Goal: Task Accomplishment & Management: Manage account settings

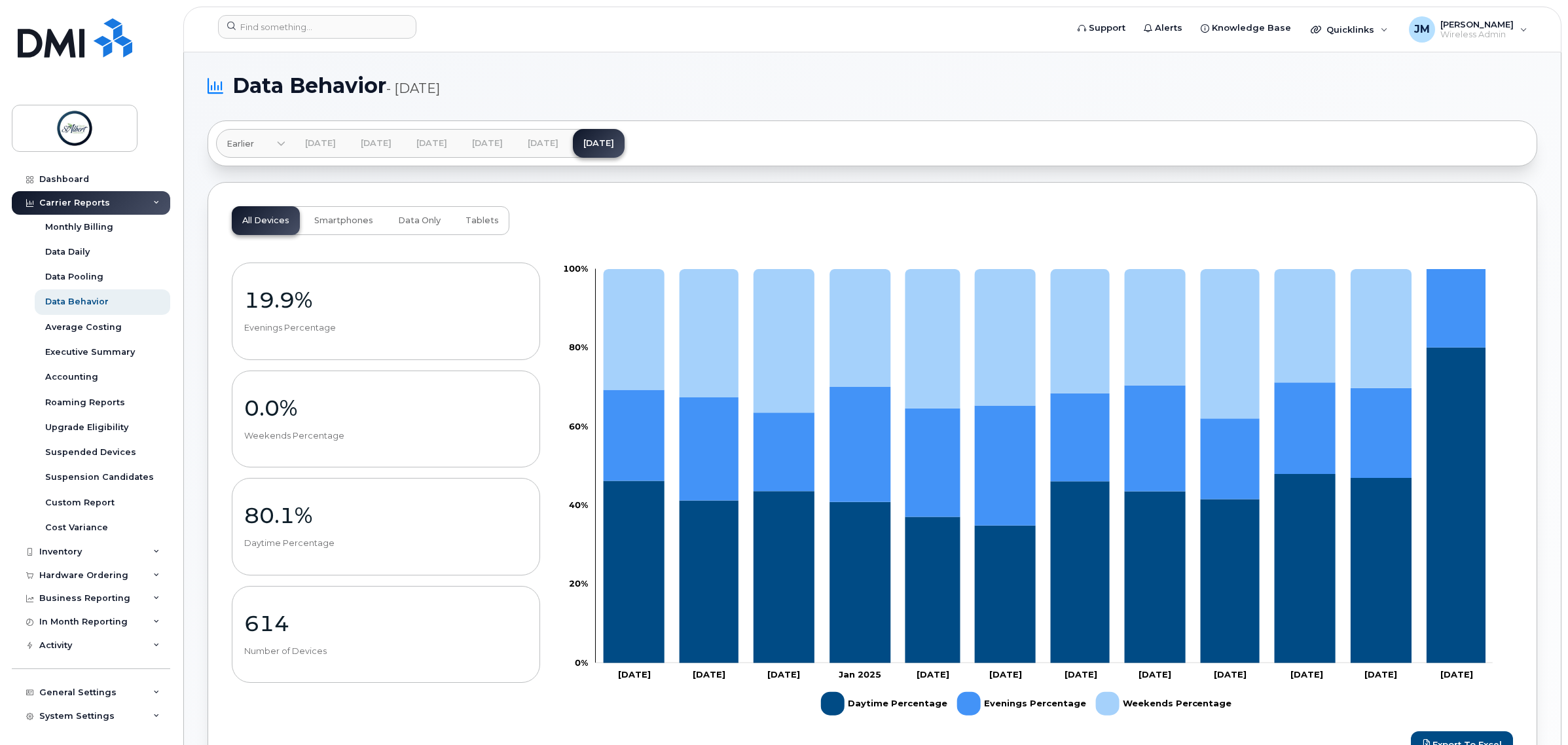
scroll to position [705, 0]
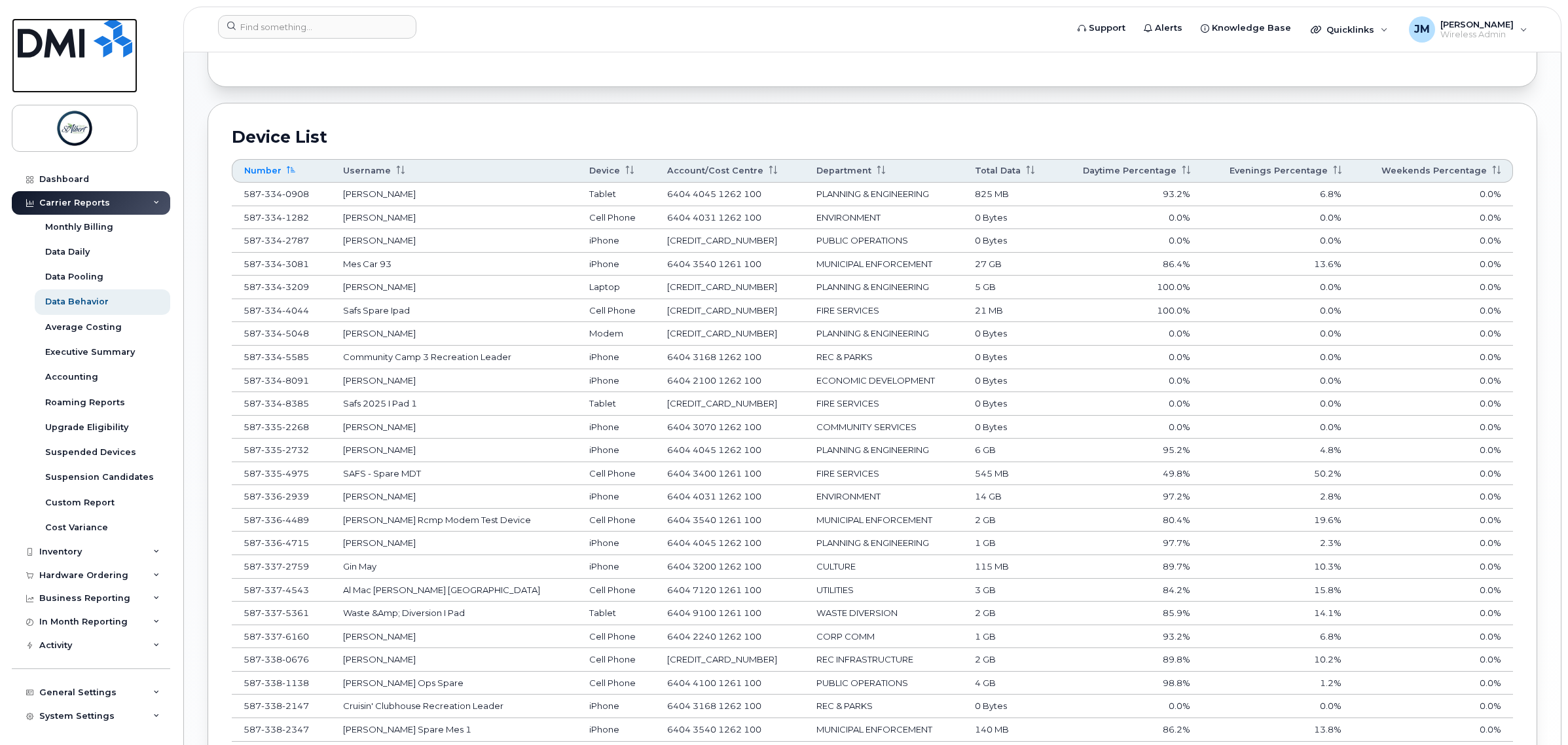
click at [86, 46] on img at bounding box center [74, 37] width 114 height 39
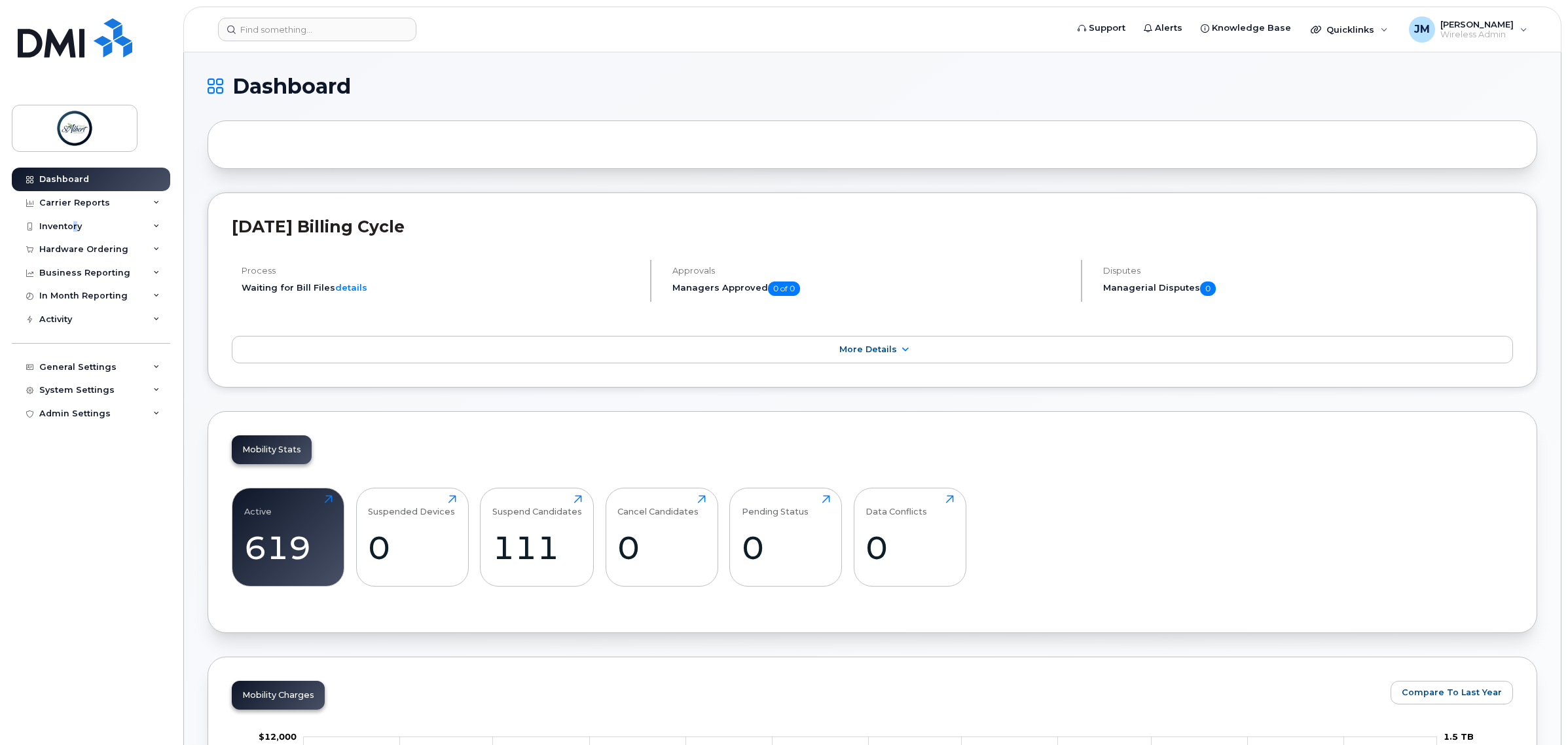
click at [73, 224] on div "Inventory" at bounding box center [60, 226] width 42 height 11
click at [93, 378] on div "Hardware Ordering" at bounding box center [84, 375] width 89 height 11
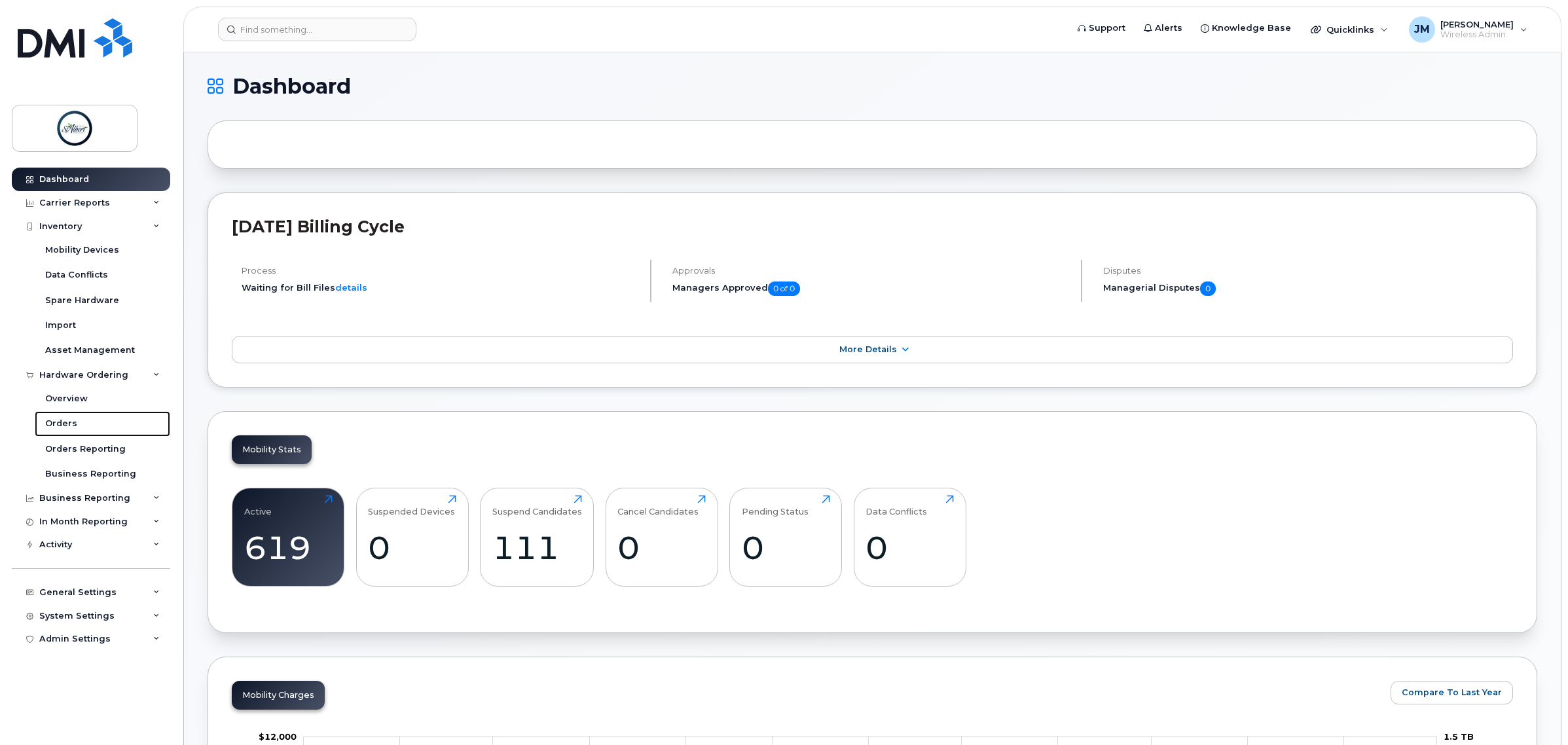
click at [83, 423] on link "Orders" at bounding box center [103, 424] width 136 height 25
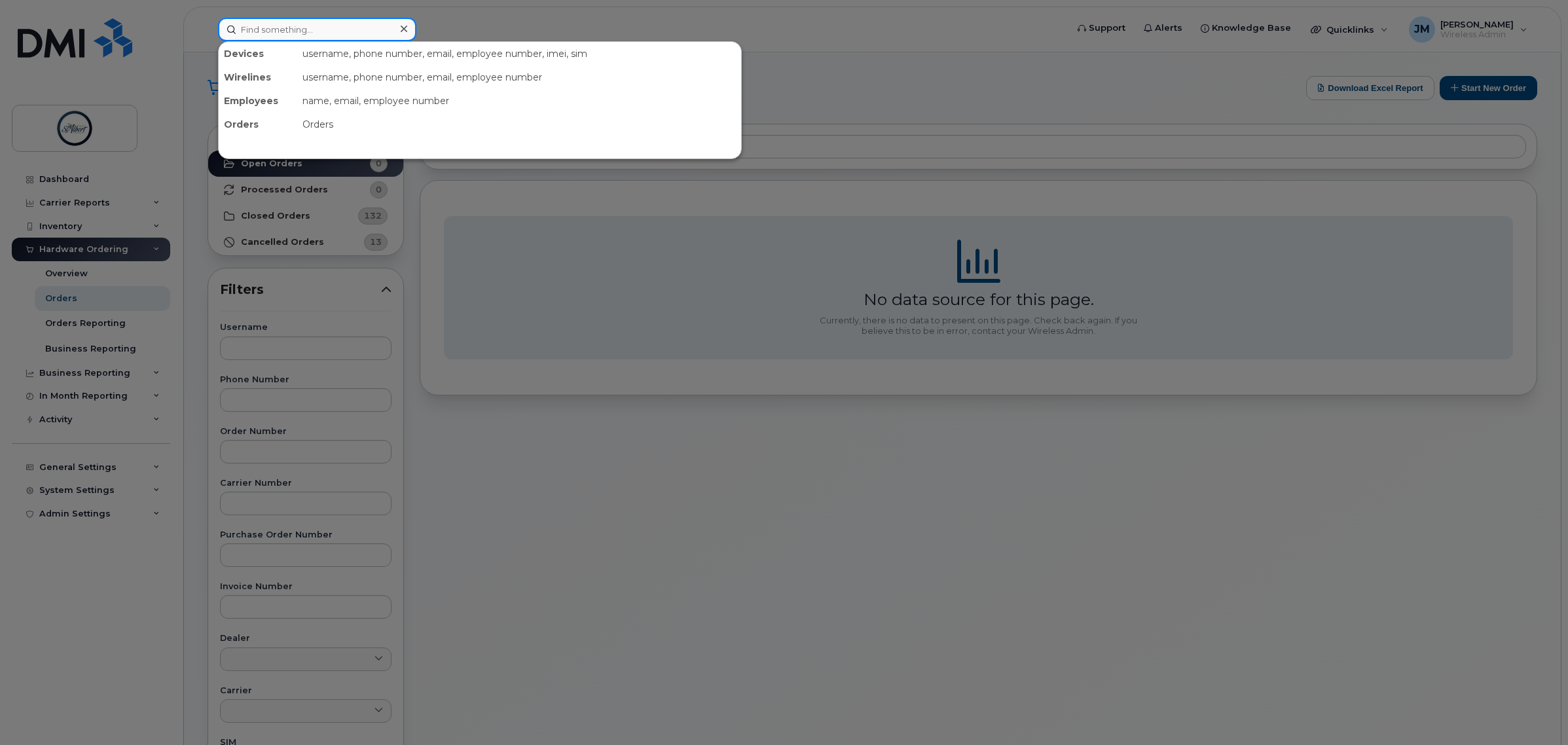
click at [322, 30] on input at bounding box center [317, 29] width 199 height 23
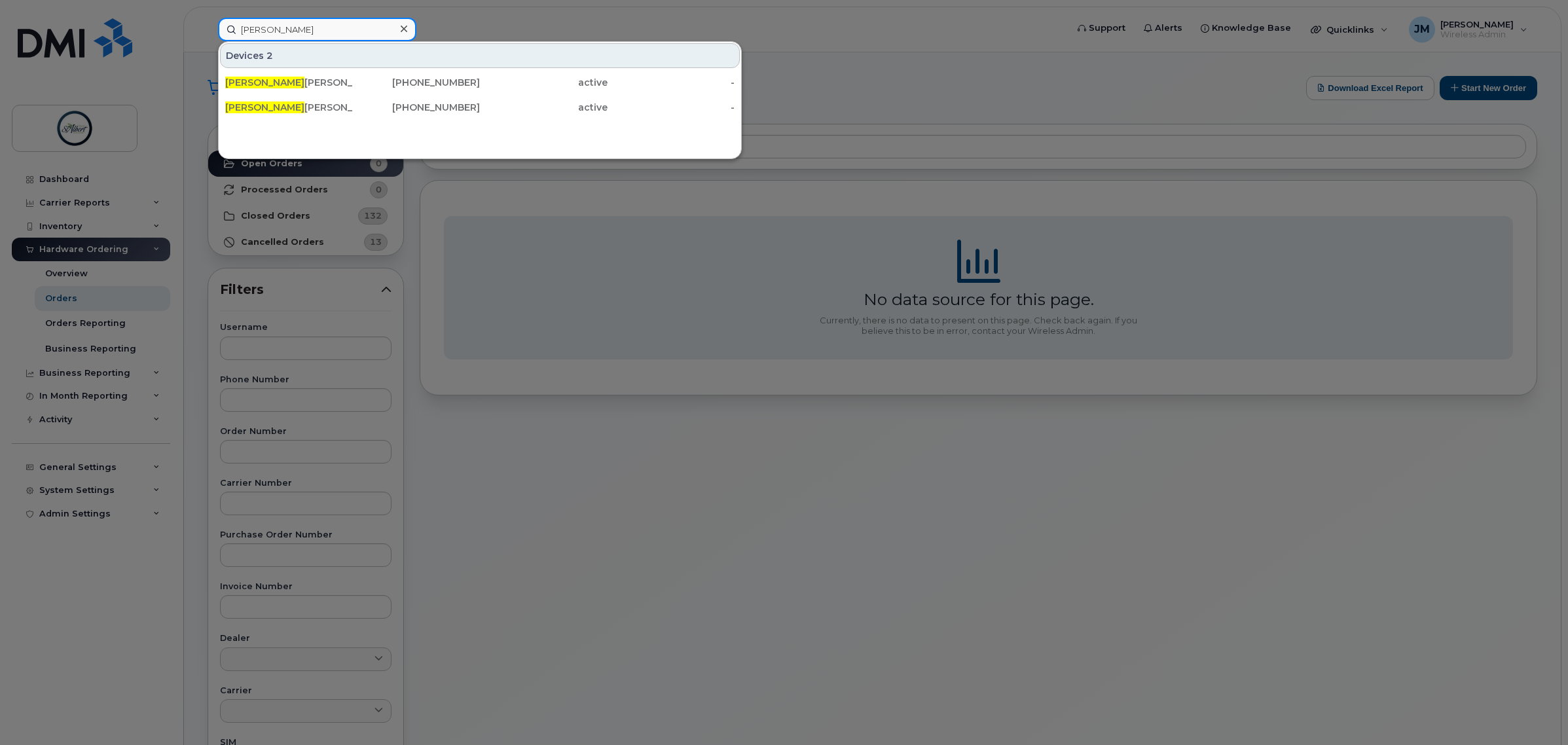
type input "mike"
click at [309, 84] on div "Mike Gajewski" at bounding box center [289, 83] width 127 height 13
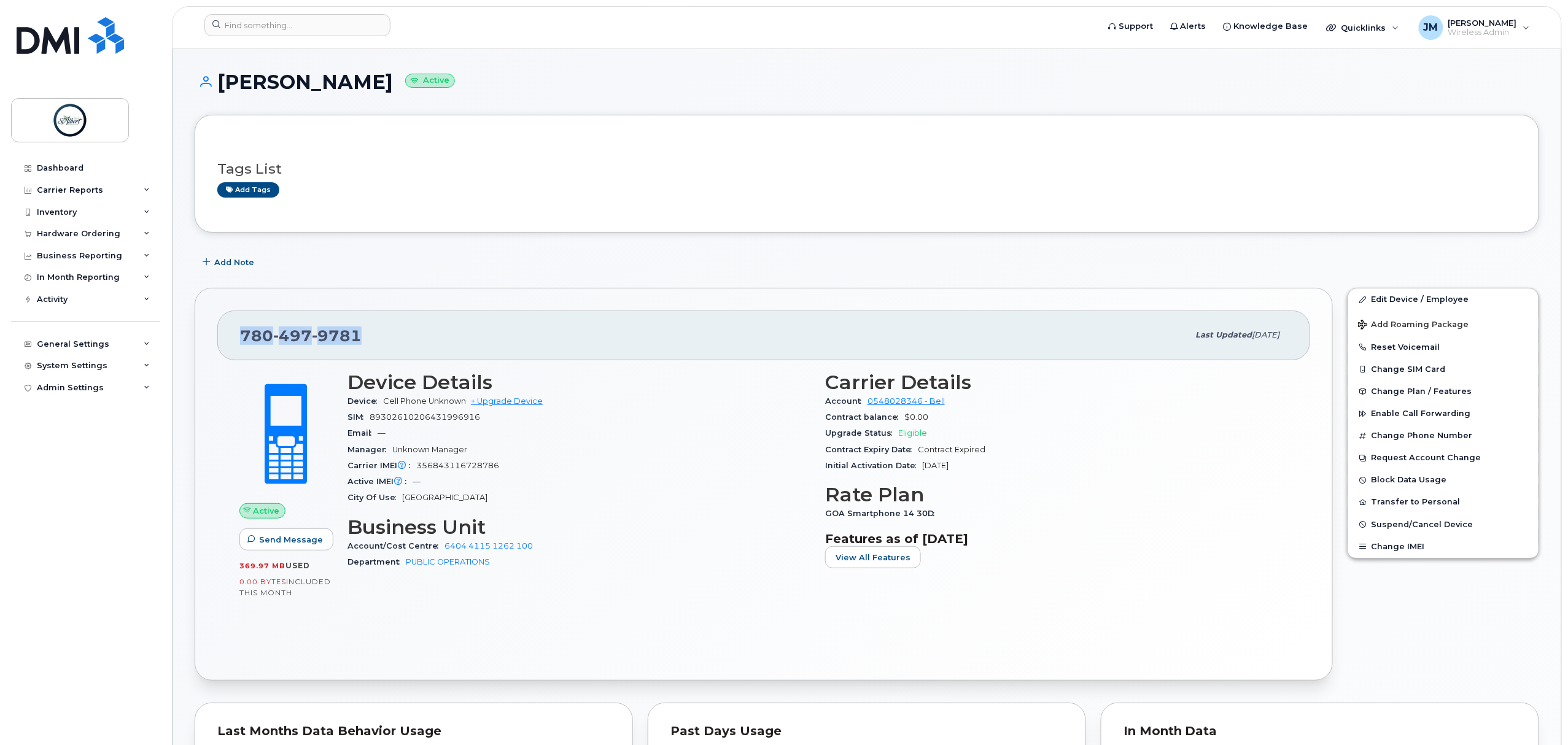
drag, startPoint x: 362, startPoint y: 334, endPoint x: 234, endPoint y: 342, distance: 128.2
click at [234, 342] on div "780 497 9781 Last updated Mar 07, 2024" at bounding box center [763, 334] width 1092 height 49
copy span "780 497 9781"
click at [528, 400] on link "+ Upgrade Device" at bounding box center [507, 401] width 72 height 9
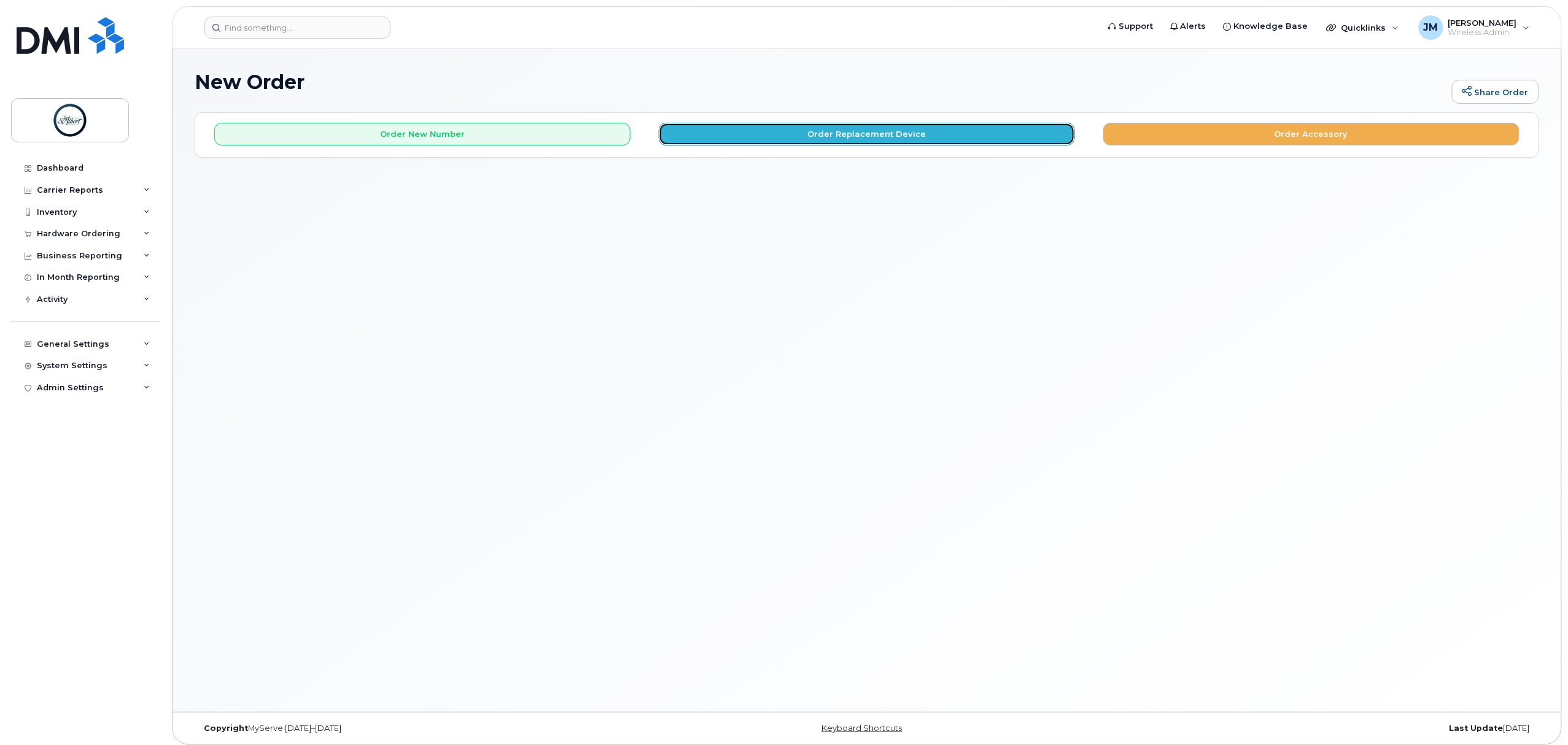
click at [846, 136] on button "Order Replacement Device" at bounding box center [867, 133] width 416 height 23
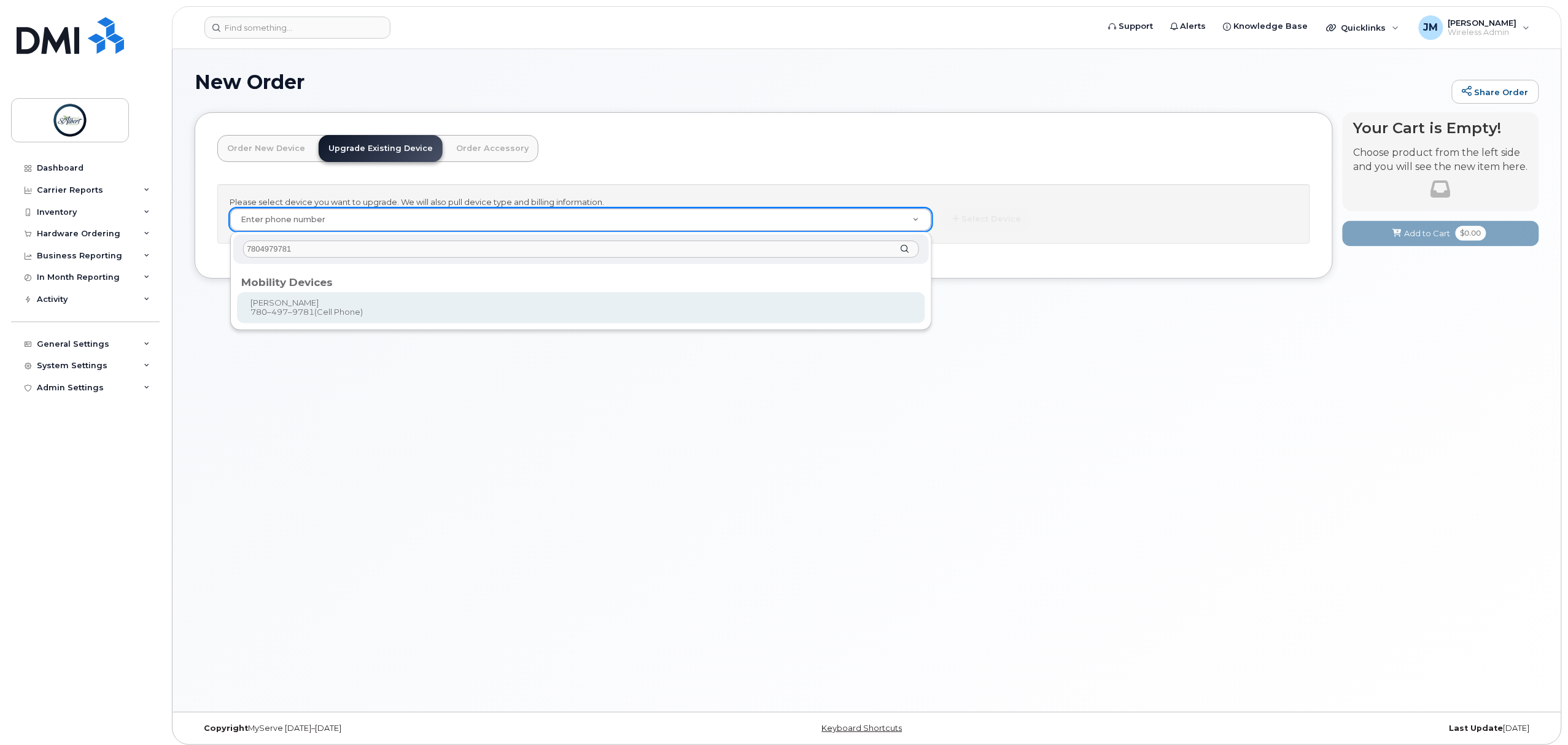
type input "7804979781"
type input "927170"
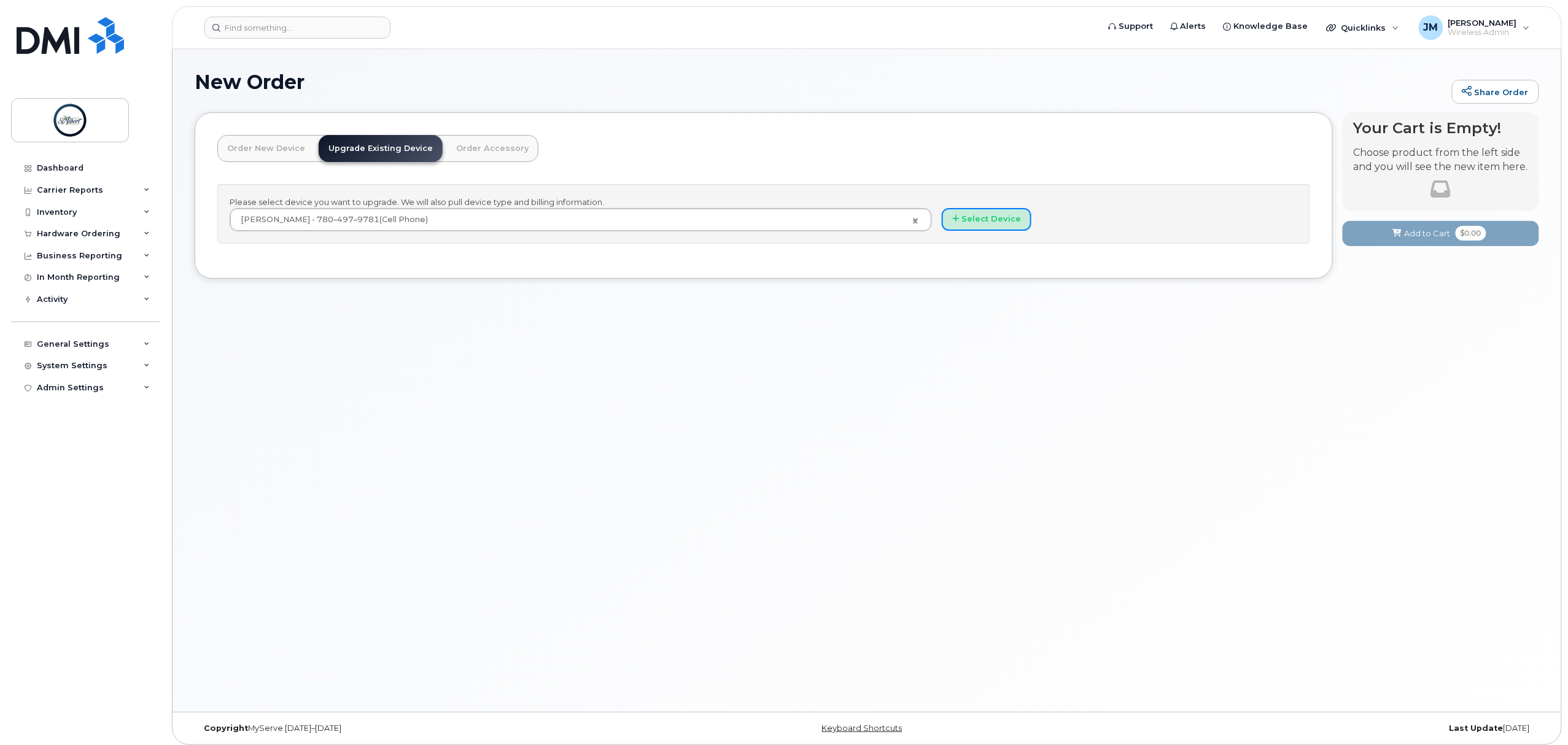
click at [988, 224] on button "Select Device" at bounding box center [987, 219] width 90 height 23
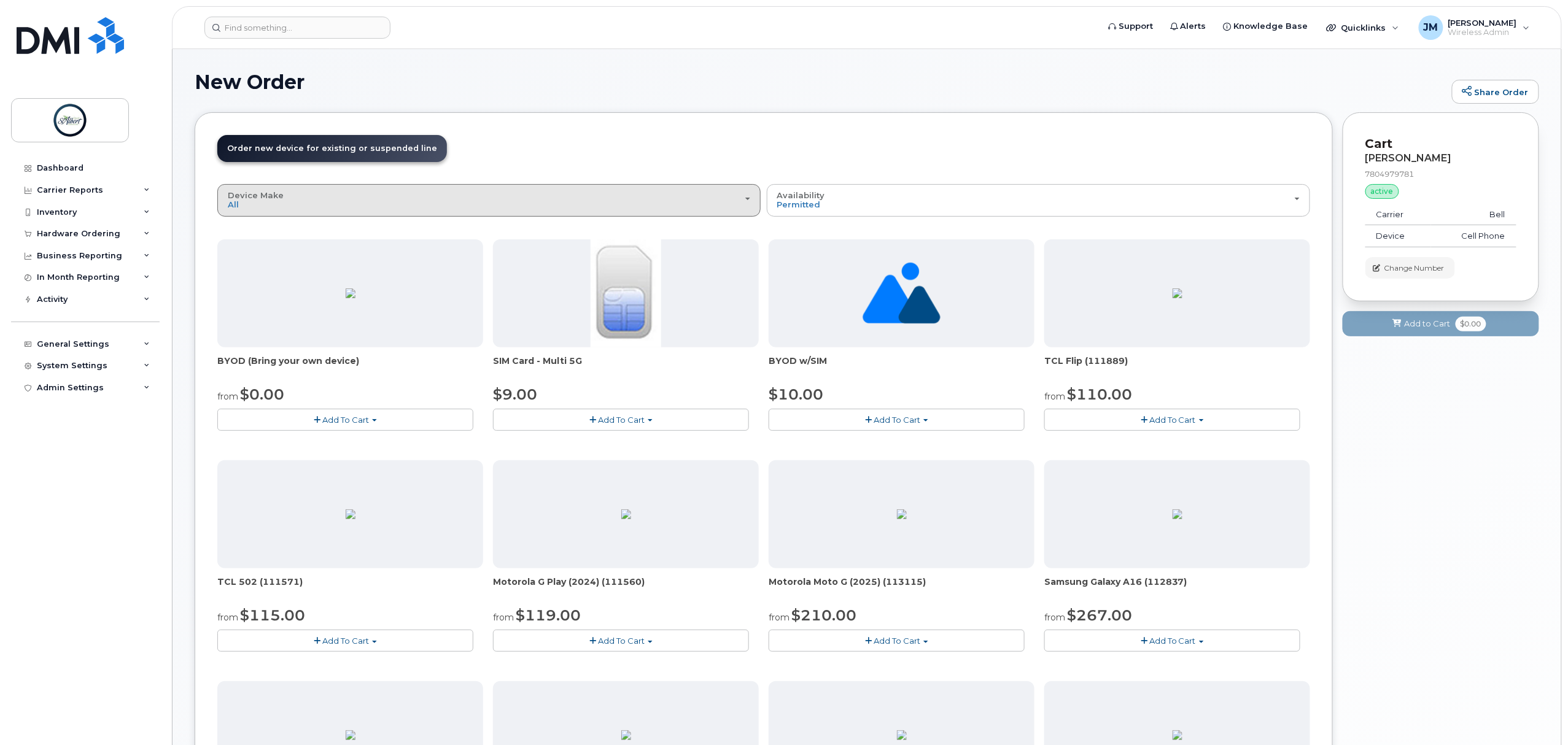
click at [386, 207] on div "Device Make All Aircard Android Cell Phone iPhone Tablet Unknown" at bounding box center [489, 200] width 522 height 19
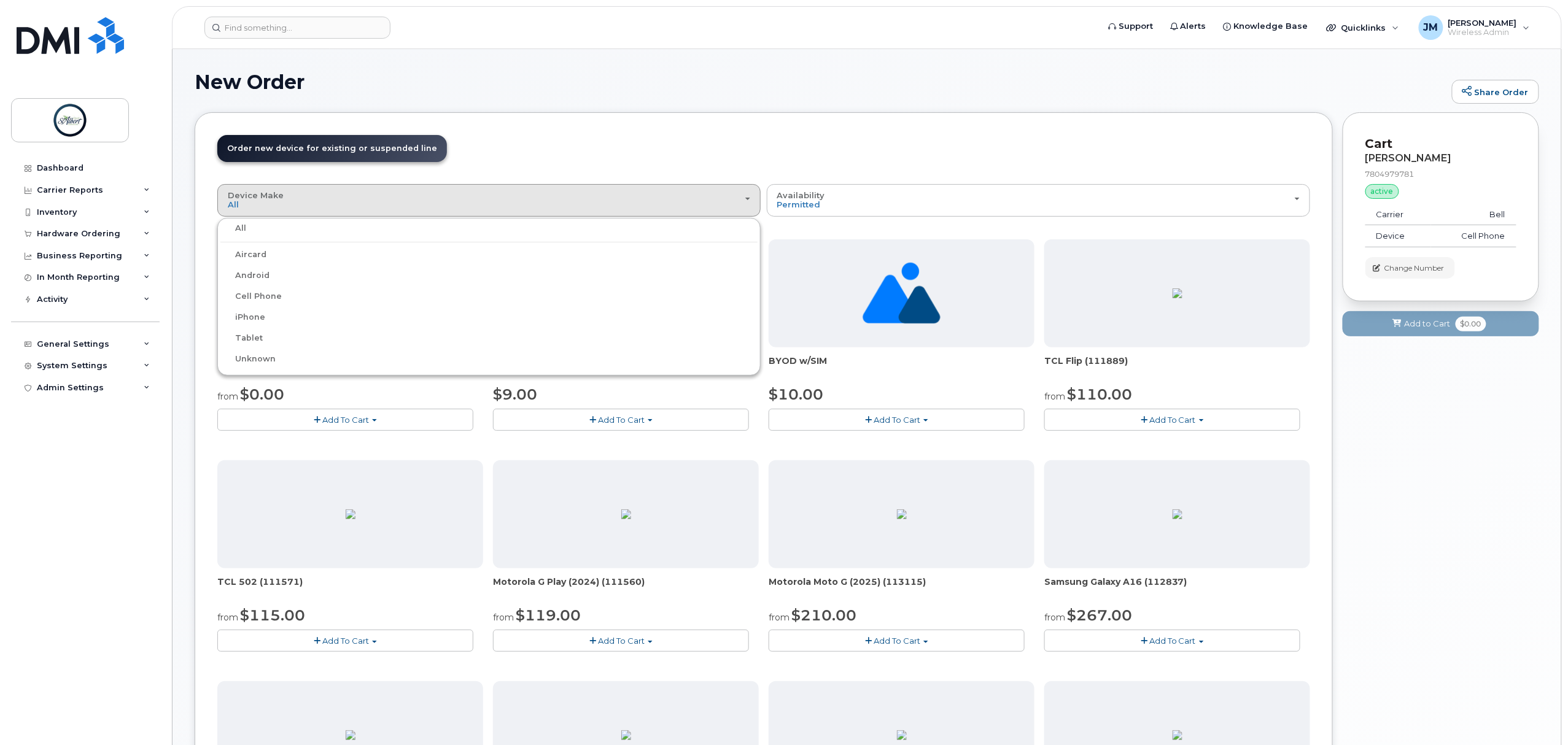
click at [254, 322] on label "iPhone" at bounding box center [243, 317] width 45 height 15
click at [0, 0] on input "iPhone" at bounding box center [0, 0] width 0 height 0
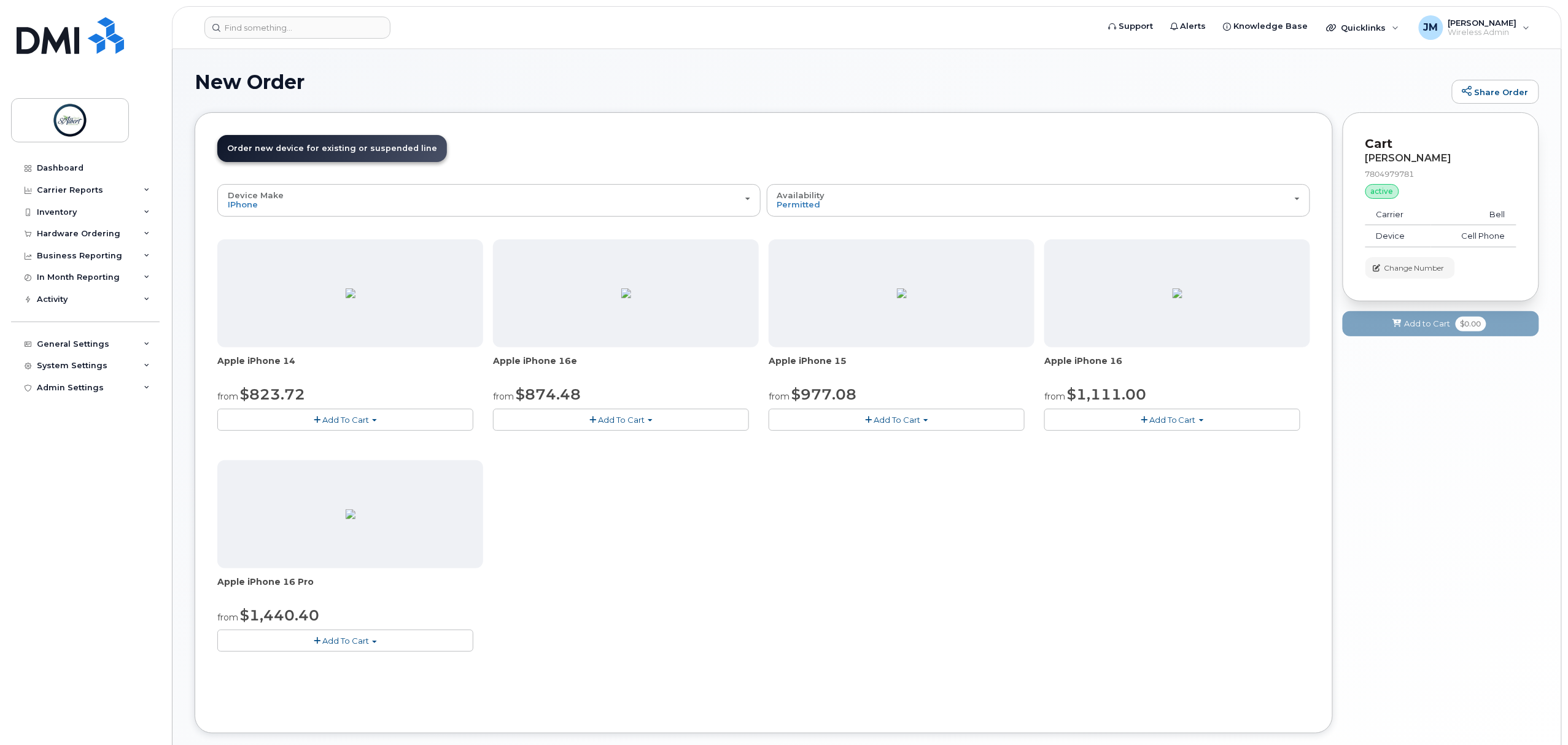
click at [355, 428] on button "Add To Cart" at bounding box center [345, 420] width 256 height 22
click at [725, 526] on div "Apple iPhone 14 from $823.72 Add To Cart Model Midnight 128 GB is available $82…" at bounding box center [763, 456] width 1092 height 432
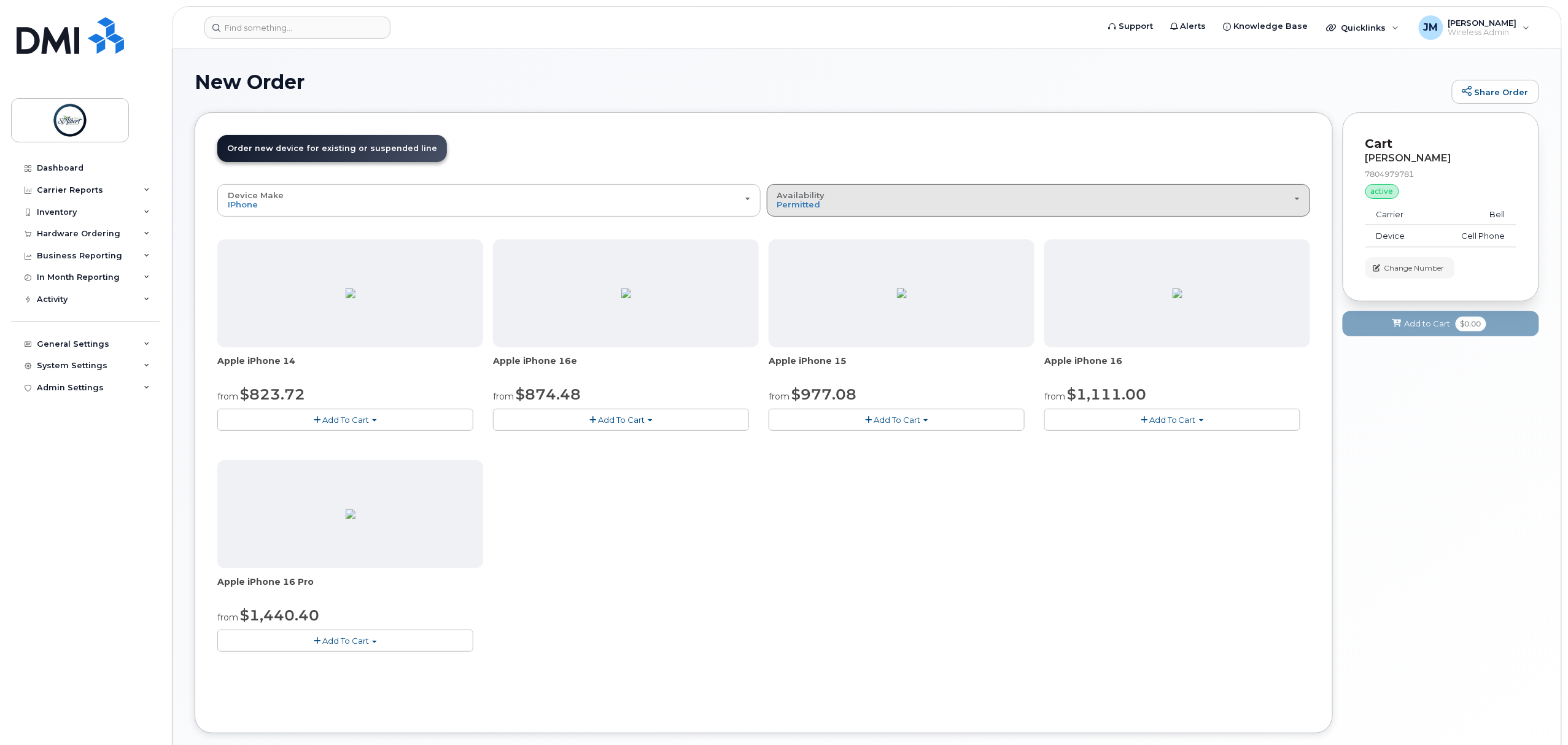
drag, startPoint x: 925, startPoint y: 202, endPoint x: 927, endPoint y: 214, distance: 12.2
click at [925, 204] on div "Availability Permitted All" at bounding box center [1038, 200] width 522 height 19
click at [794, 253] on label "All" at bounding box center [782, 249] width 26 height 15
click at [0, 0] on input "All" at bounding box center [0, 0] width 0 height 0
click at [853, 211] on button "Availability Permitted All" at bounding box center [1038, 199] width 543 height 32
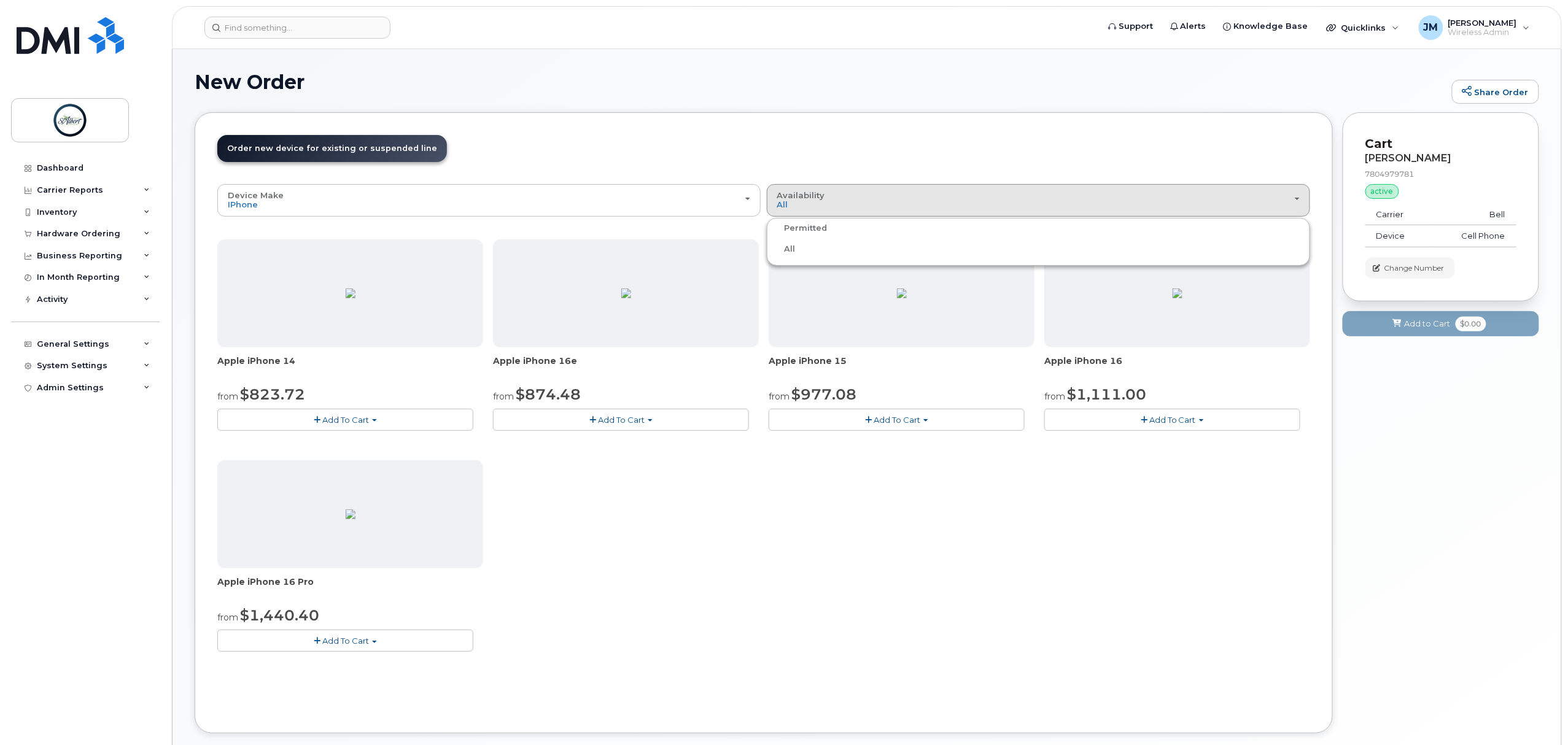
click at [807, 232] on label "Permitted" at bounding box center [798, 228] width 57 height 15
click at [0, 0] on input "Permitted" at bounding box center [0, 0] width 0 height 0
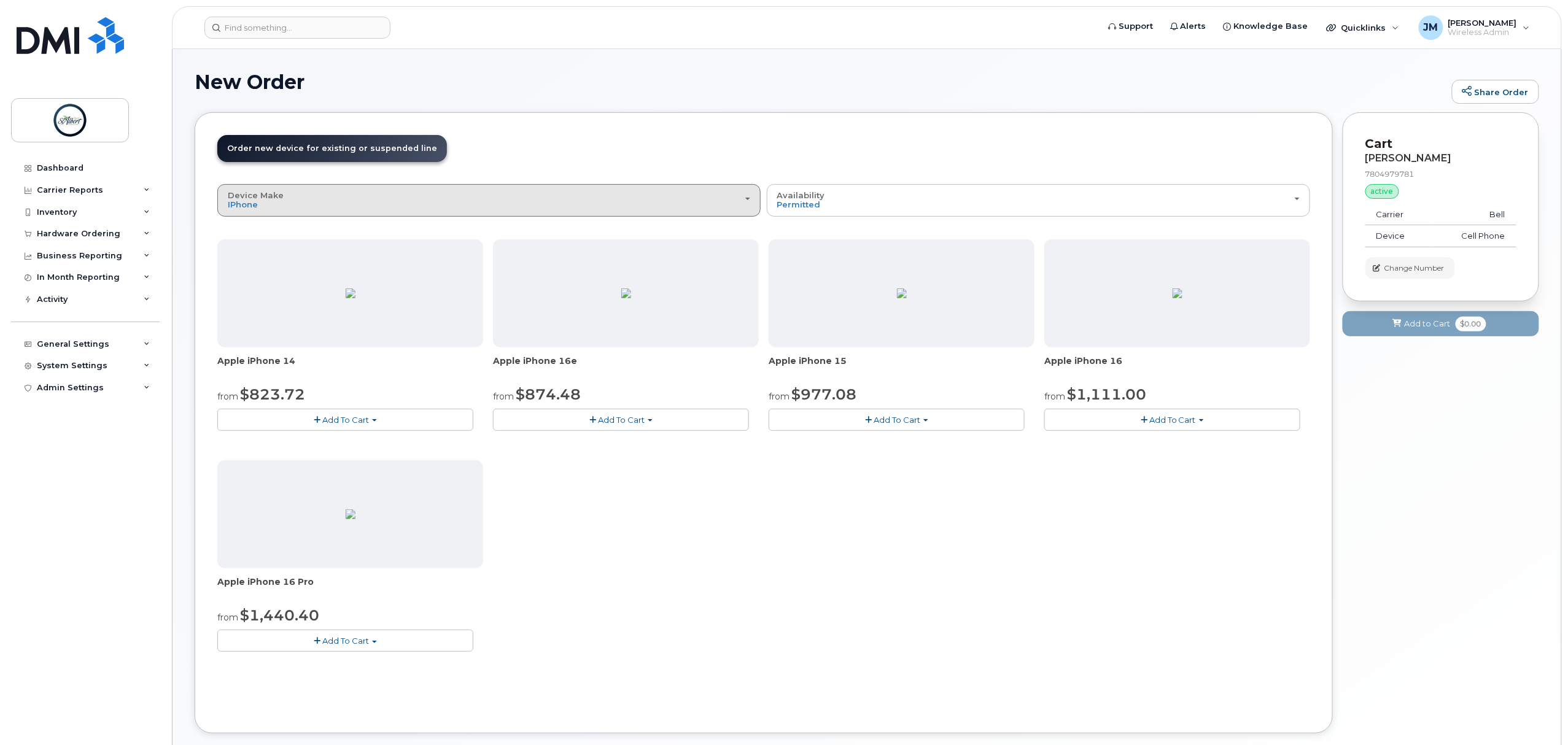
click at [372, 206] on div "Device Make All Aircard Android Cell Phone iPhone Tablet Unknown" at bounding box center [489, 200] width 522 height 19
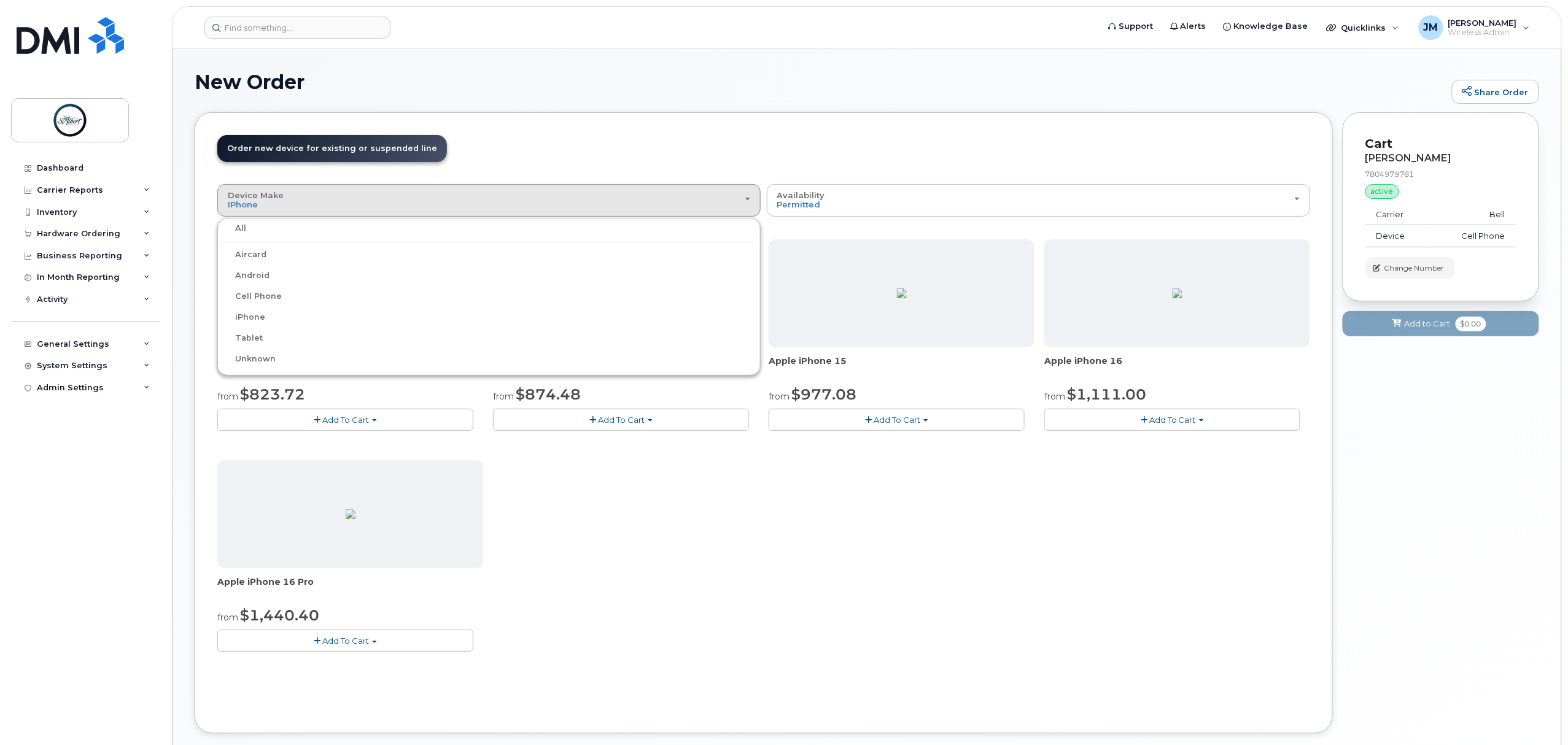
click at [257, 293] on label "Cell Phone" at bounding box center [251, 296] width 61 height 15
click at [0, 0] on input "Cell Phone" at bounding box center [0, 0] width 0 height 0
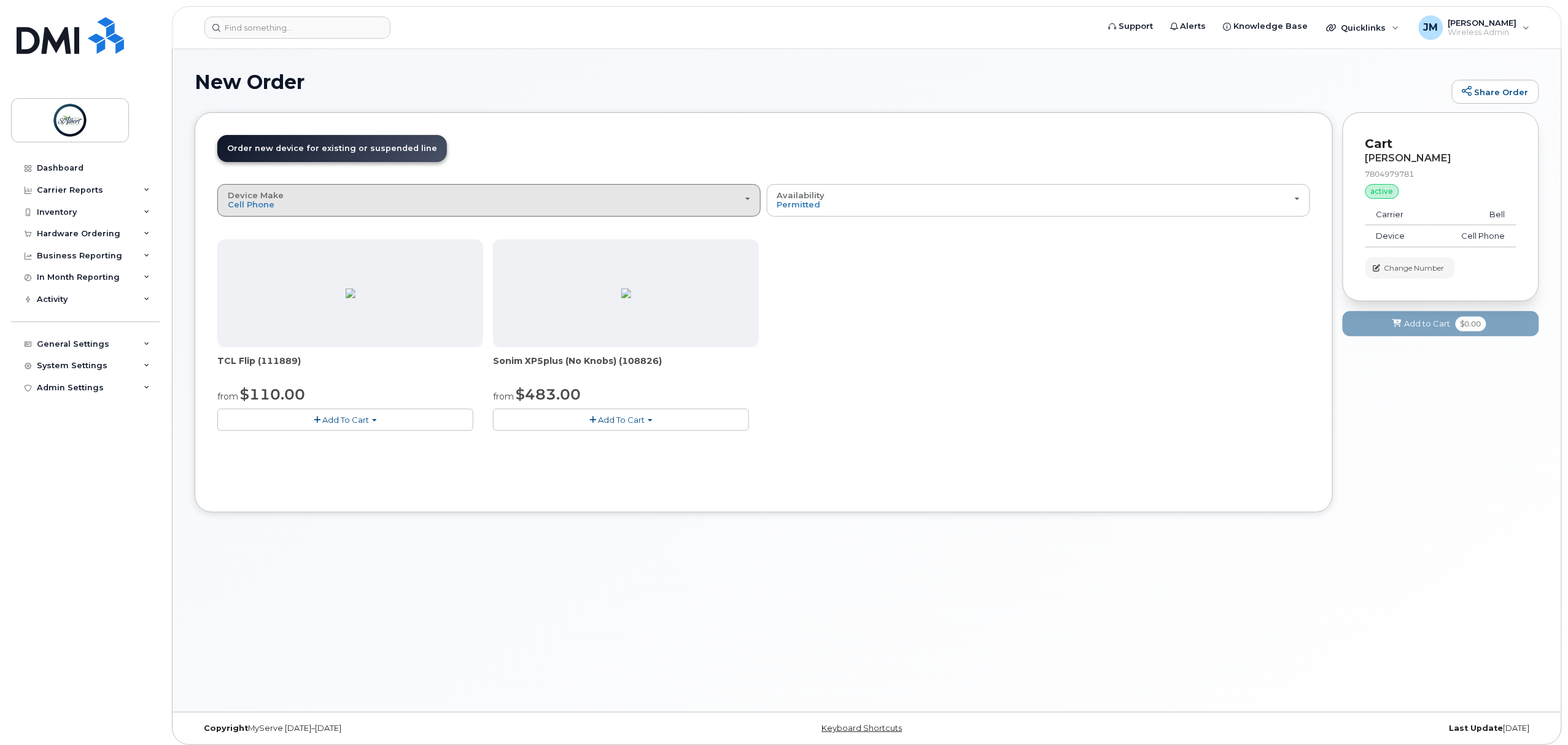
click at [421, 197] on div "Device Make All Aircard Android Cell Phone iPhone Tablet Unknown" at bounding box center [489, 200] width 522 height 19
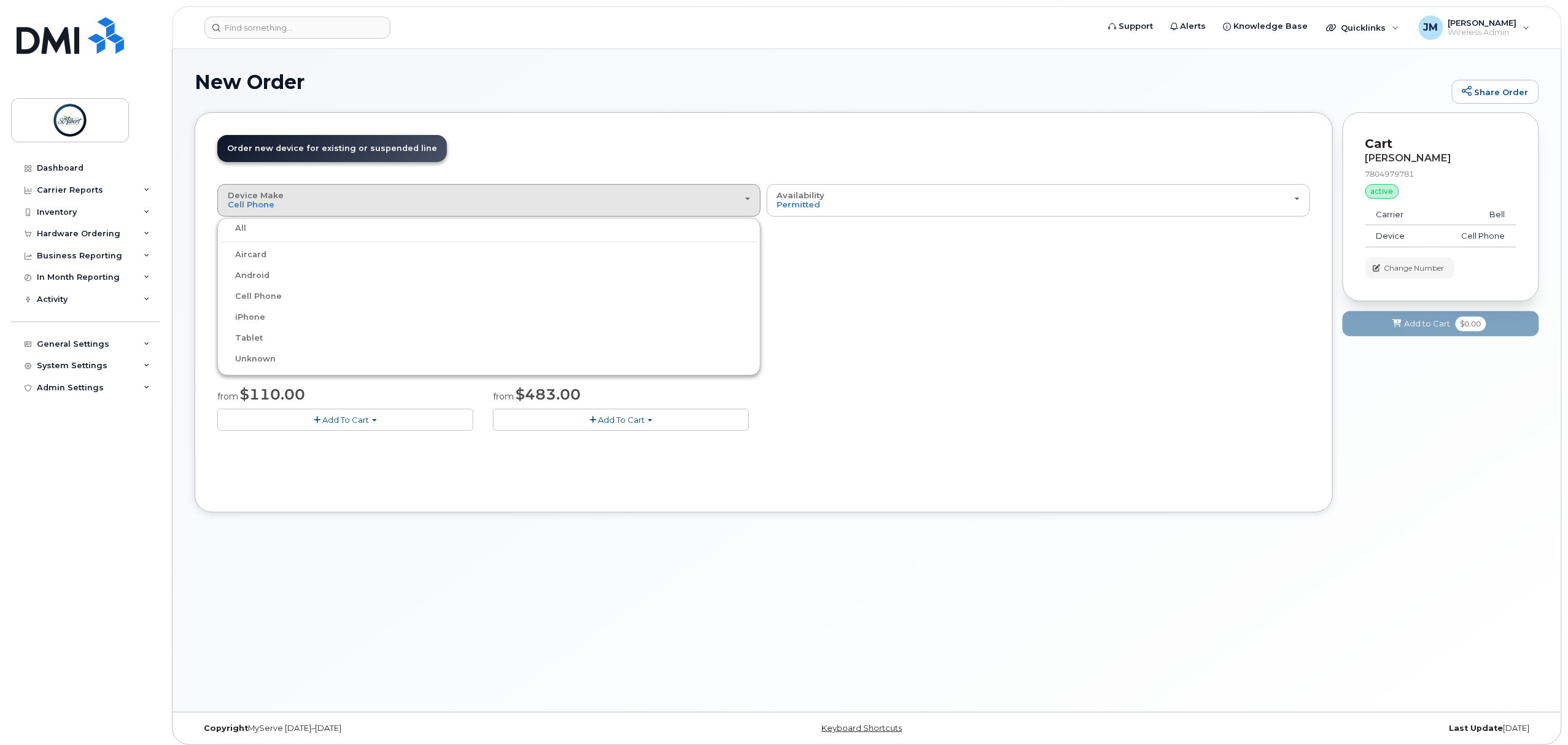
click at [247, 361] on label "Unknown" at bounding box center [247, 359] width 55 height 15
click at [0, 0] on input "Unknown" at bounding box center [0, 0] width 0 height 0
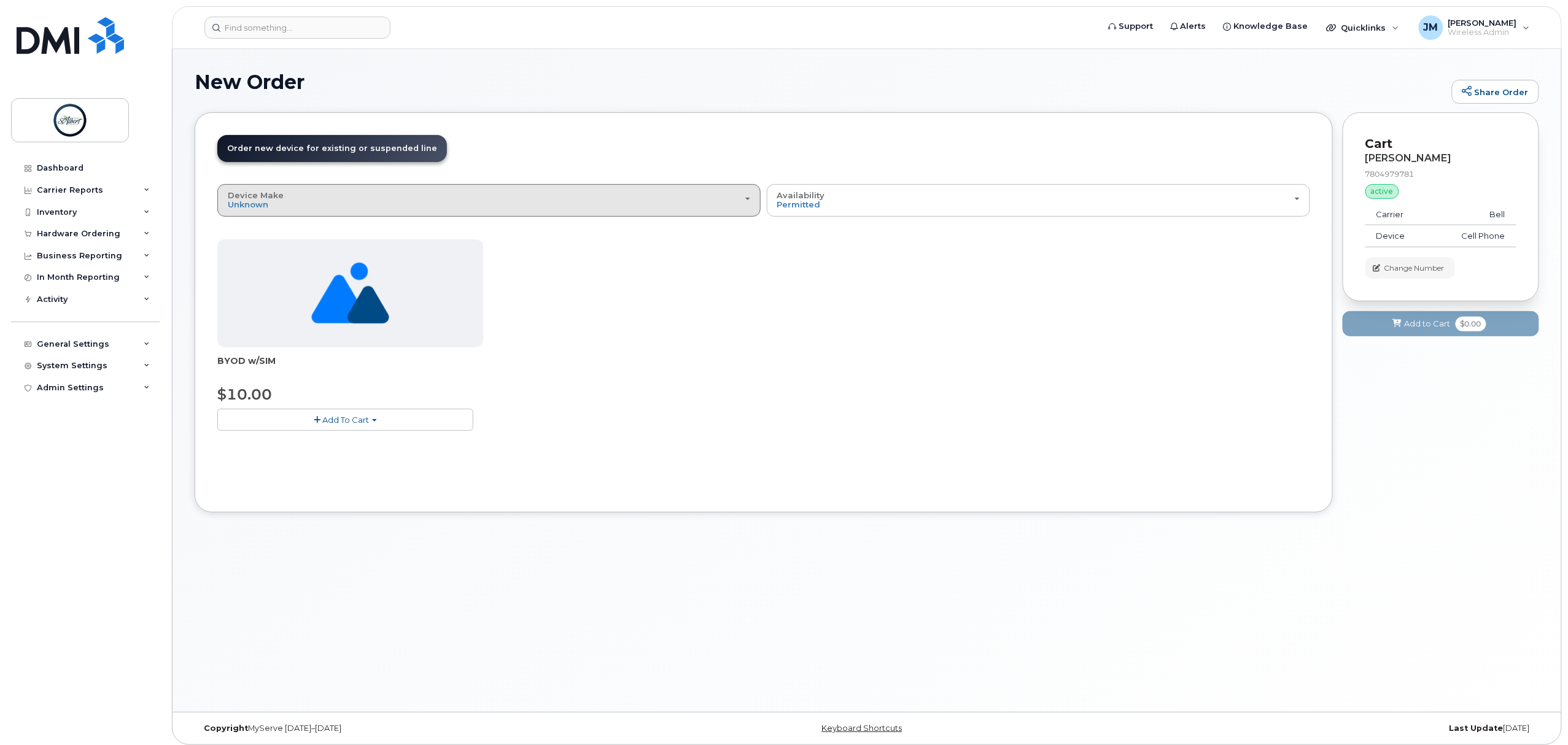
click at [327, 207] on div "Device Make All Aircard Android Cell Phone iPhone Tablet Unknown" at bounding box center [489, 200] width 522 height 19
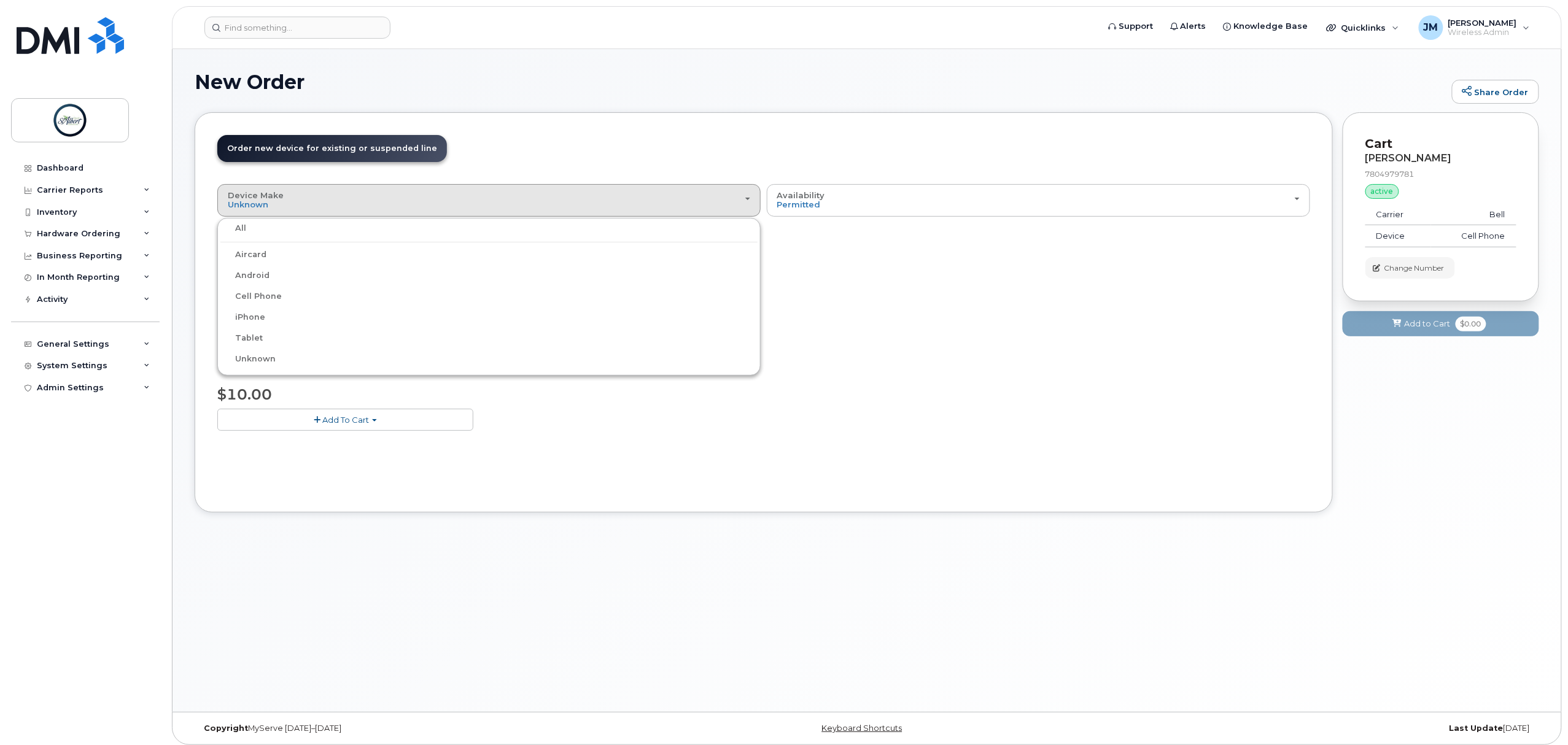
click at [251, 318] on label "iPhone" at bounding box center [243, 317] width 45 height 15
click at [0, 0] on input "iPhone" at bounding box center [0, 0] width 0 height 0
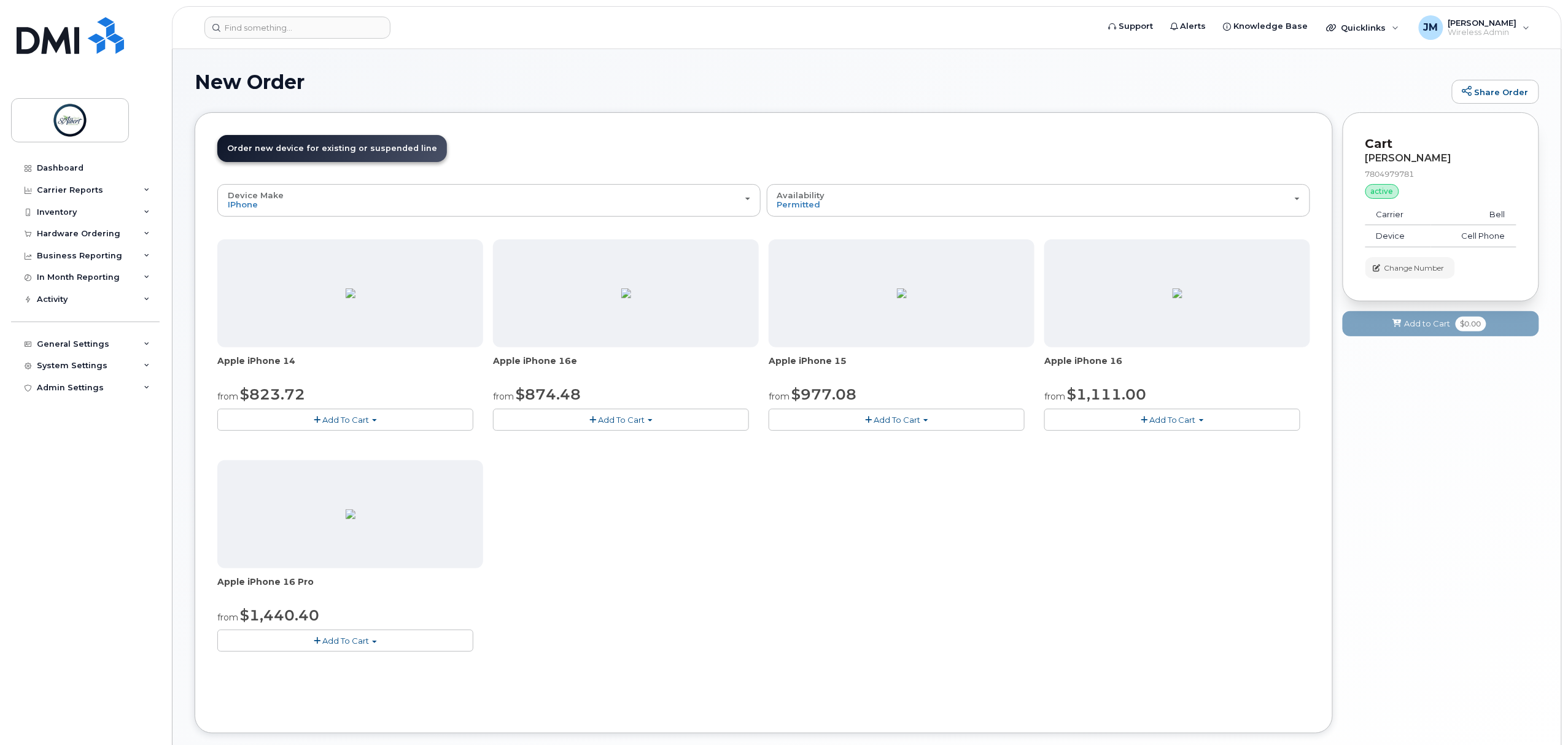
click at [355, 418] on span "Add To Cart" at bounding box center [345, 420] width 47 height 10
click at [720, 523] on div "Apple iPhone 14 from $823.72 Add To Cart Model Midnight 128 GB is available $82…" at bounding box center [763, 456] width 1092 height 432
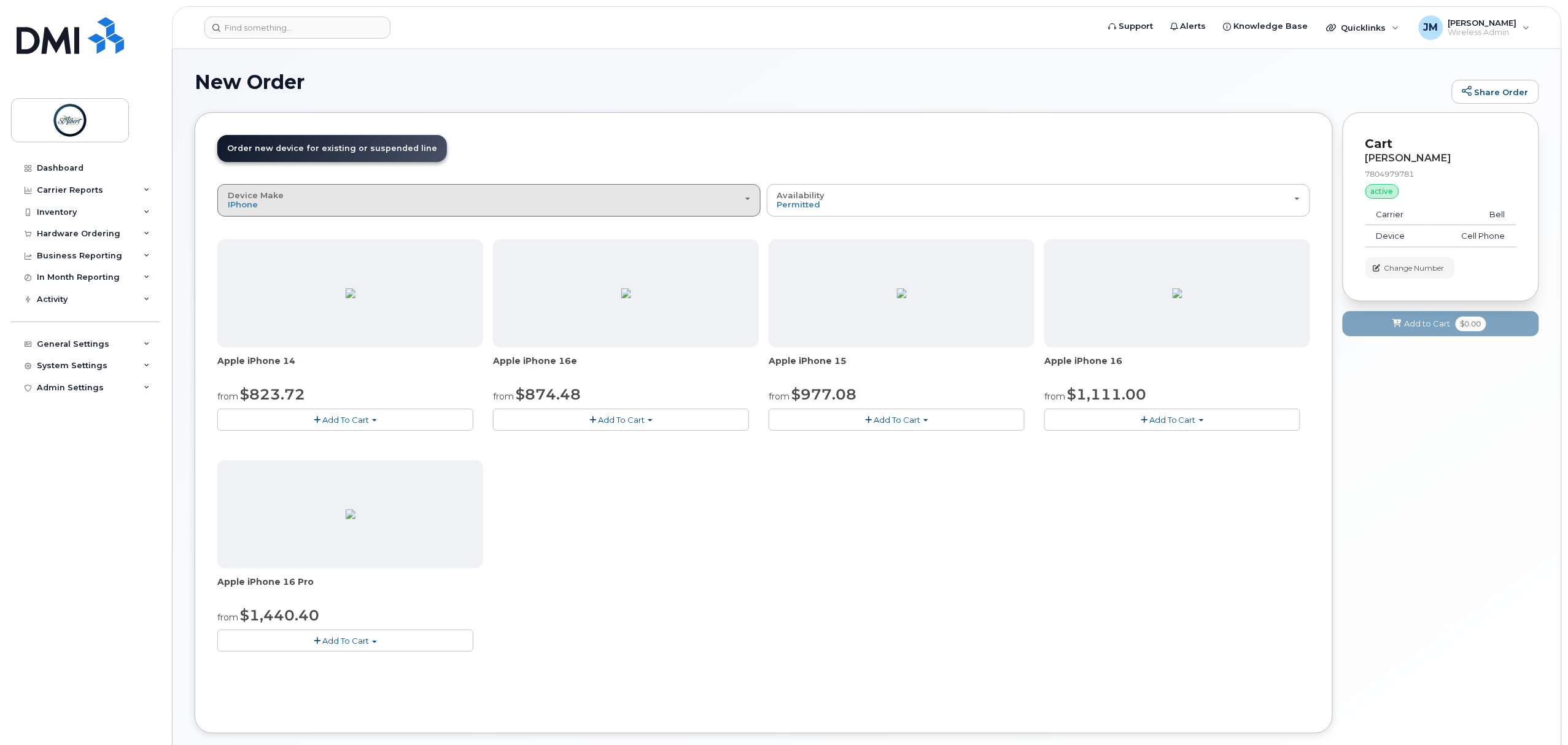
click at [362, 210] on div "Device Make All Aircard Android Cell Phone iPhone Tablet Unknown" at bounding box center [489, 200] width 522 height 19
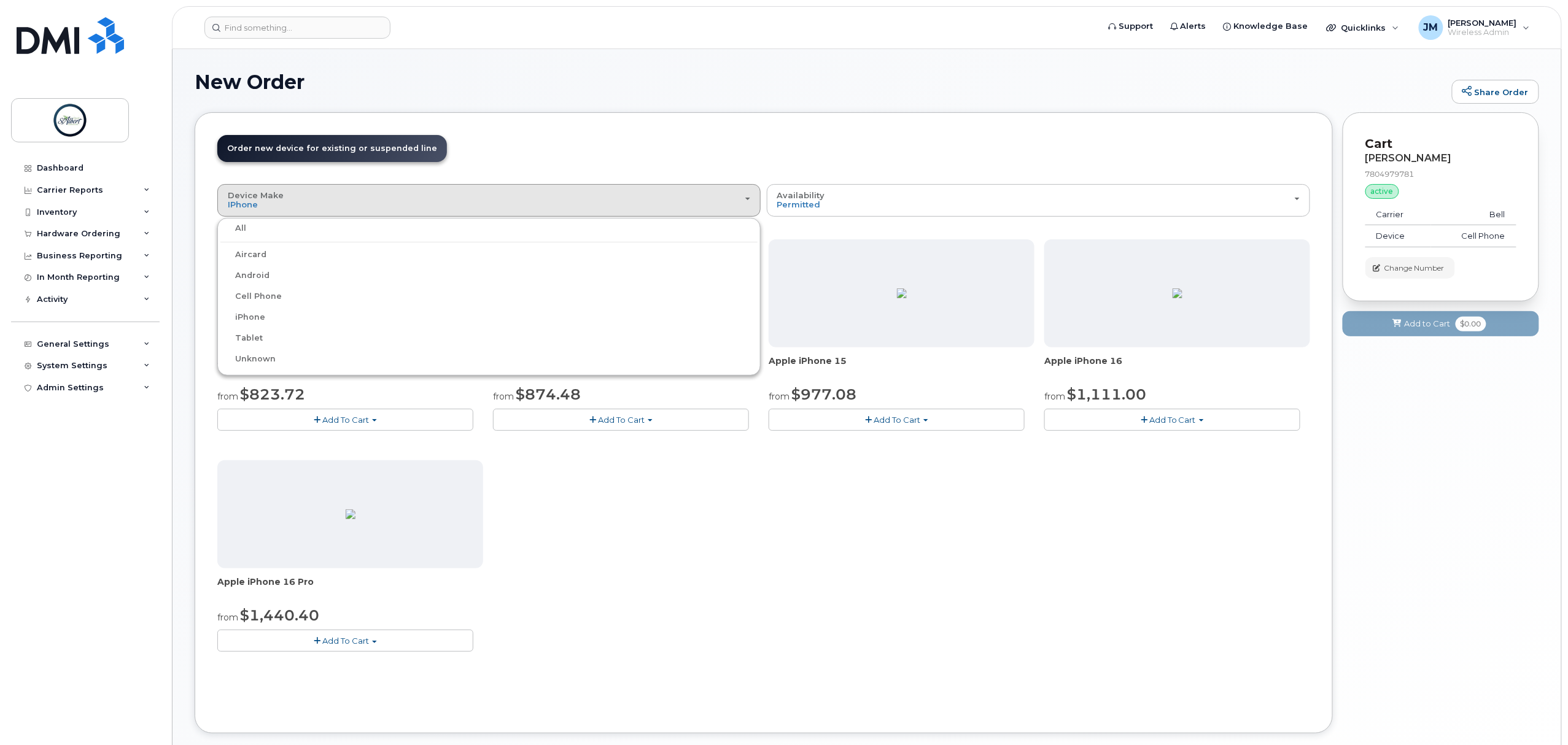
click at [664, 631] on div "Apple iPhone 14 from $823.72 Add To Cart Model Midnight 128 GB is available $82…" at bounding box center [763, 456] width 1092 height 432
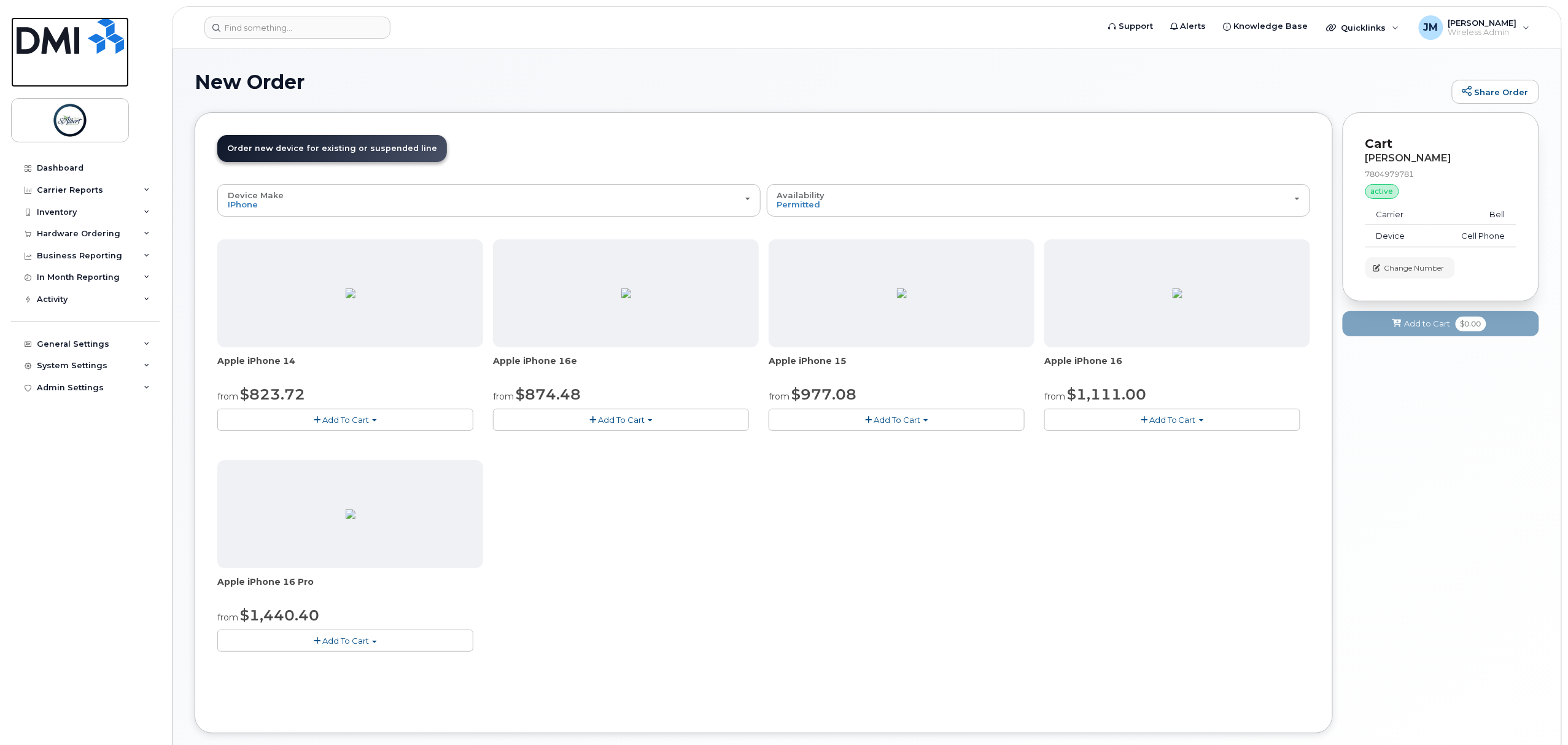
click at [36, 36] on img at bounding box center [70, 35] width 107 height 36
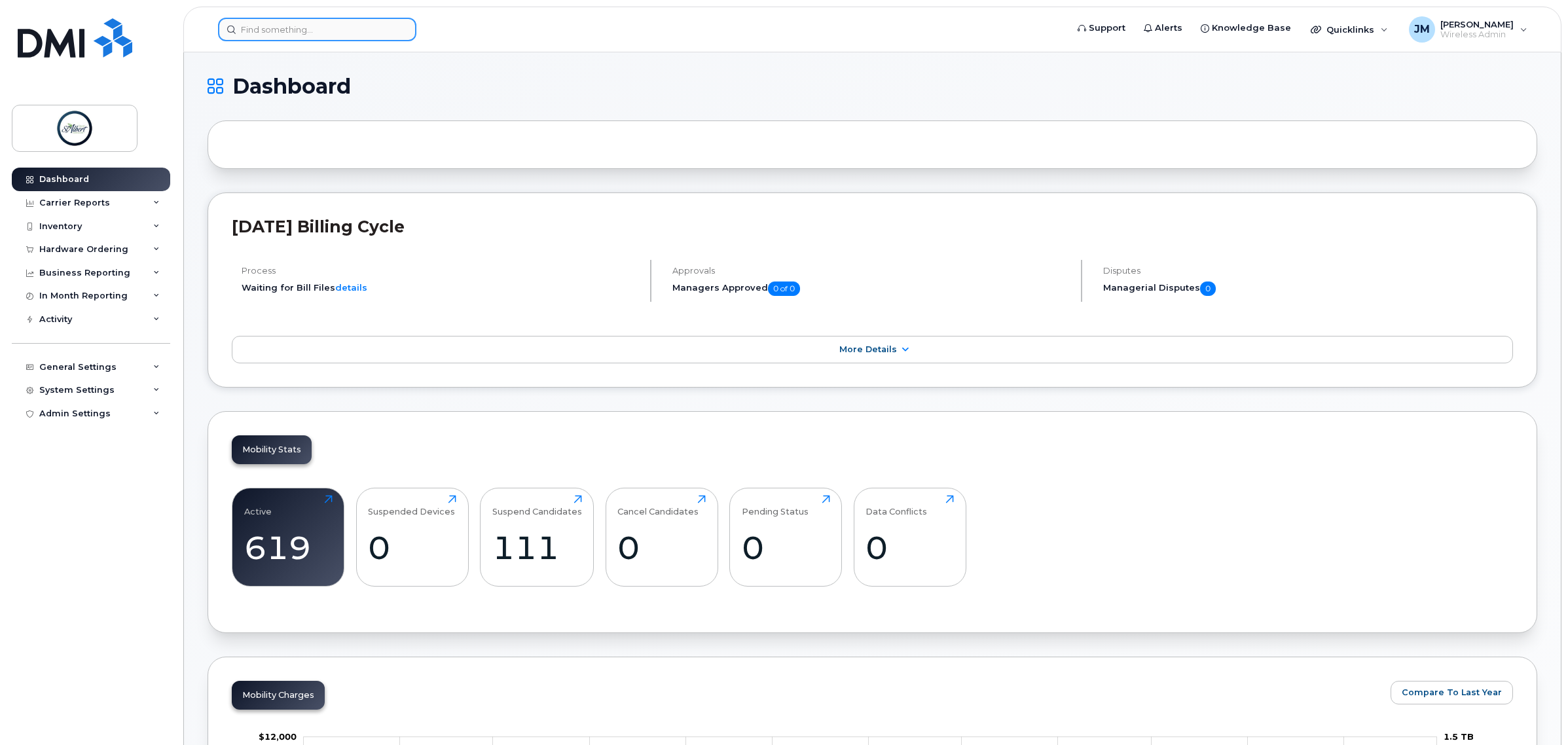
click at [314, 21] on input at bounding box center [317, 29] width 199 height 23
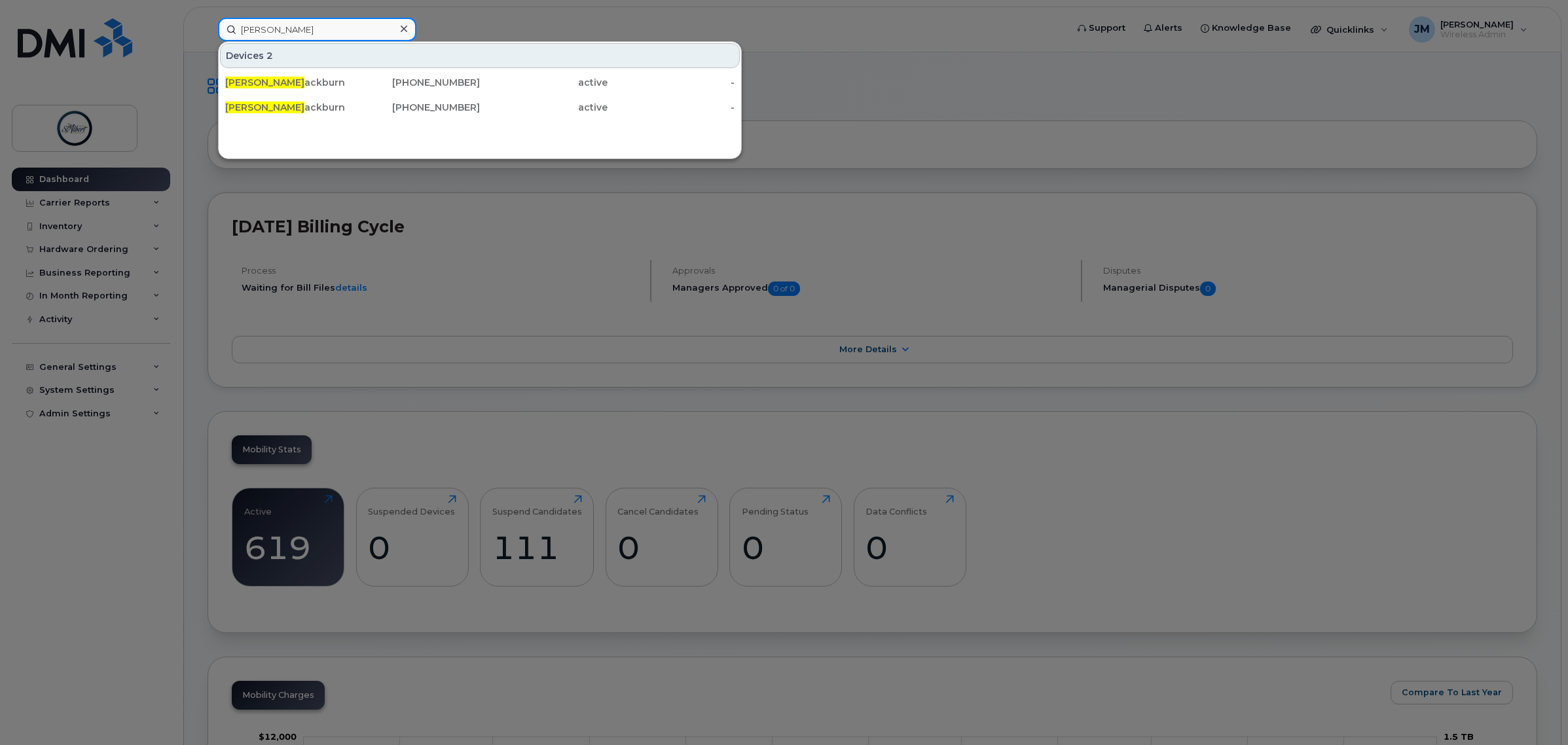
type input "andrew bl"
click at [316, 106] on div "Andrew Bl ackburn" at bounding box center [289, 108] width 127 height 13
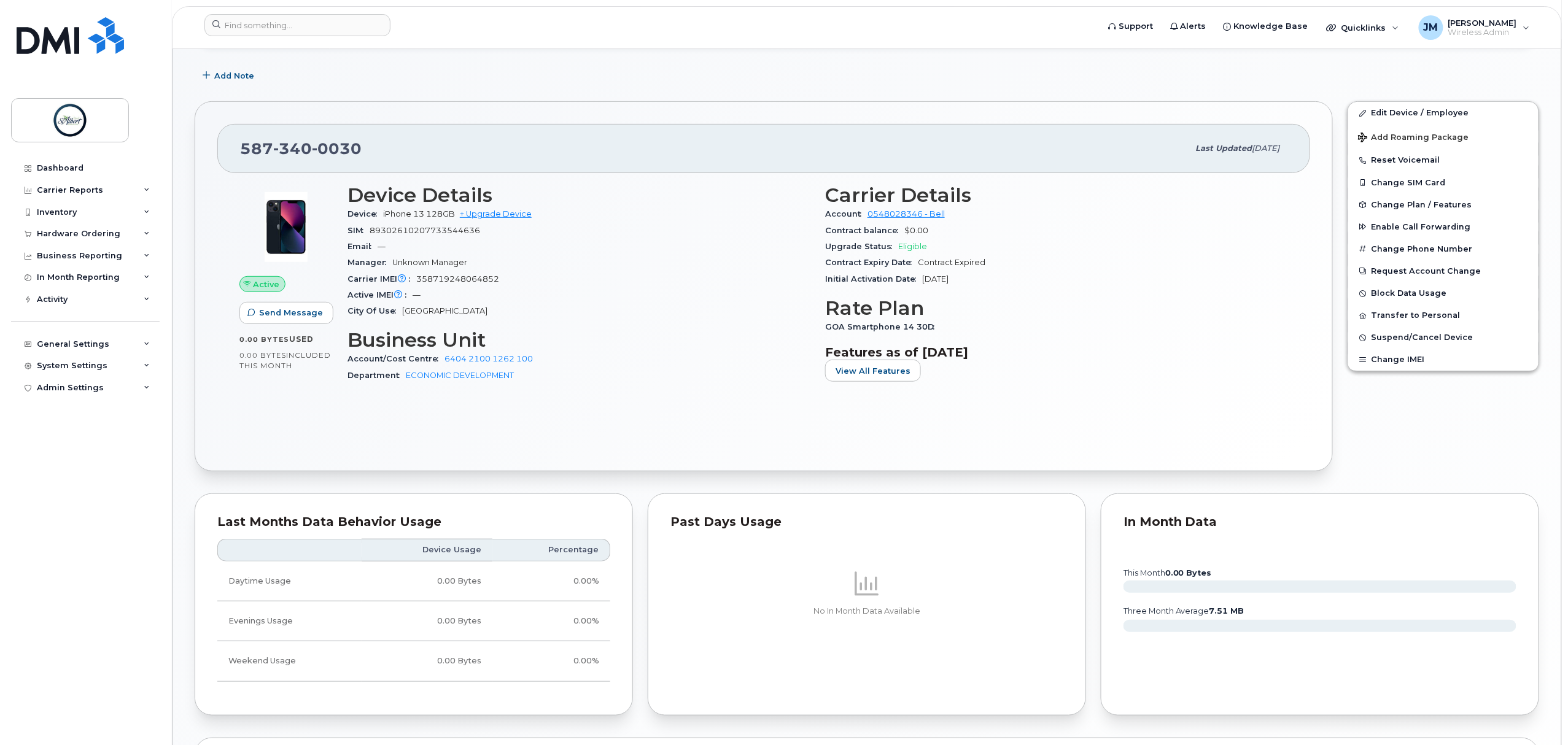
scroll to position [152, 0]
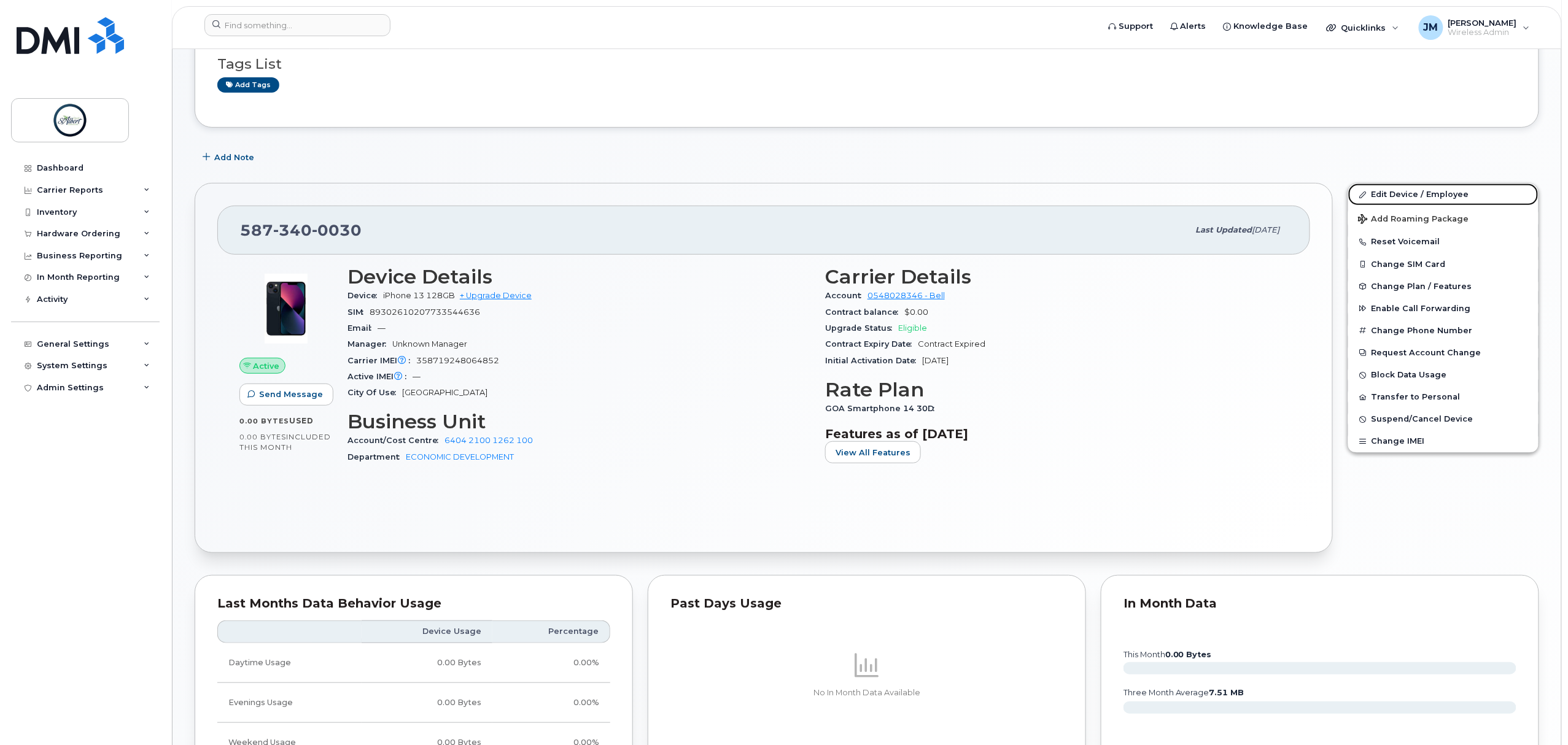
click at [1407, 198] on link "Edit Device / Employee" at bounding box center [1442, 195] width 190 height 22
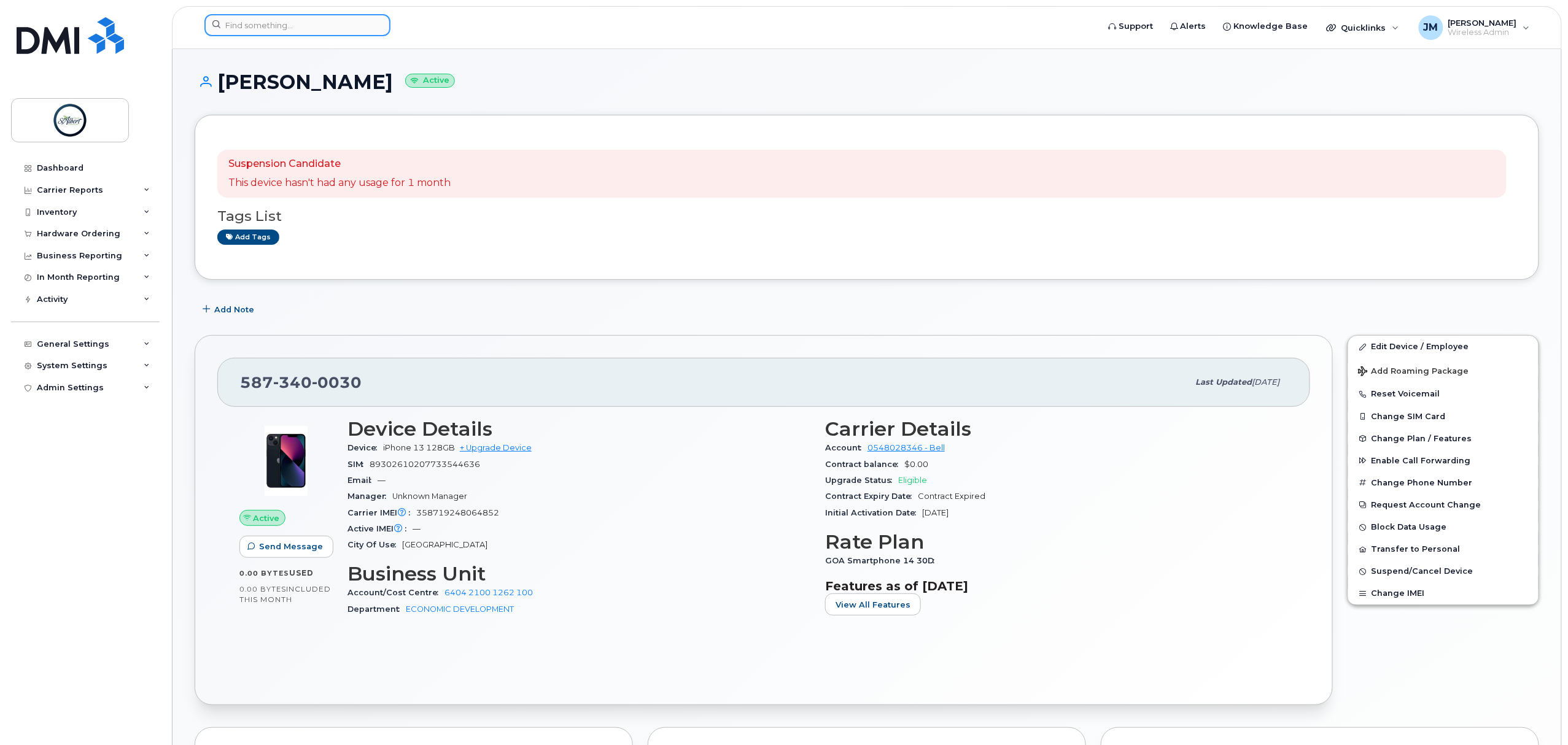
click at [251, 21] on input at bounding box center [297, 25] width 186 height 22
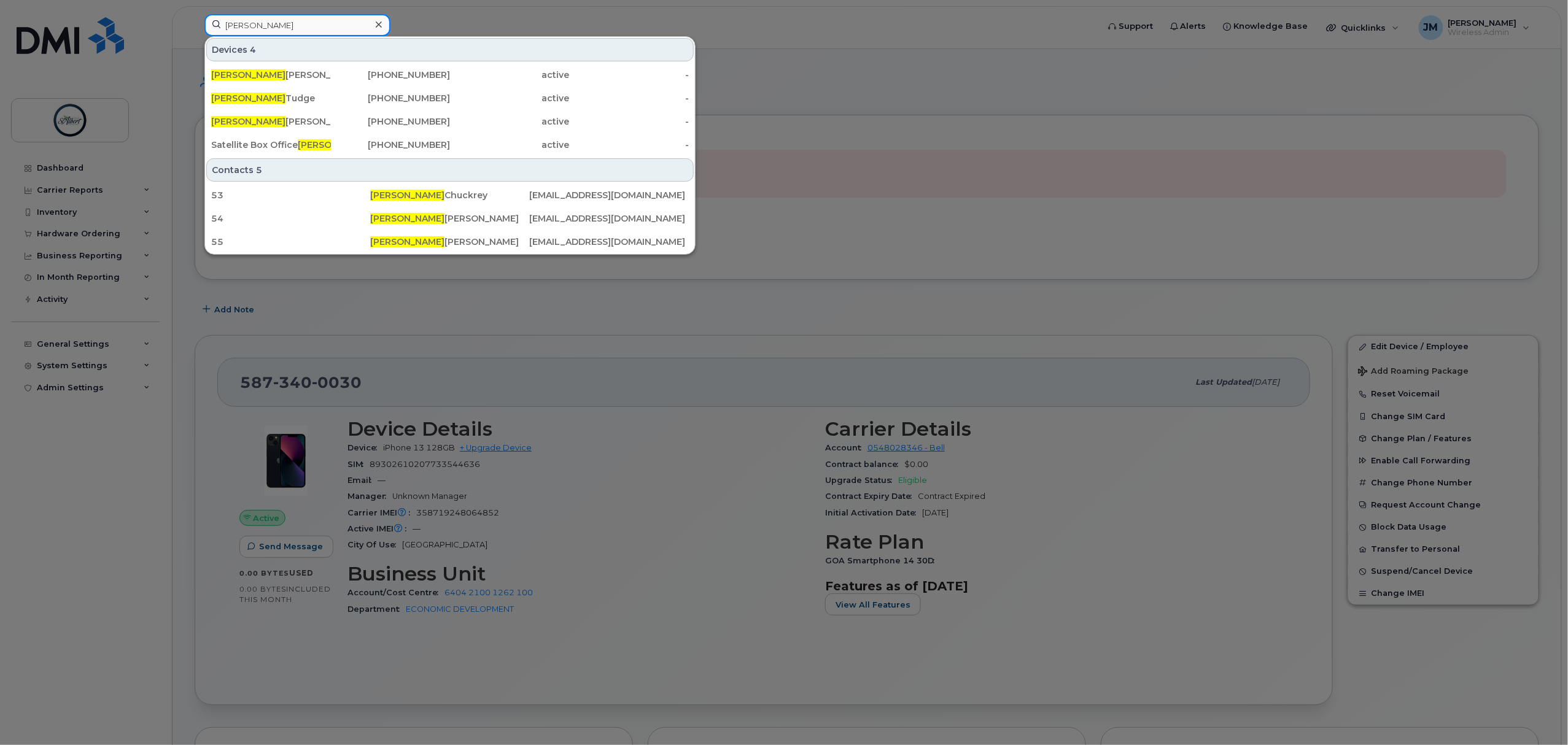
type input "andrew"
click at [314, 78] on div "Andrew Blackburn" at bounding box center [271, 75] width 119 height 12
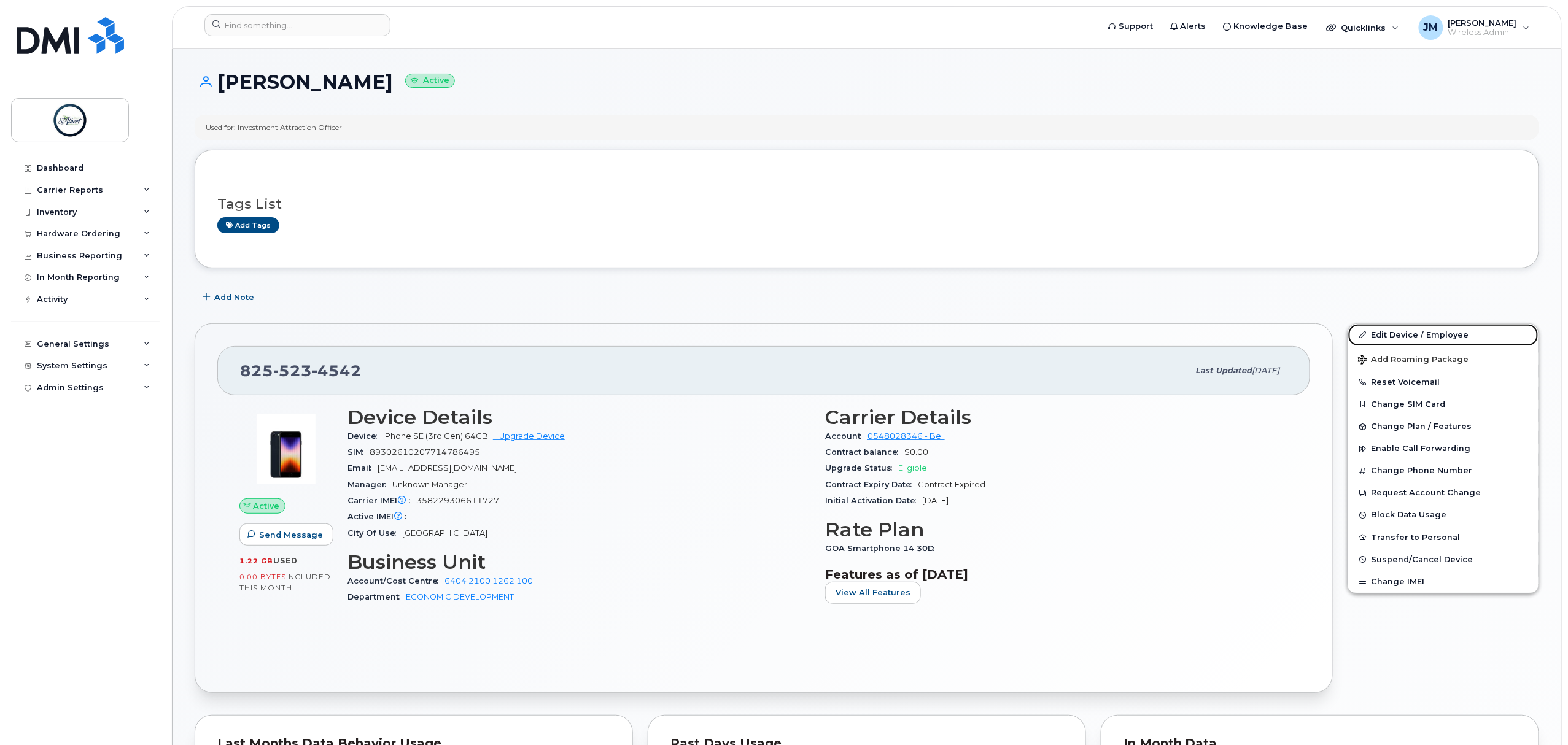
click at [1437, 332] on link "Edit Device / Employee" at bounding box center [1442, 335] width 190 height 22
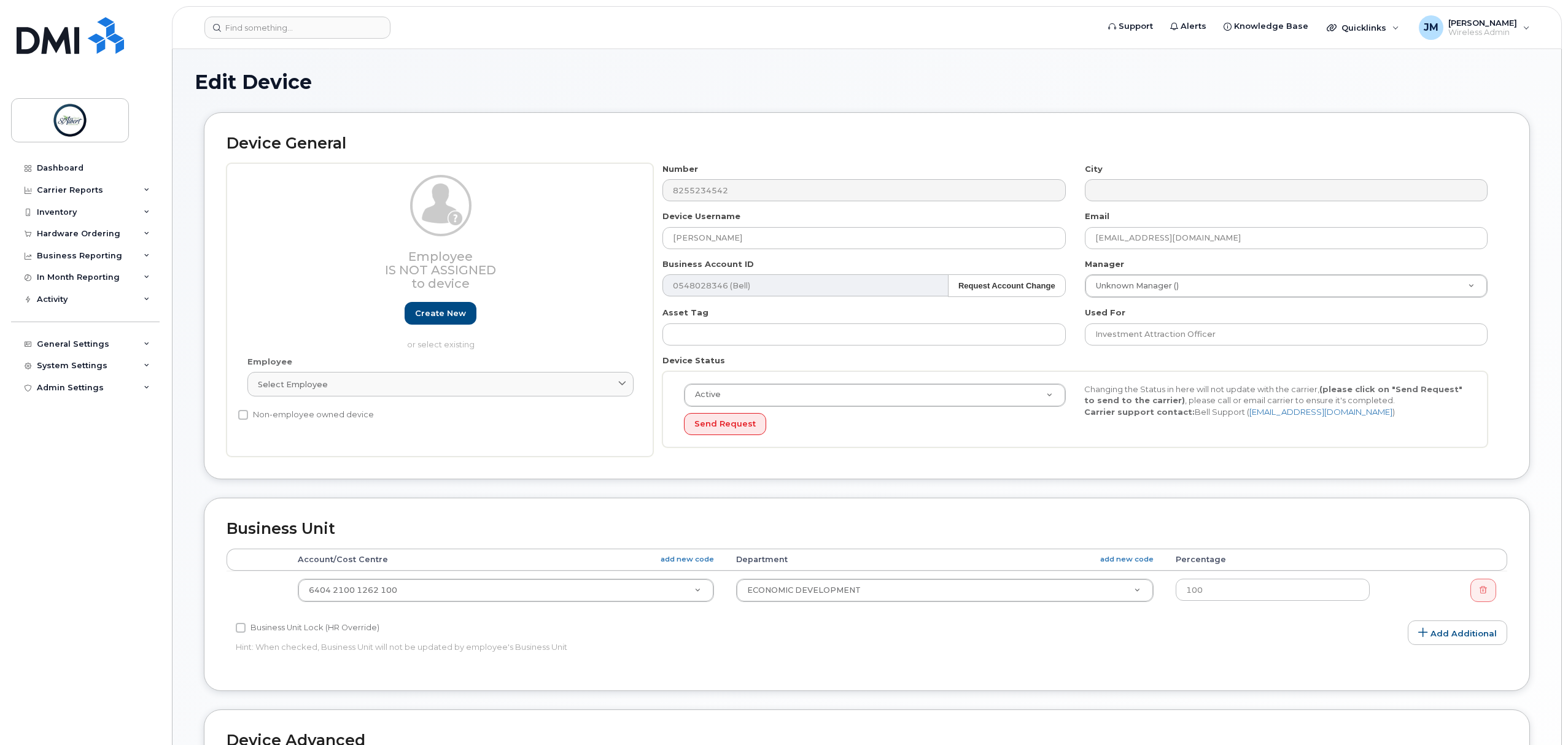
select select "12189357"
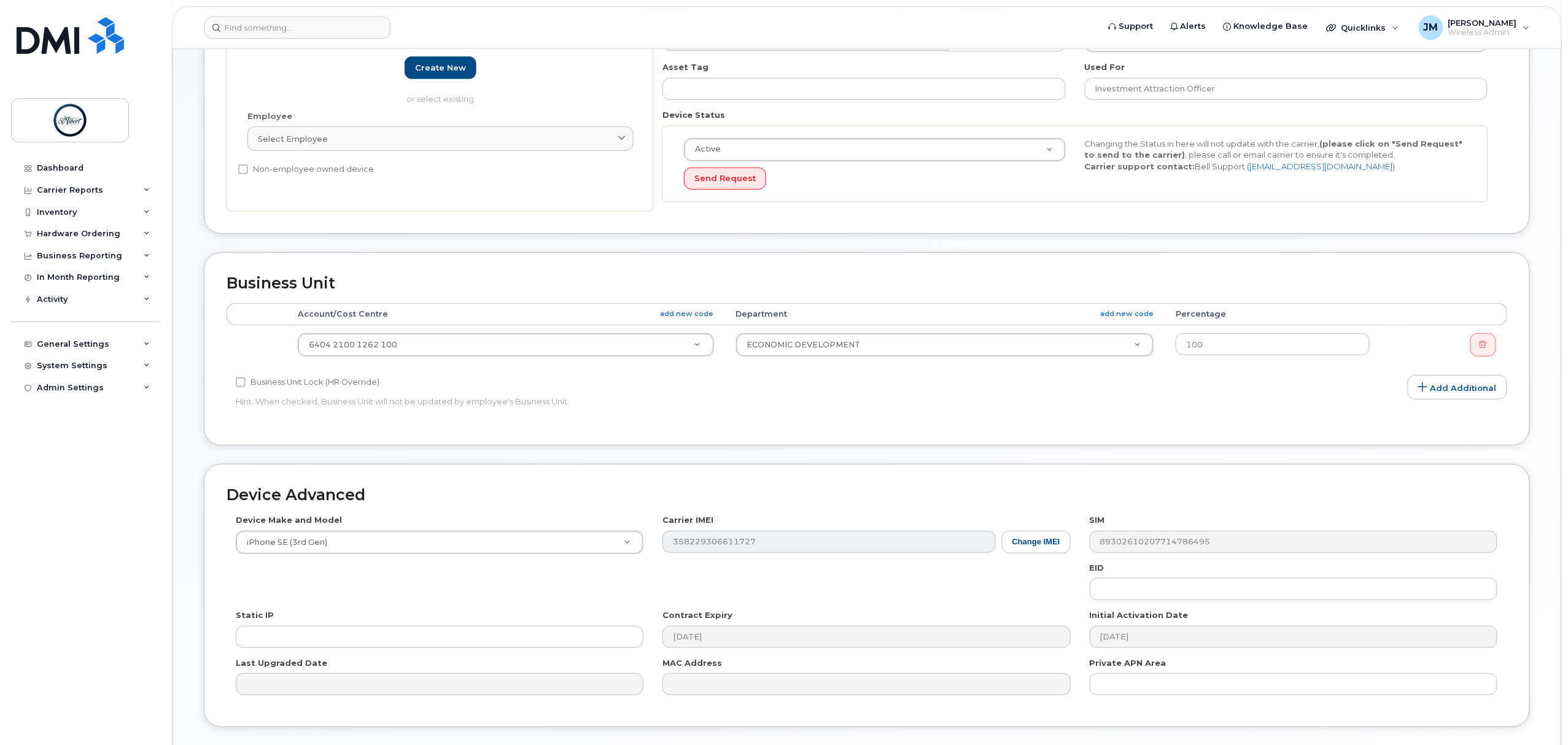
scroll to position [327, 0]
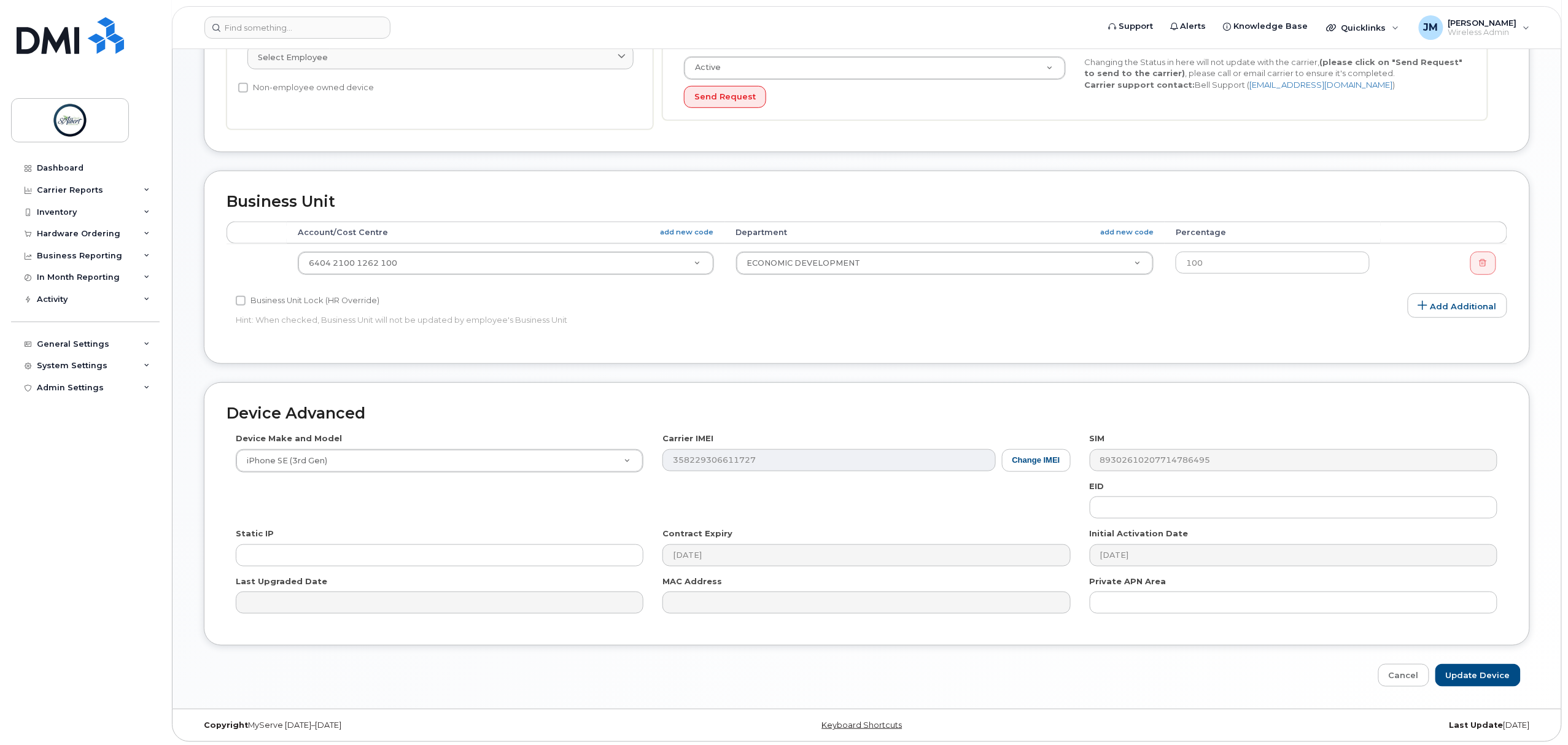
click at [631, 463] on div "Device Make and Model iPhone SE (3rd Gen) Android TCL 502 Watch Apple Watch S9 …" at bounding box center [867, 528] width 1280 height 190
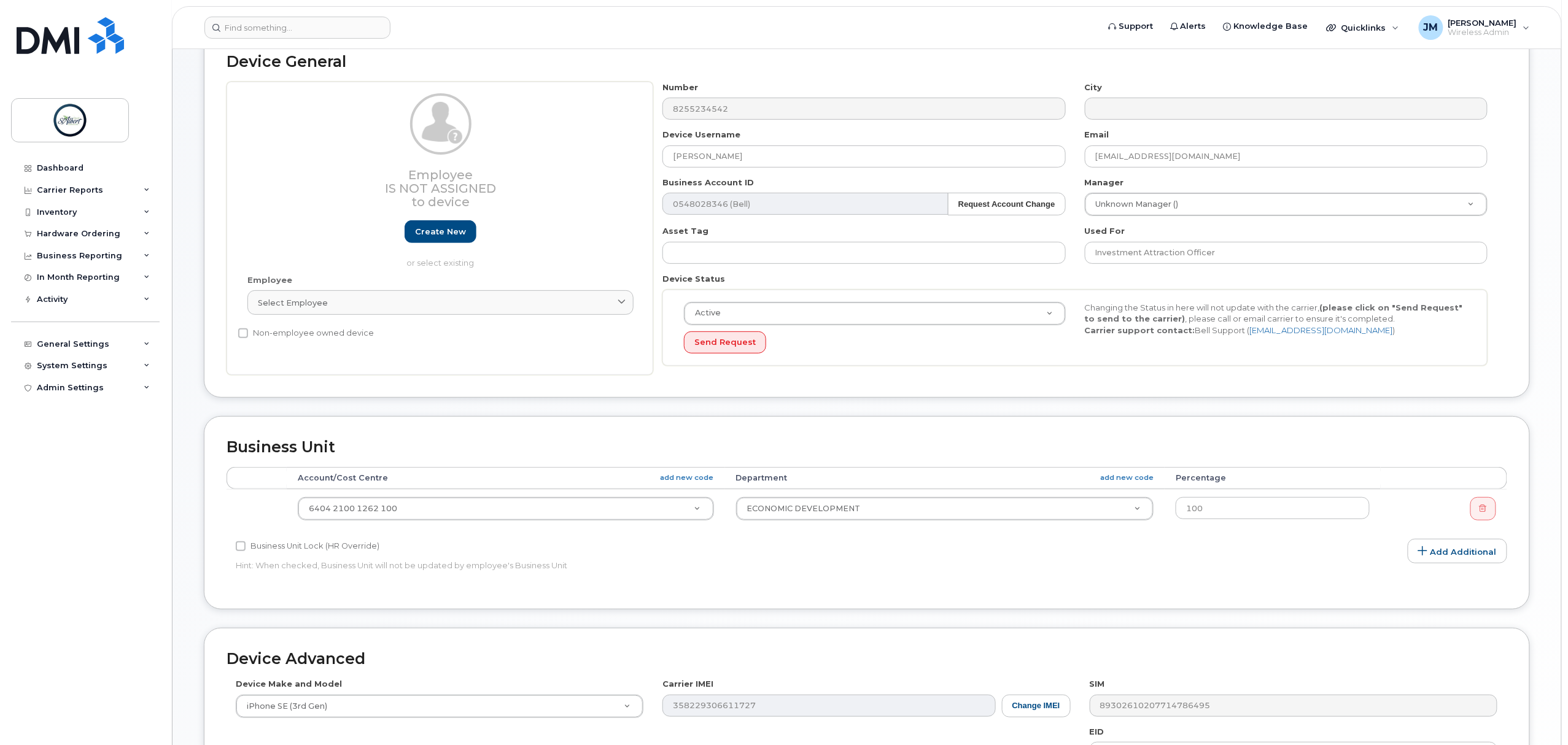
scroll to position [334, 0]
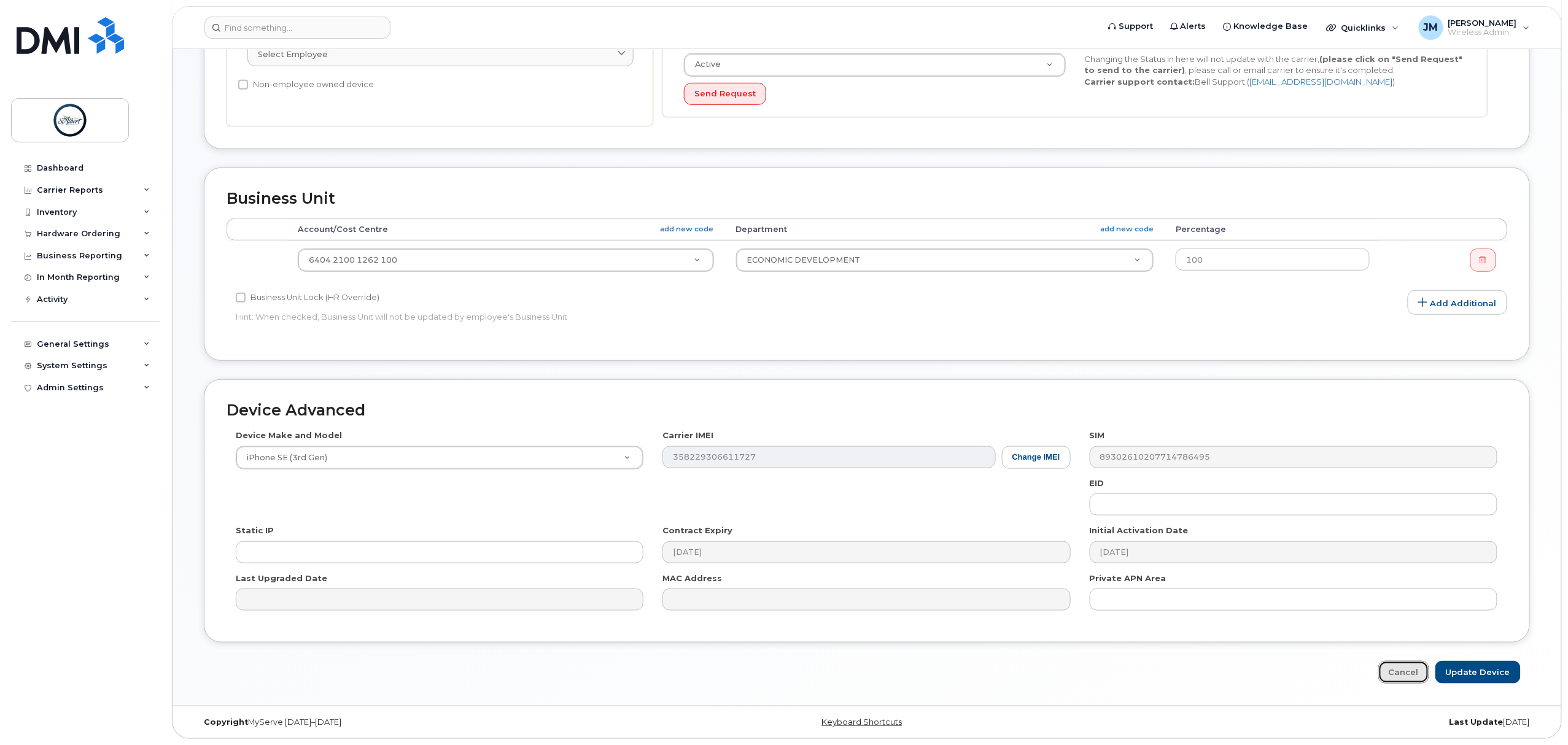
click at [1393, 678] on link "Cancel" at bounding box center [1404, 672] width 51 height 23
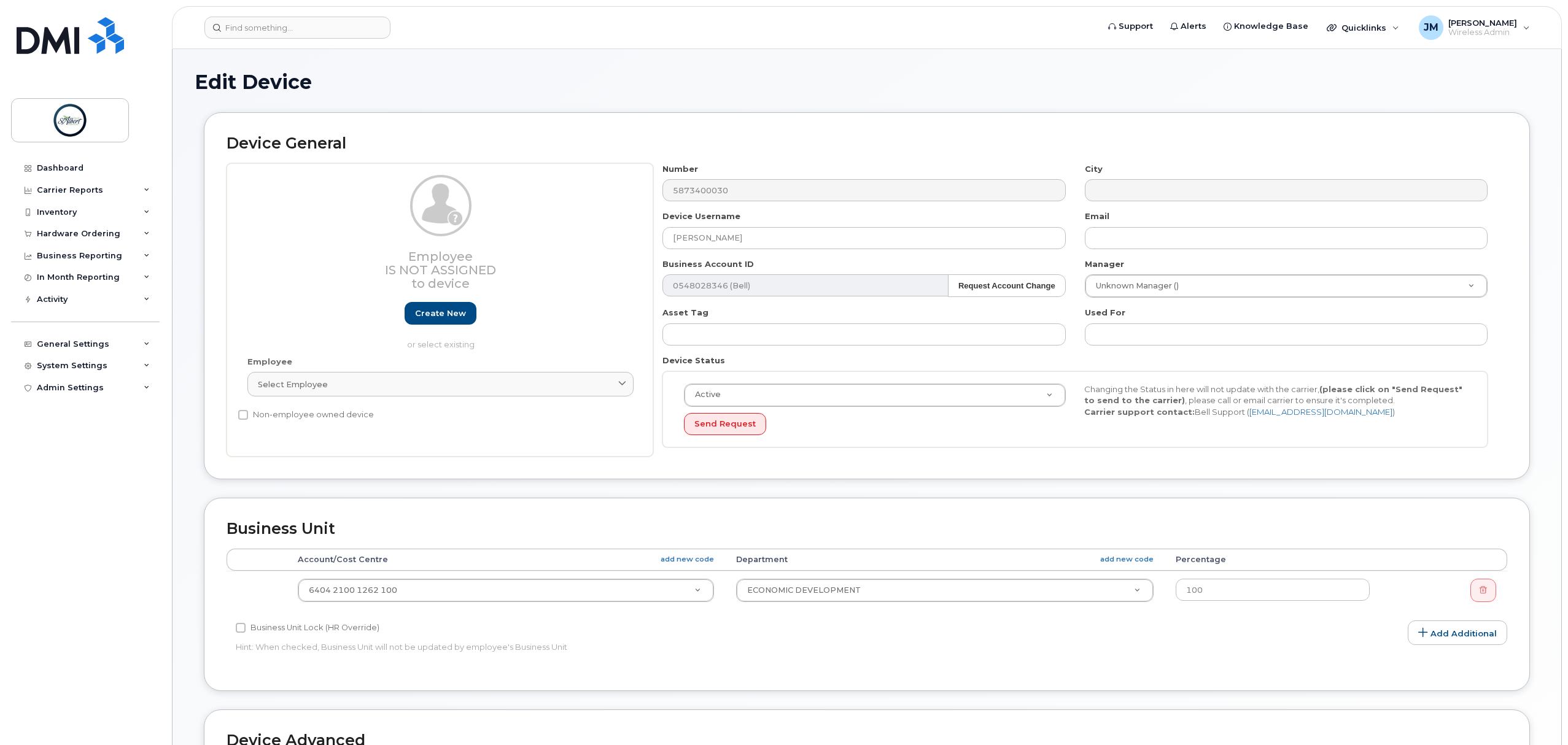
select select "12189357"
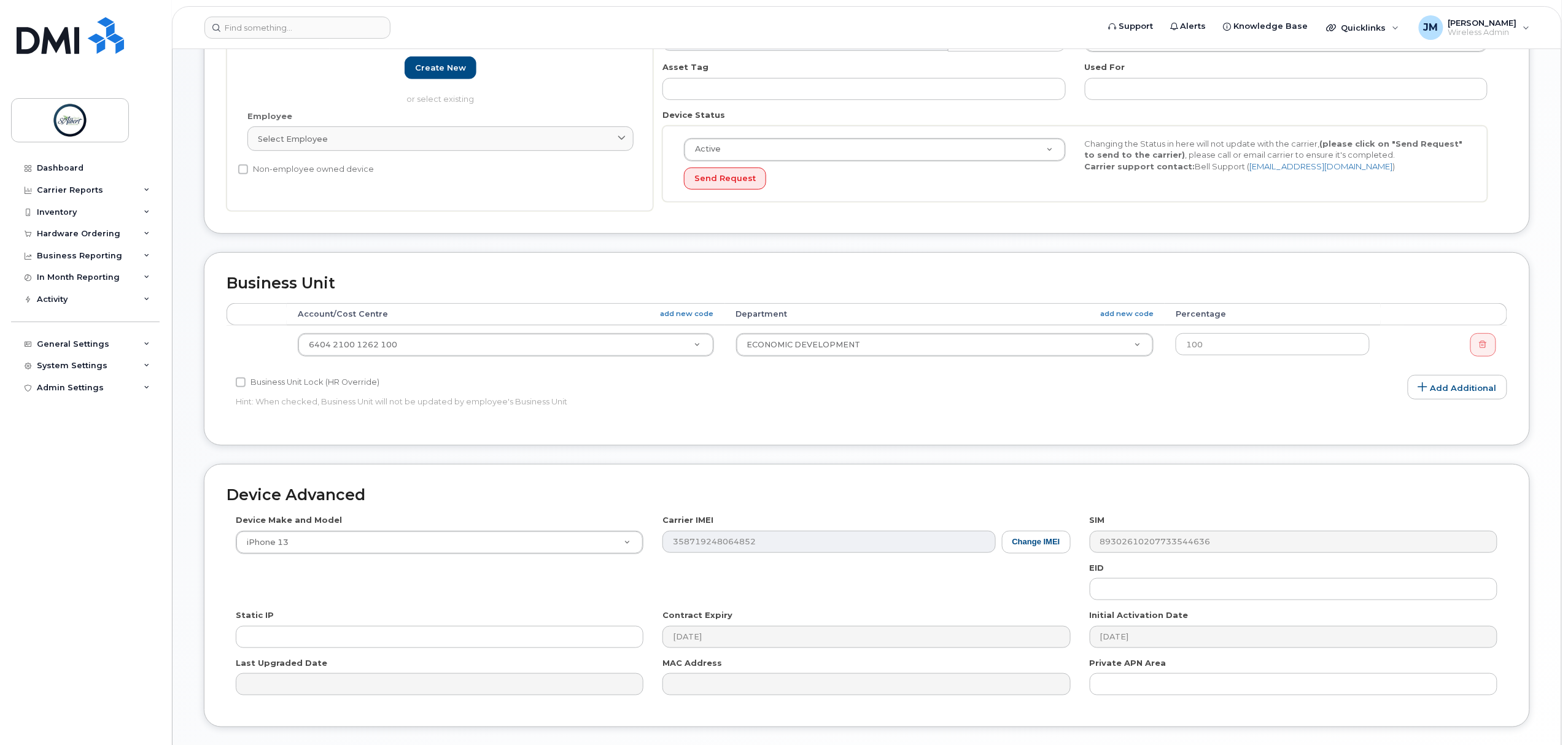
scroll to position [334, 0]
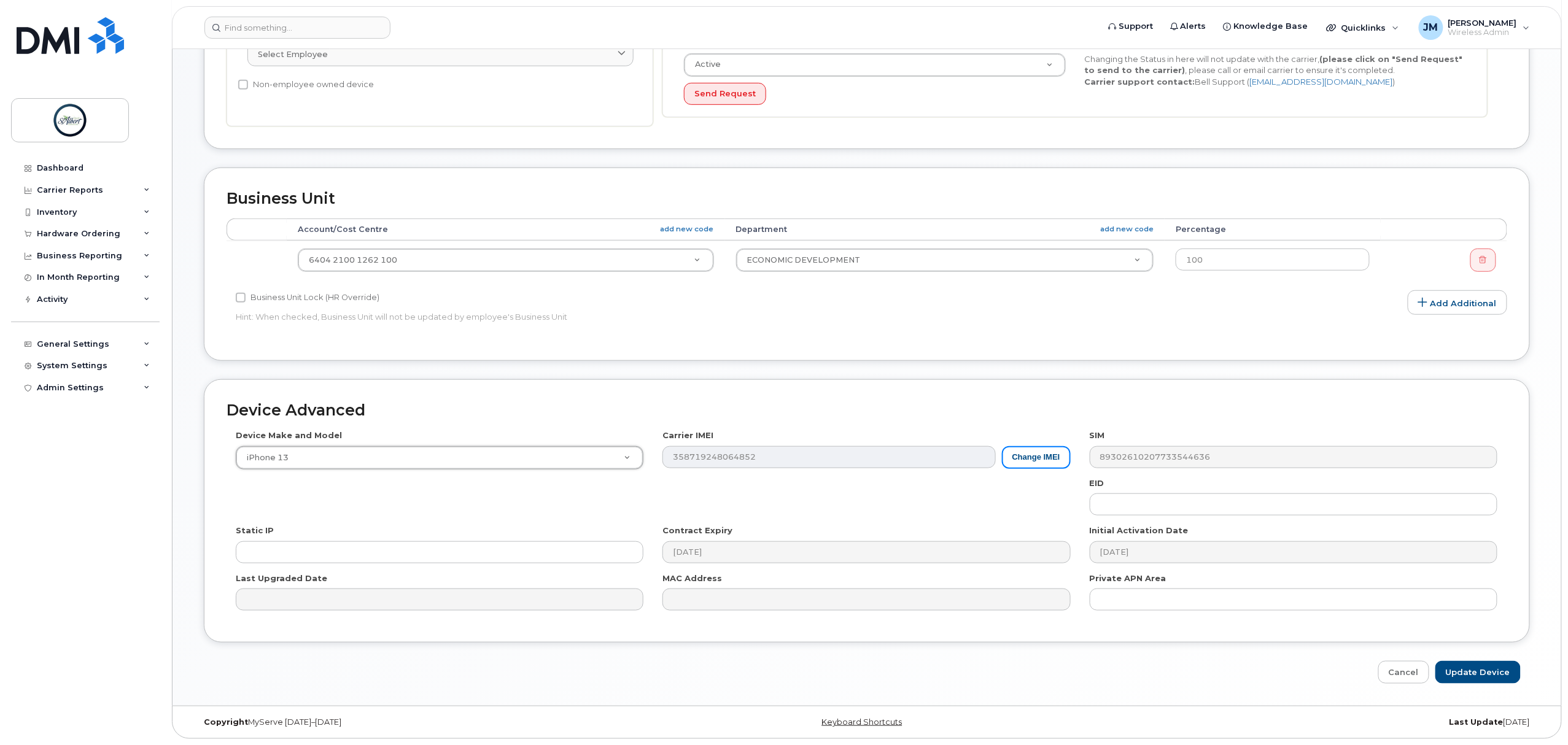
click at [1033, 472] on div "Device Make and Model iPhone 13 Android TCL 502 Watch Apple Watch S9 41mm Andro…" at bounding box center [867, 525] width 1280 height 190
click at [1033, 465] on button "Change IMEI" at bounding box center [1036, 457] width 69 height 23
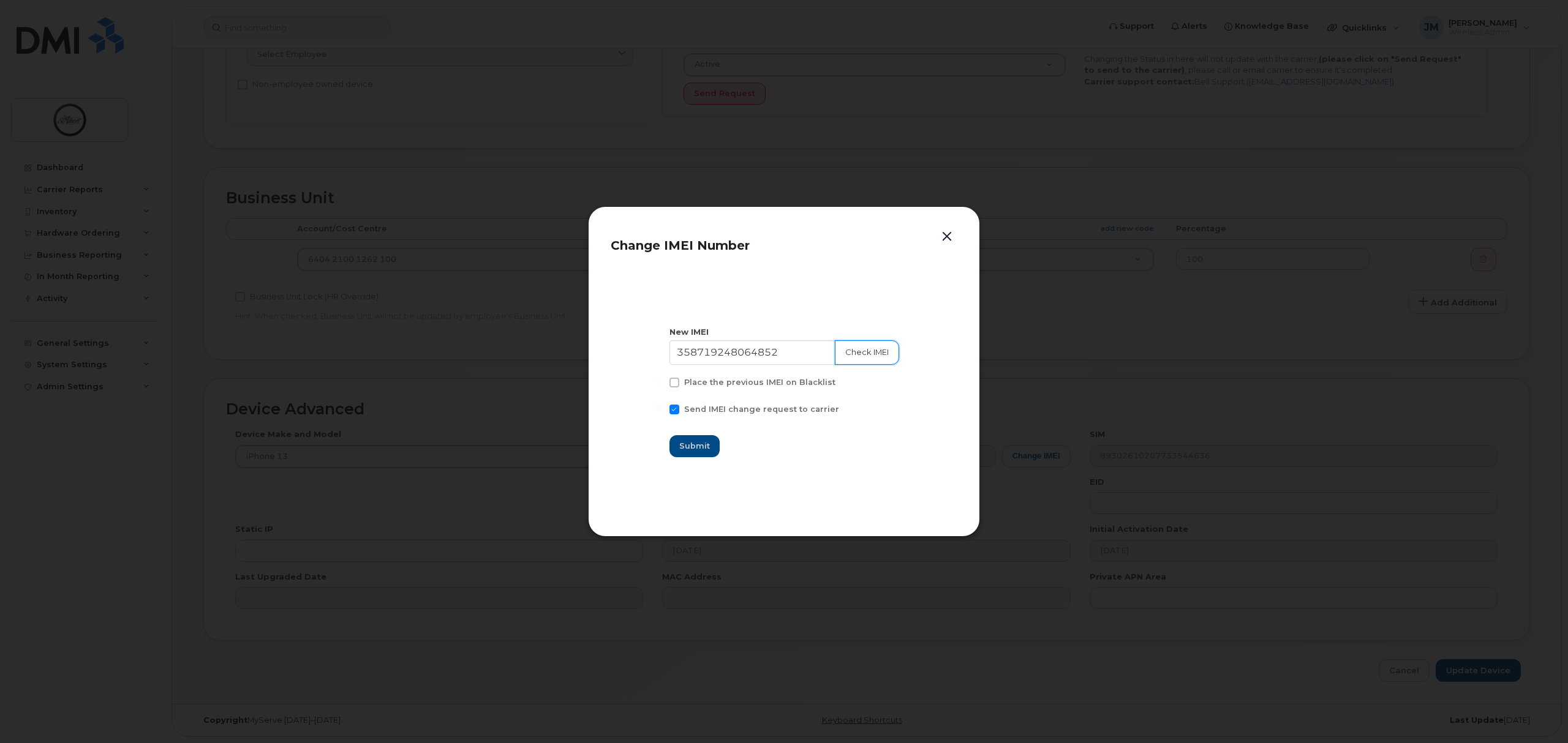
click at [870, 356] on button "Check IMEI" at bounding box center [866, 353] width 64 height 25
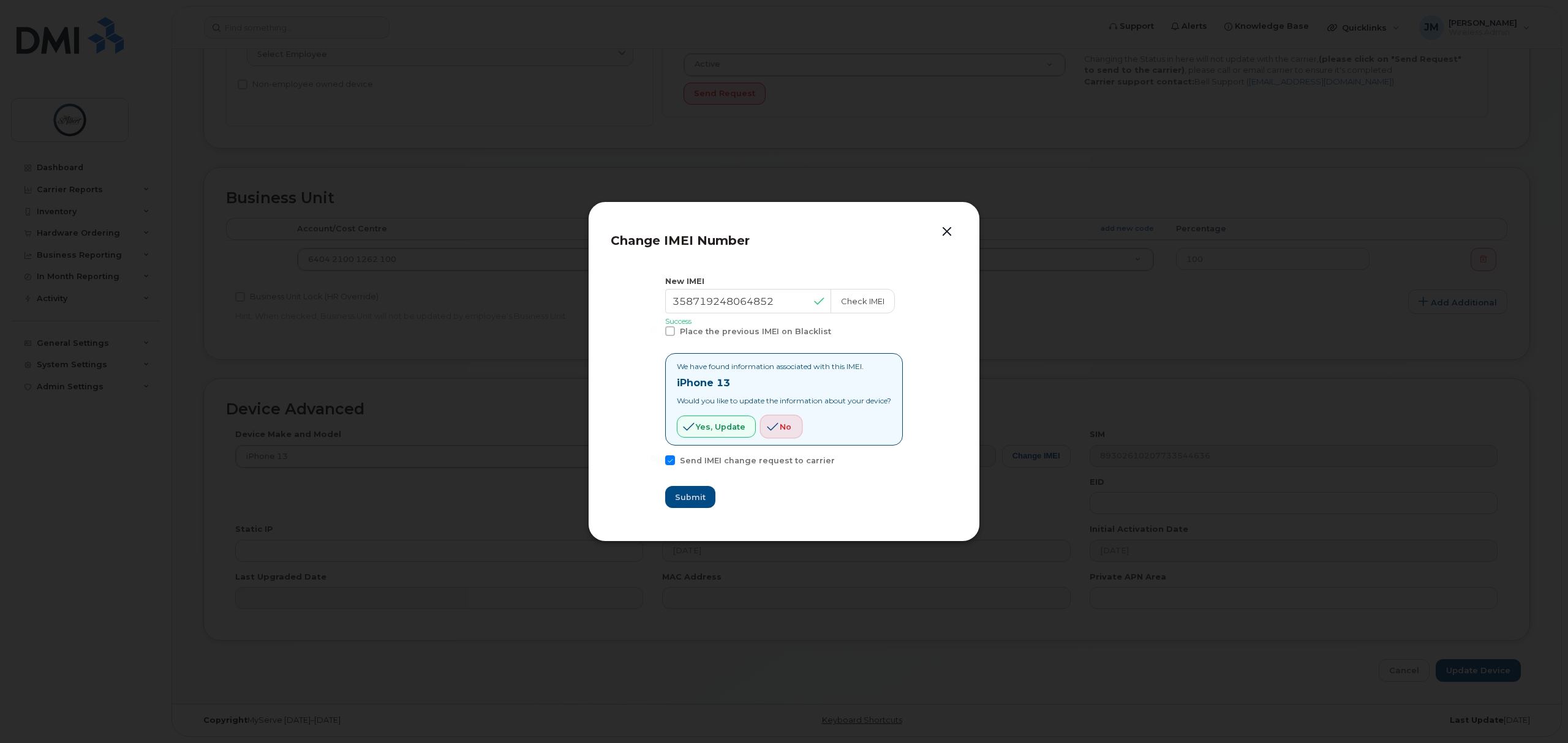
click at [780, 430] on span "No" at bounding box center [785, 426] width 12 height 12
click at [939, 238] on button "button" at bounding box center [947, 232] width 19 height 17
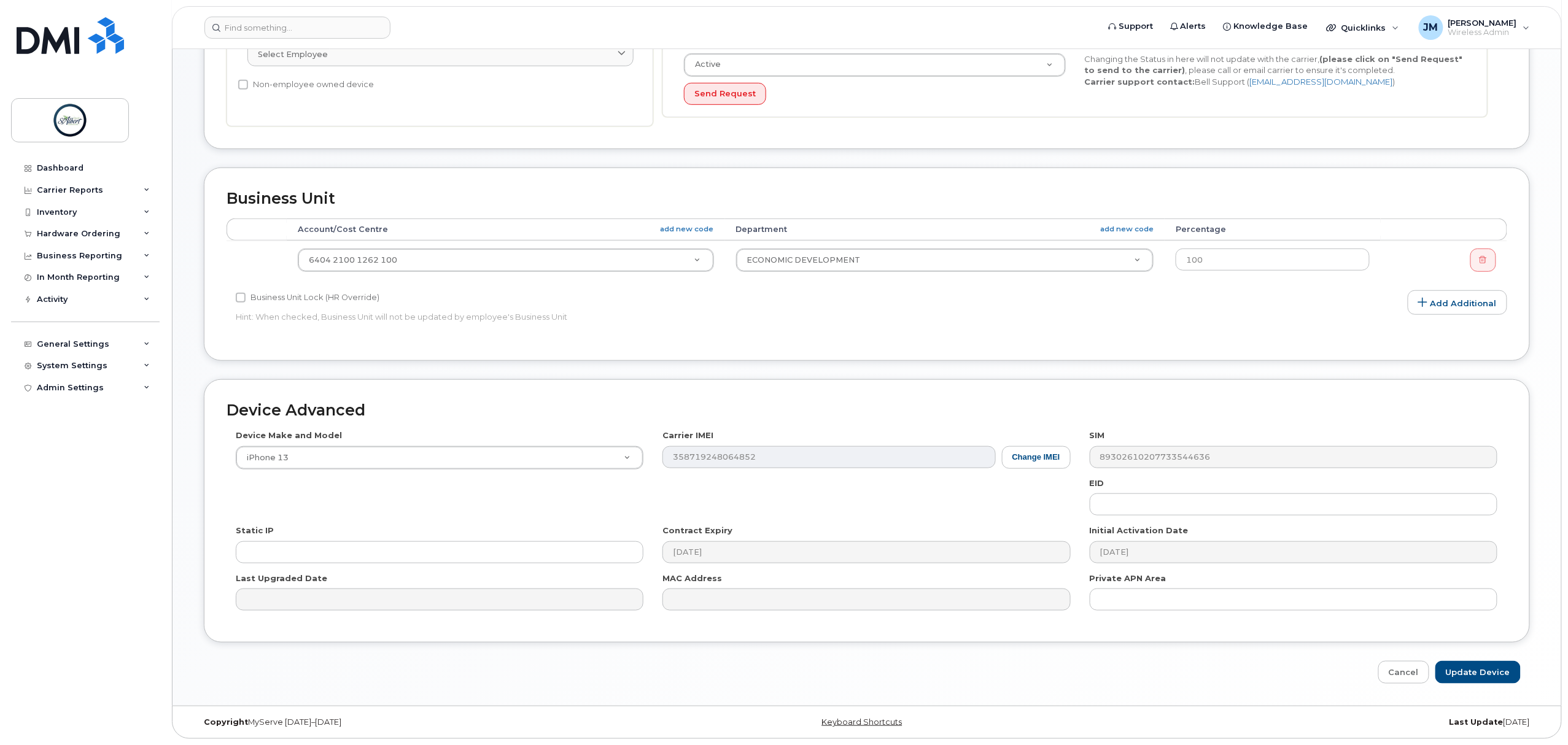
click at [1071, 456] on div "Device Make and Model iPhone 13 Android TCL 502 Watch Apple Watch S9 41mm Andro…" at bounding box center [867, 525] width 1280 height 190
click at [1395, 669] on link "Cancel" at bounding box center [1404, 672] width 51 height 23
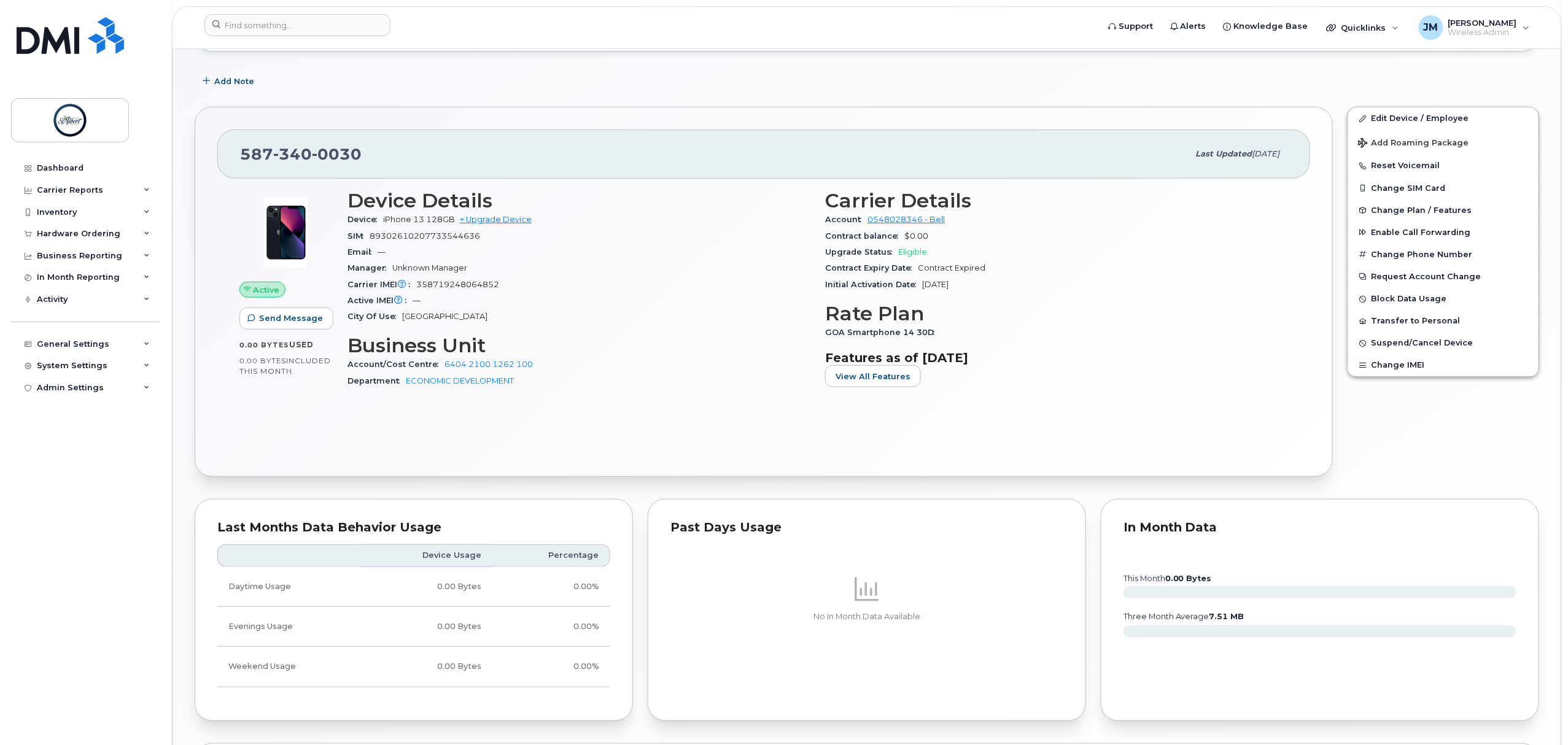
scroll to position [146, 0]
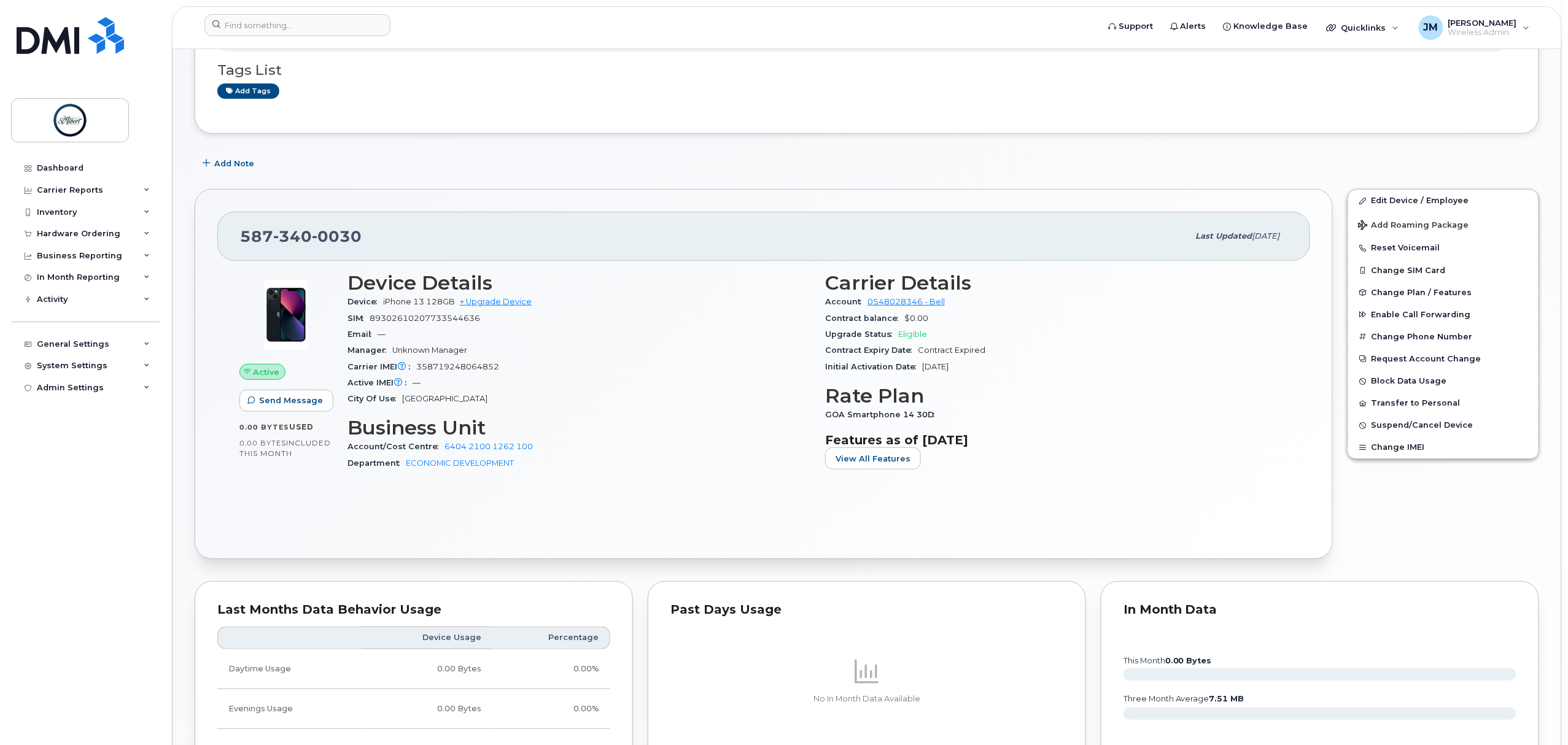
click at [401, 367] on icon at bounding box center [402, 367] width 8 height 8
click at [398, 372] on span at bounding box center [402, 366] width 10 height 10
click at [403, 372] on span at bounding box center [402, 366] width 10 height 10
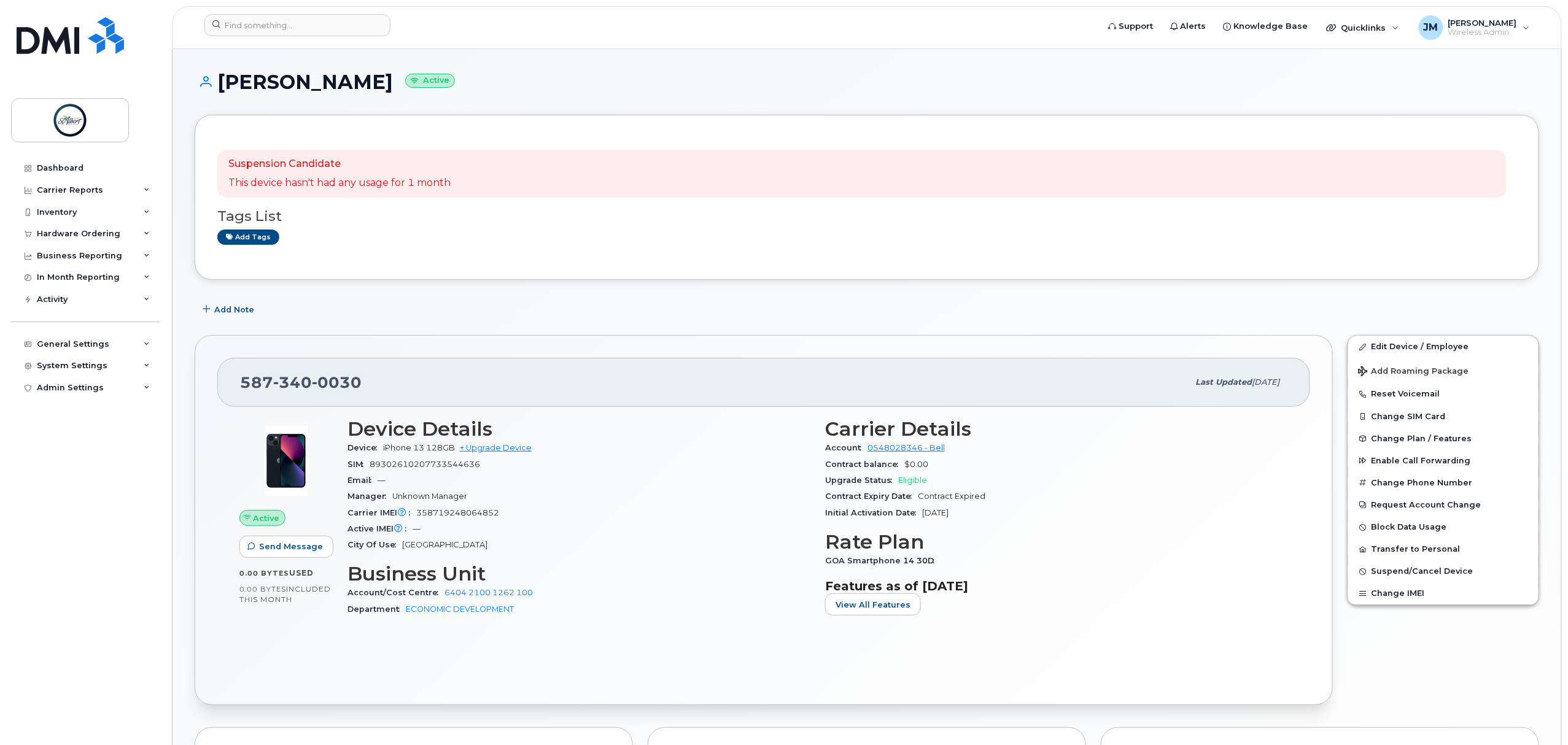
scroll to position [81, 0]
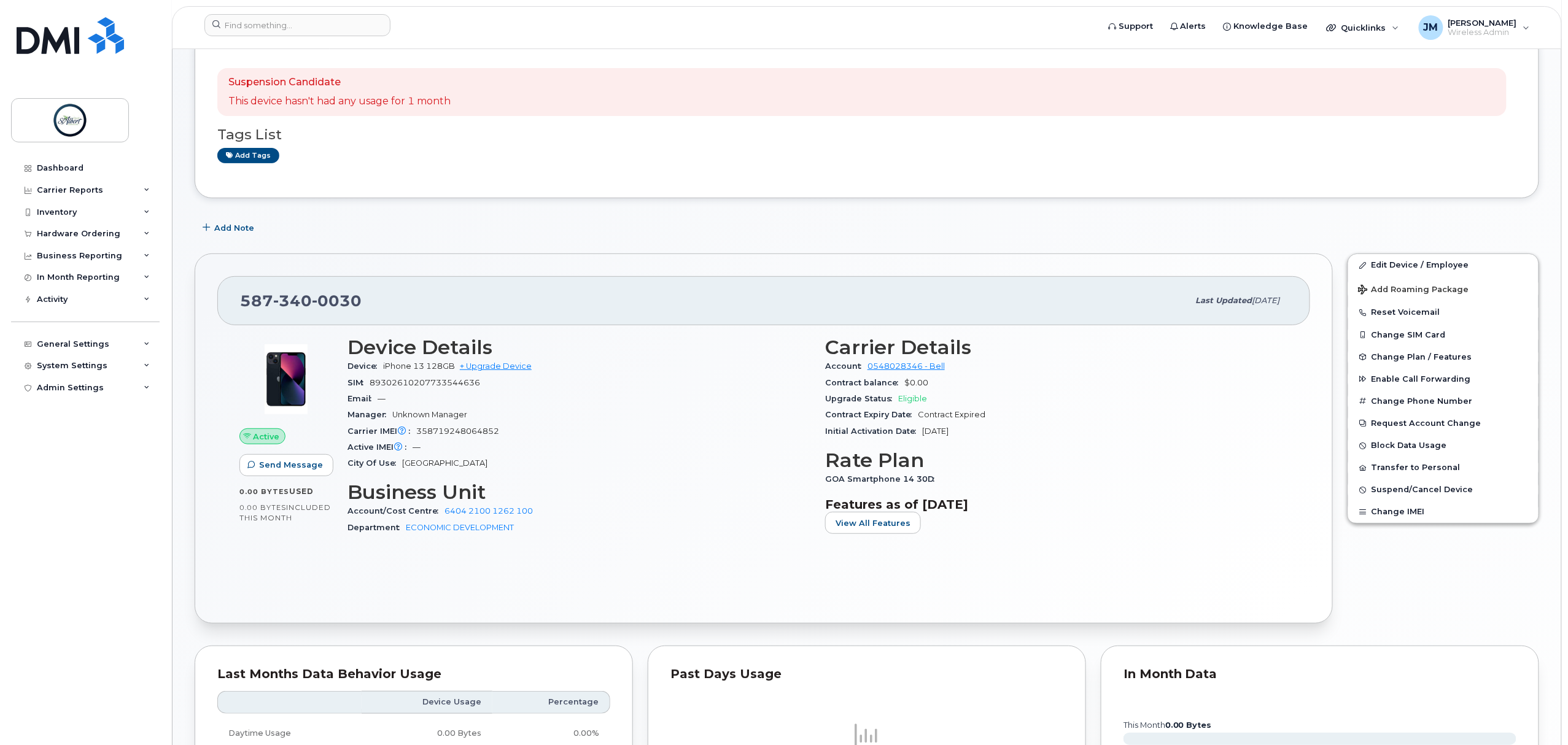
click at [1435, 490] on span "Suspend/Cancel Device" at bounding box center [1422, 490] width 102 height 9
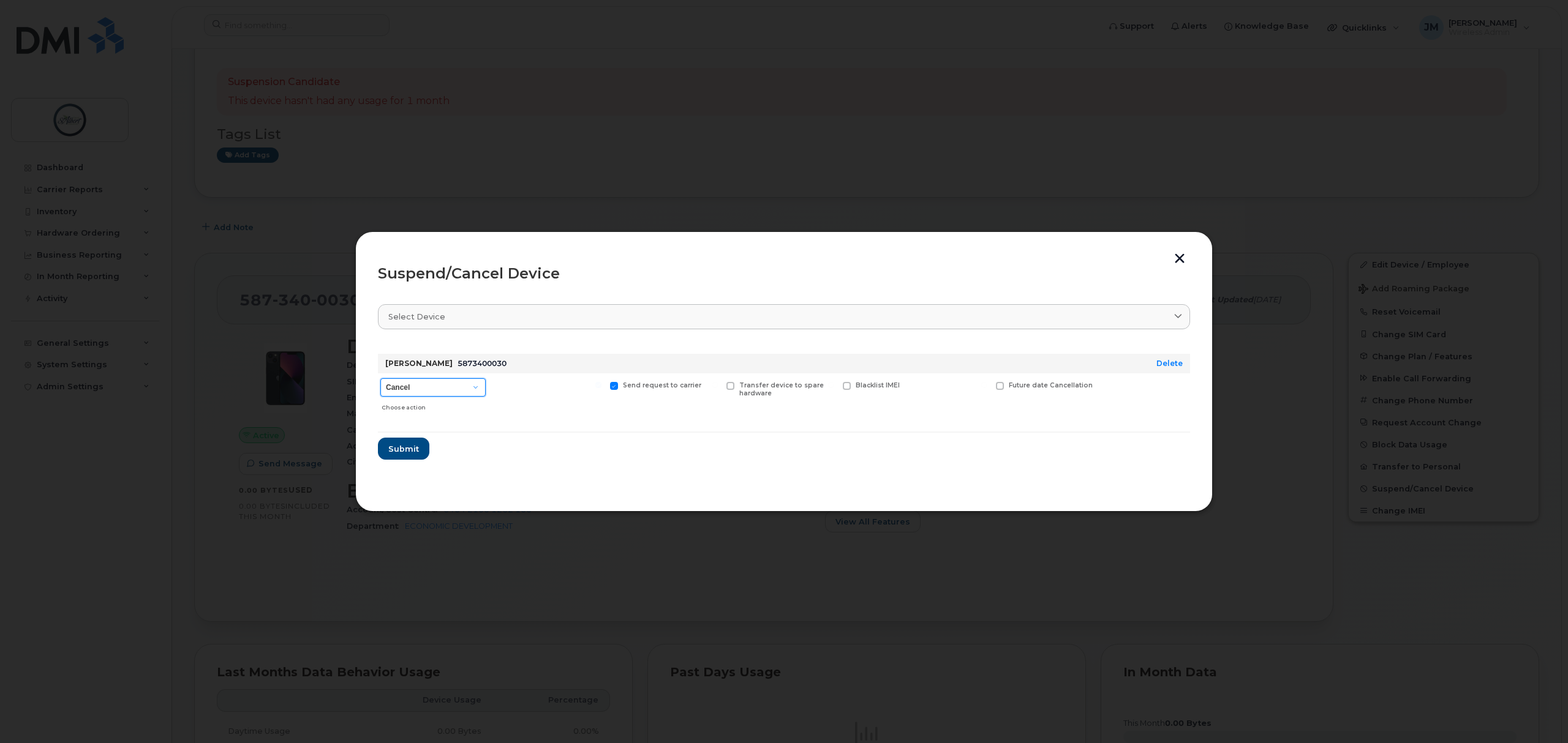
click at [468, 389] on select "Cancel Suspend - Extend Suspension Suspend - Reduced Rate Suspend - Full Rate S…" at bounding box center [433, 388] width 105 height 19
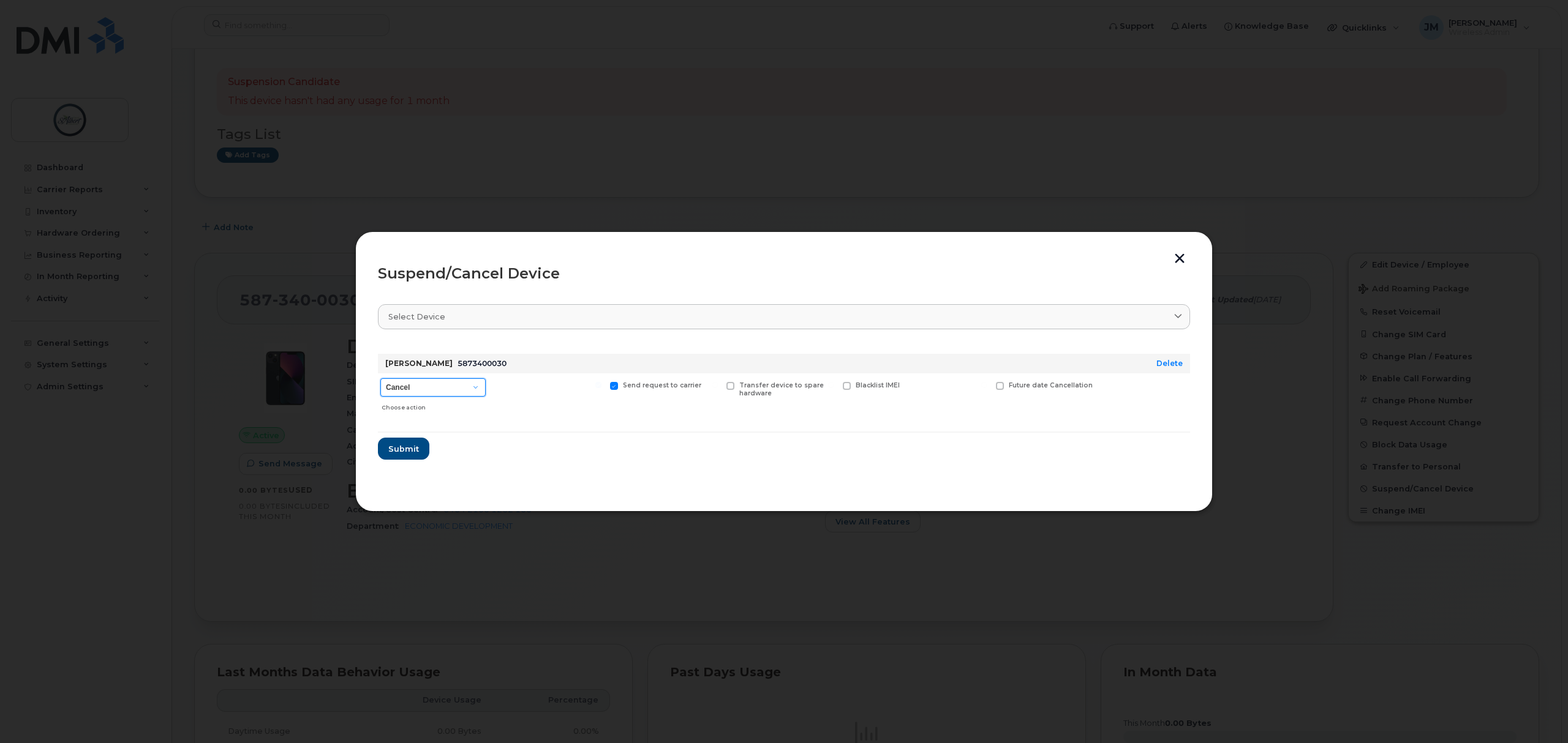
click at [468, 389] on select "Cancel Suspend - Extend Suspension Suspend - Reduced Rate Suspend - Full Rate S…" at bounding box center [433, 388] width 105 height 19
drag, startPoint x: 407, startPoint y: 447, endPoint x: 647, endPoint y: 447, distance: 240.0
click at [647, 447] on form "Andrew Blackburn 5873400030 Delete Cancel Suspend - Extend Suspension Suspend -…" at bounding box center [784, 402] width 812 height 116
click at [719, 310] on link "Select device" at bounding box center [784, 317] width 812 height 25
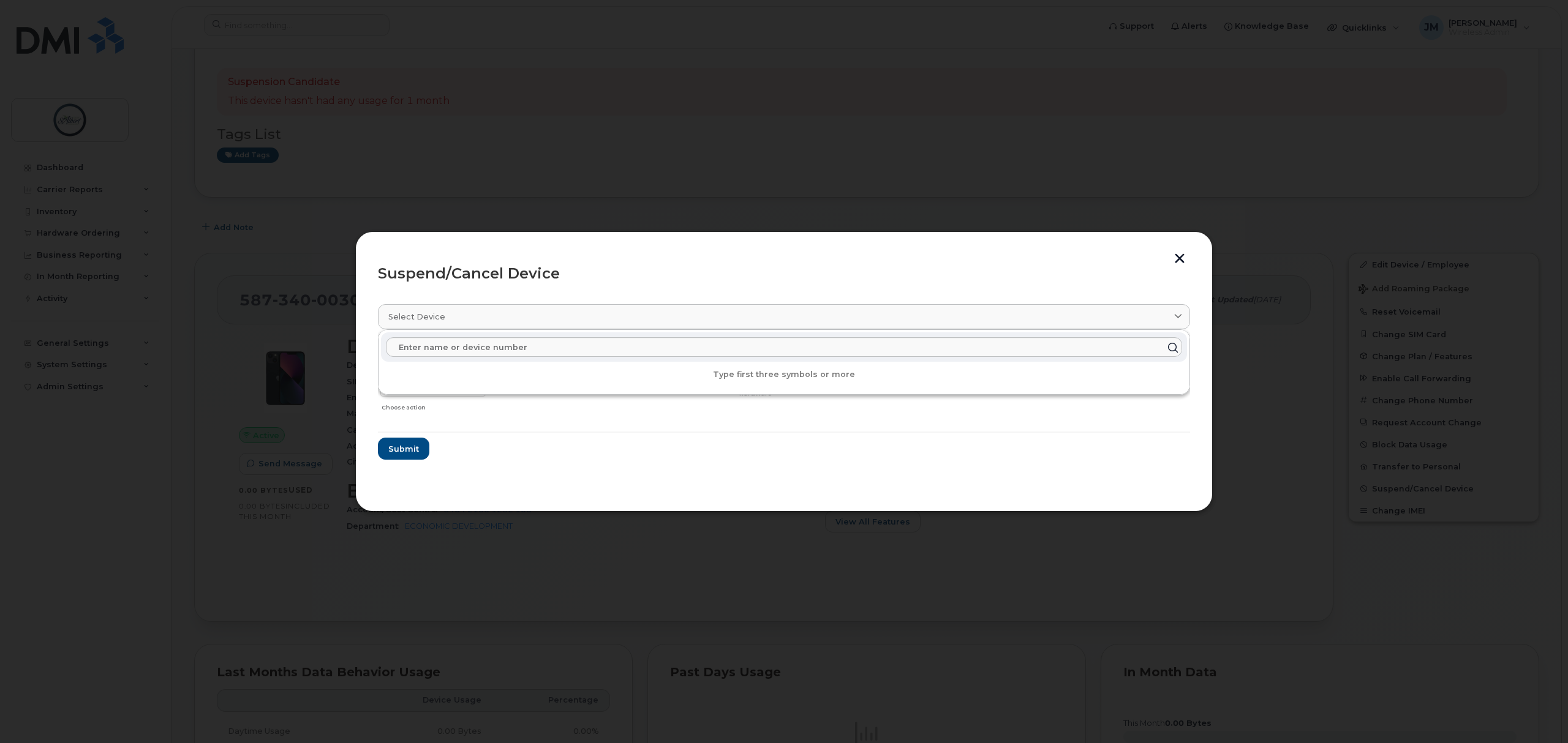
click at [716, 312] on div "Select device" at bounding box center [784, 317] width 791 height 12
click at [716, 282] on header "Suspend/Cancel Device" at bounding box center [784, 273] width 812 height 39
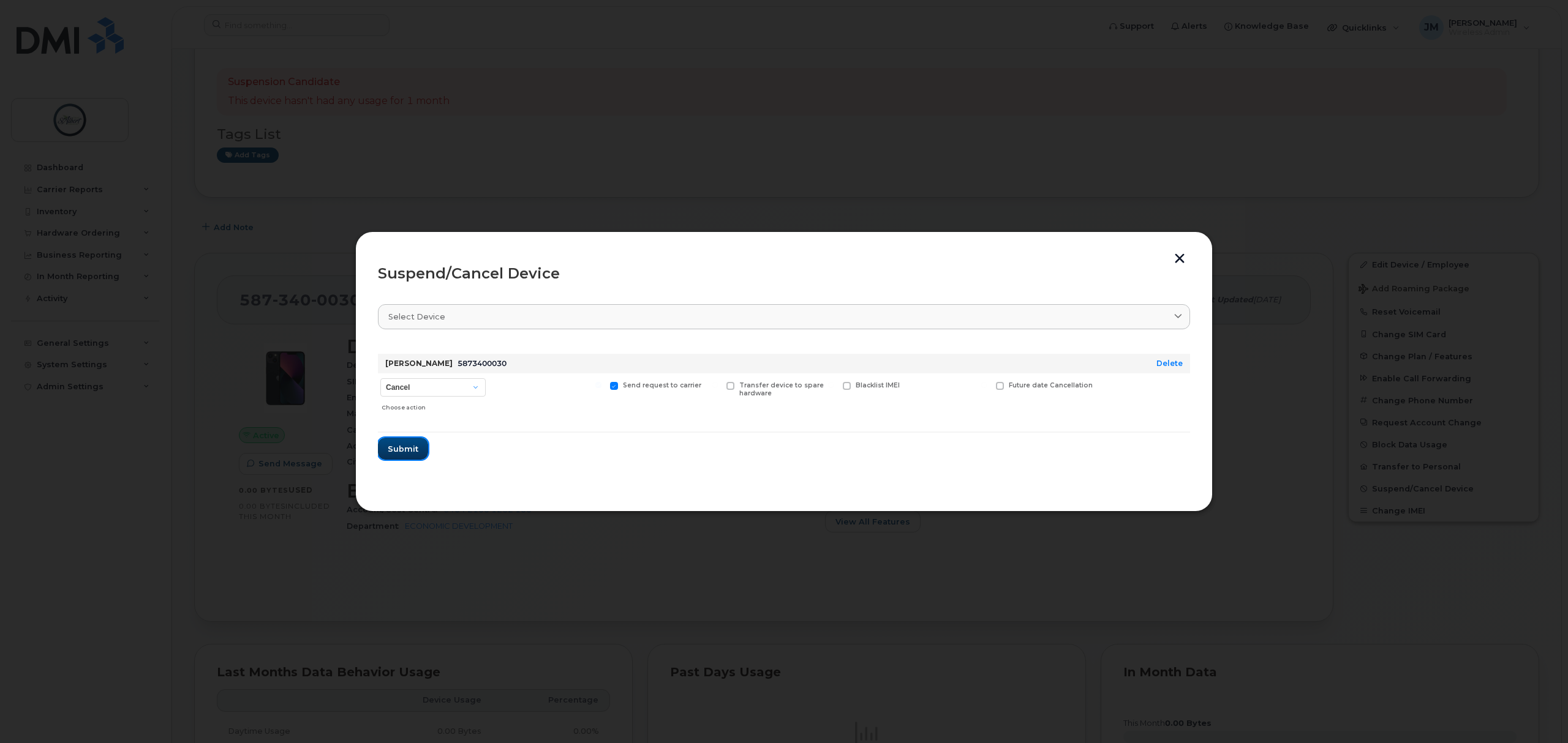
click at [415, 450] on span "Submit" at bounding box center [403, 449] width 31 height 12
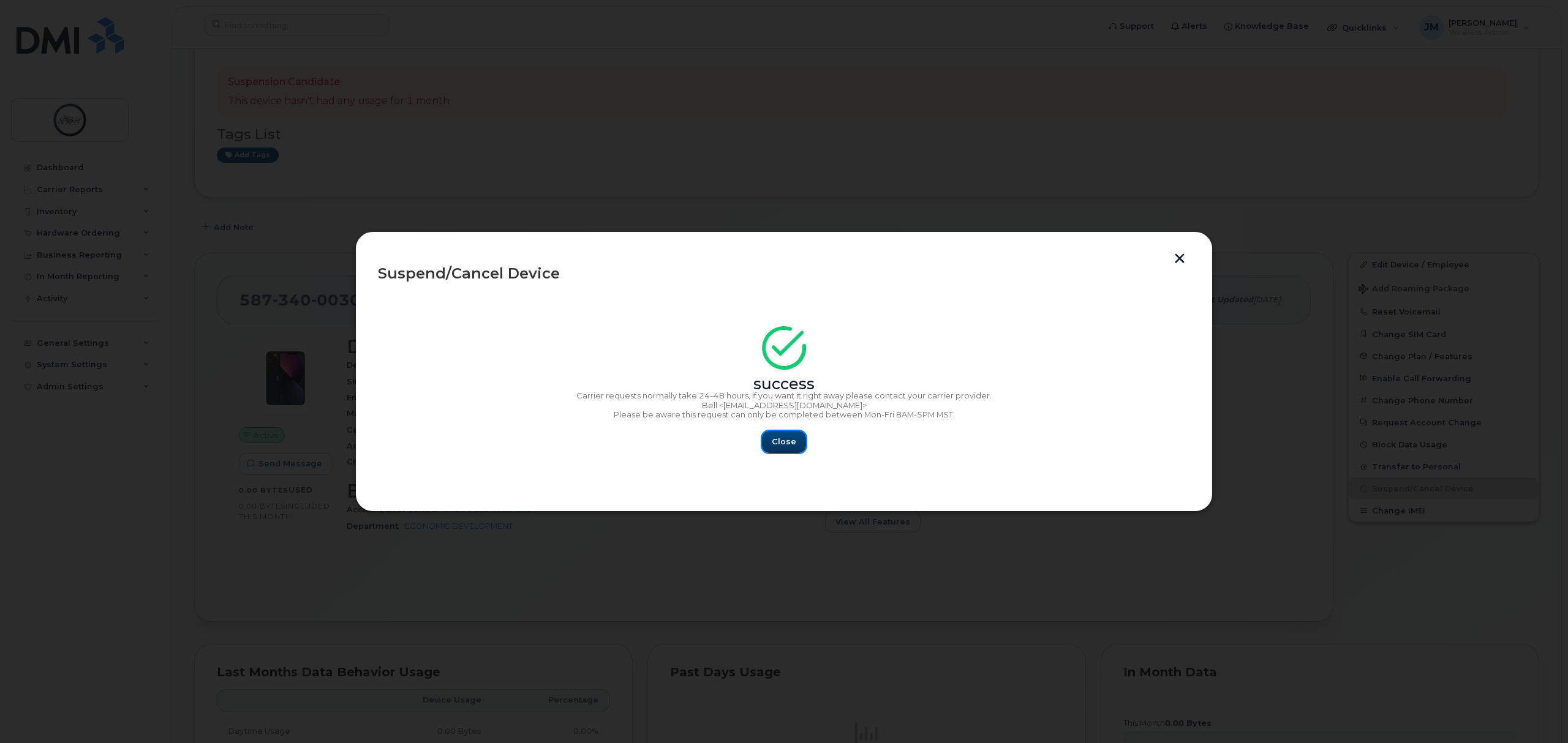
click at [777, 444] on span "Close" at bounding box center [784, 441] width 25 height 12
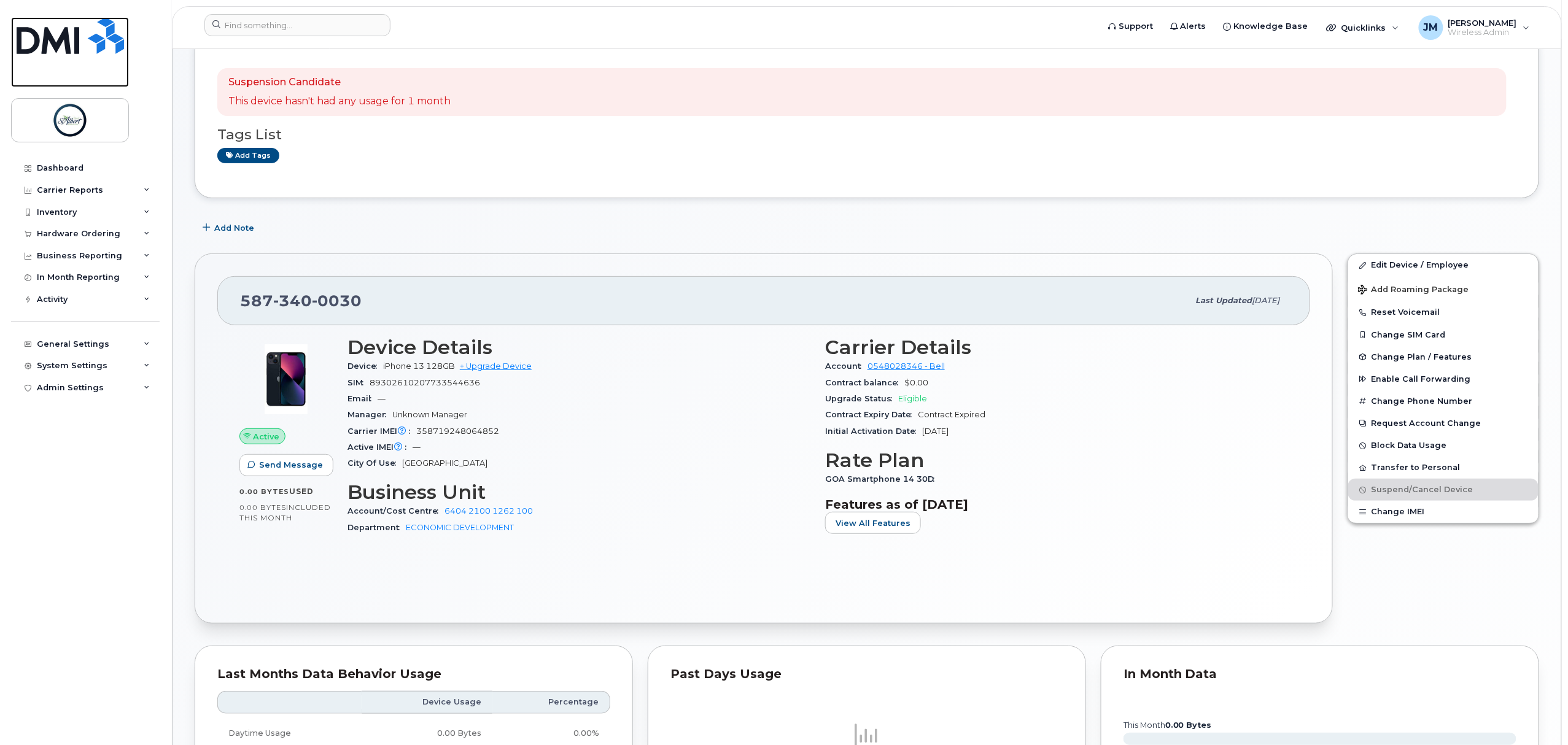
click at [64, 46] on img at bounding box center [70, 35] width 107 height 36
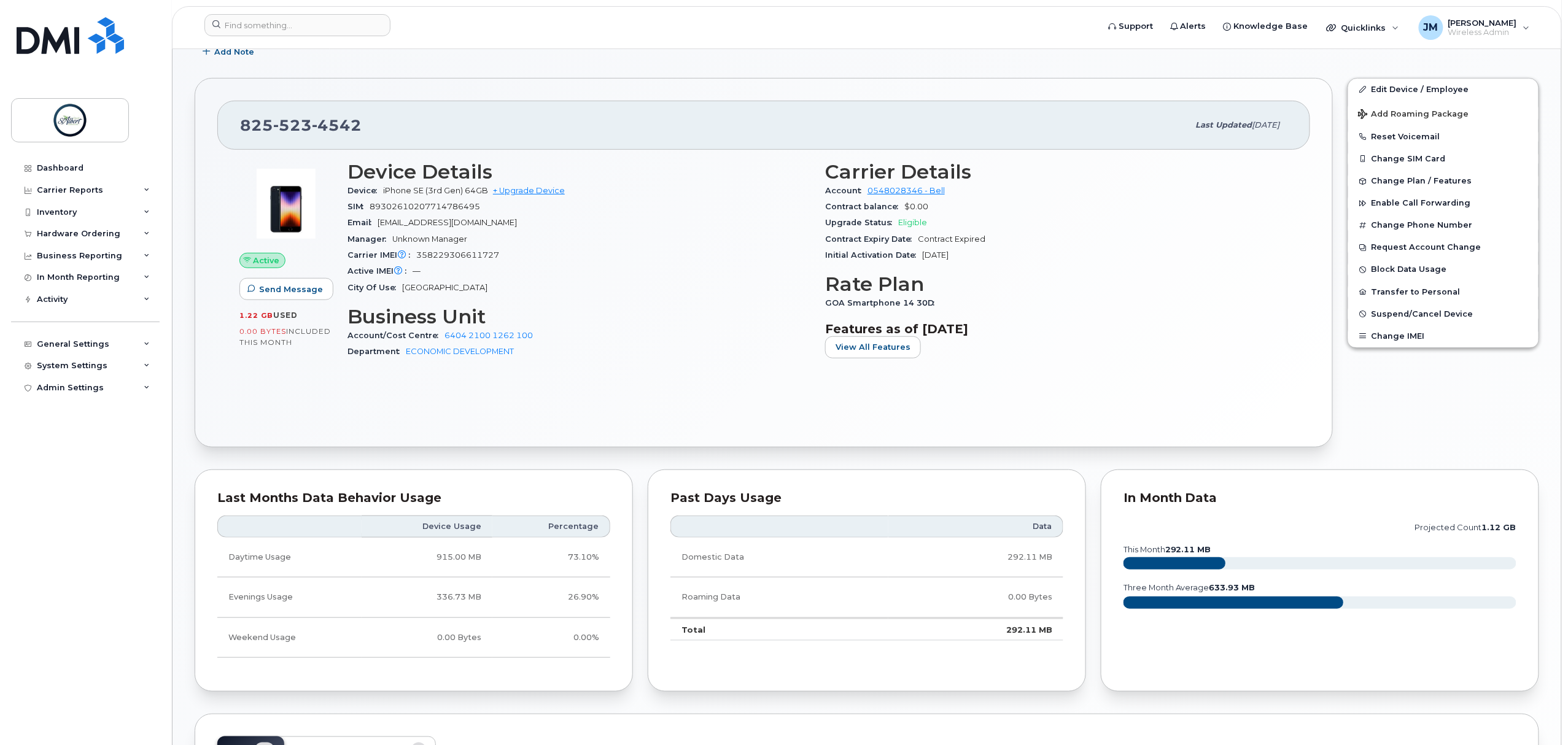
scroll to position [163, 0]
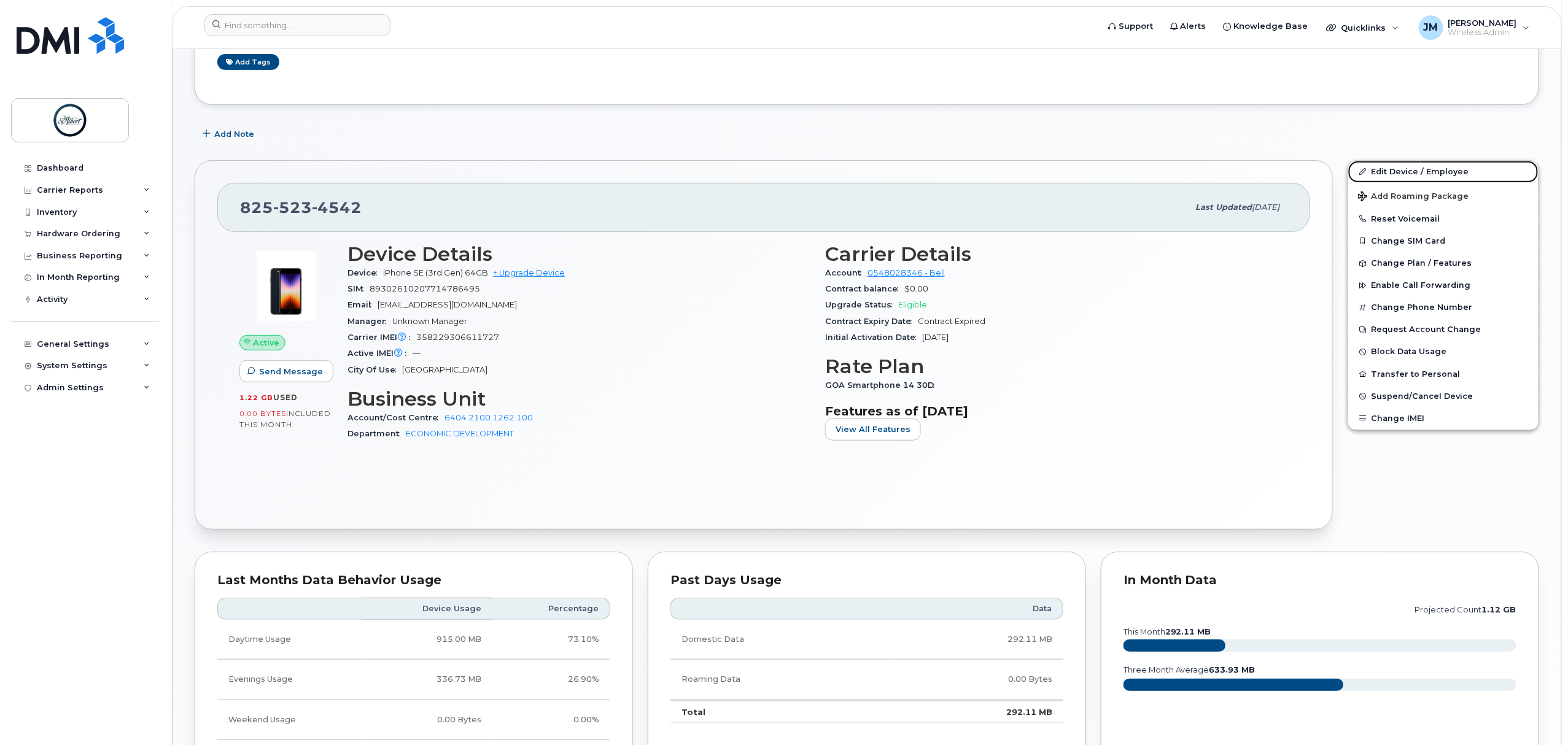
click at [1414, 171] on link "Edit Device / Employee" at bounding box center [1442, 172] width 190 height 22
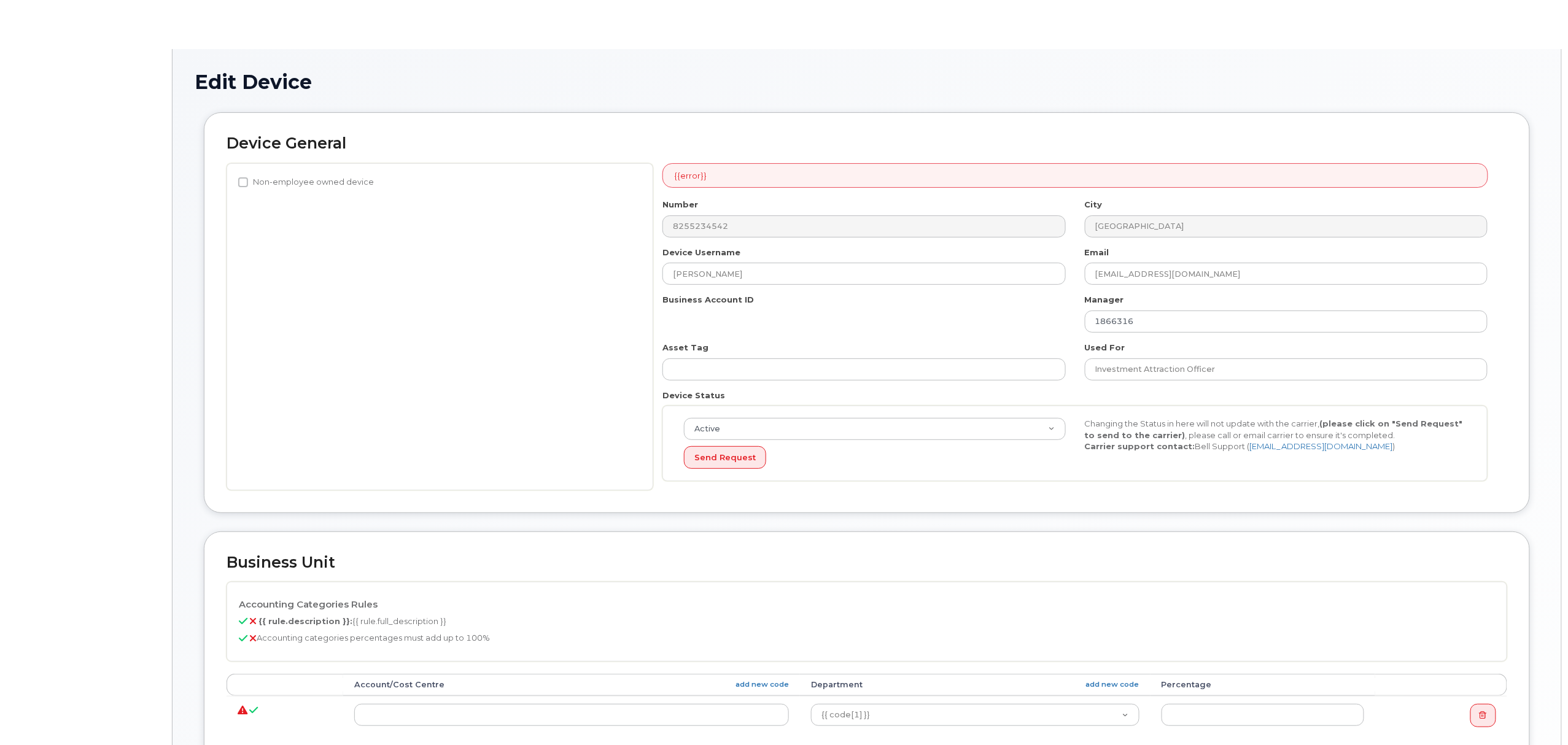
select select "12189357"
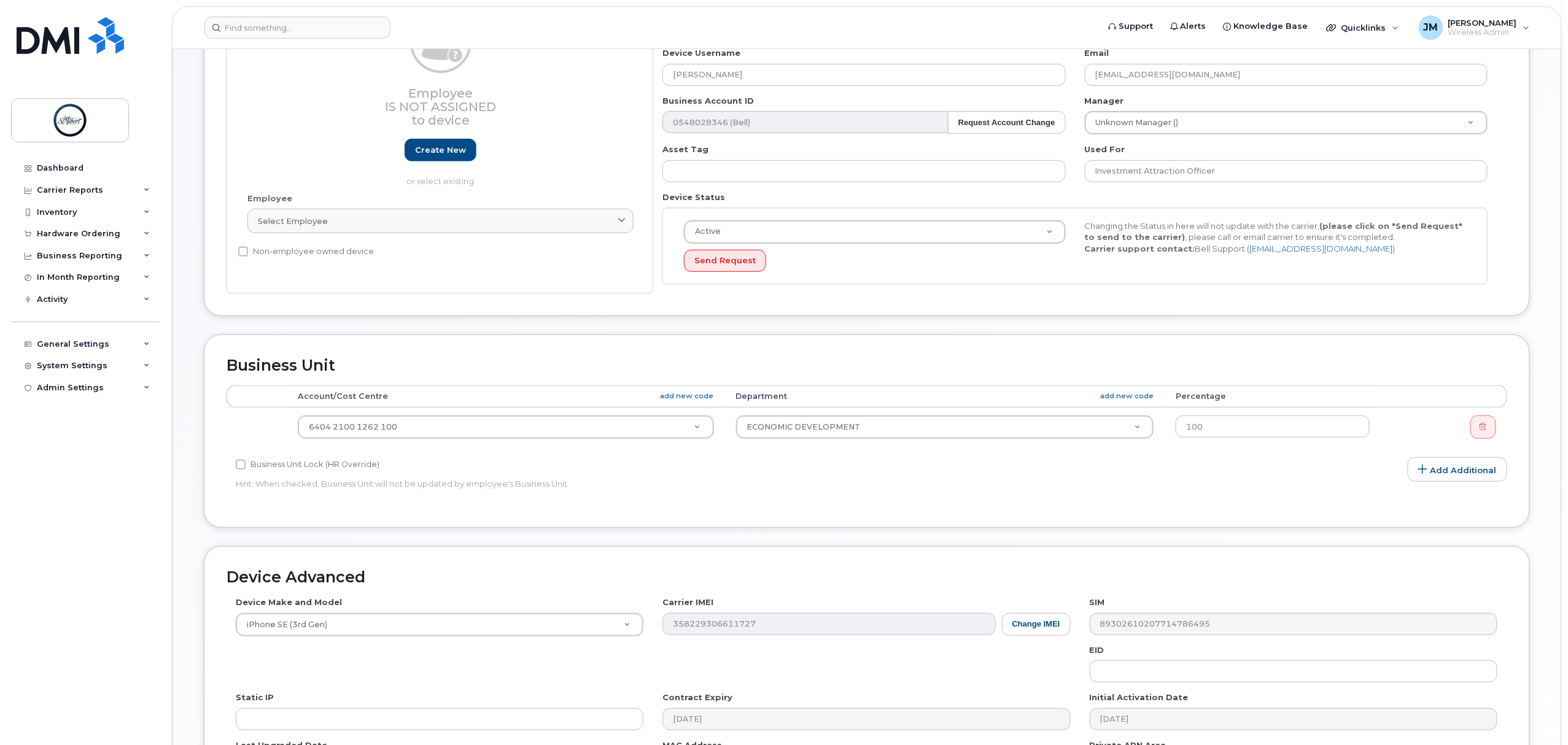
scroll to position [327, 0]
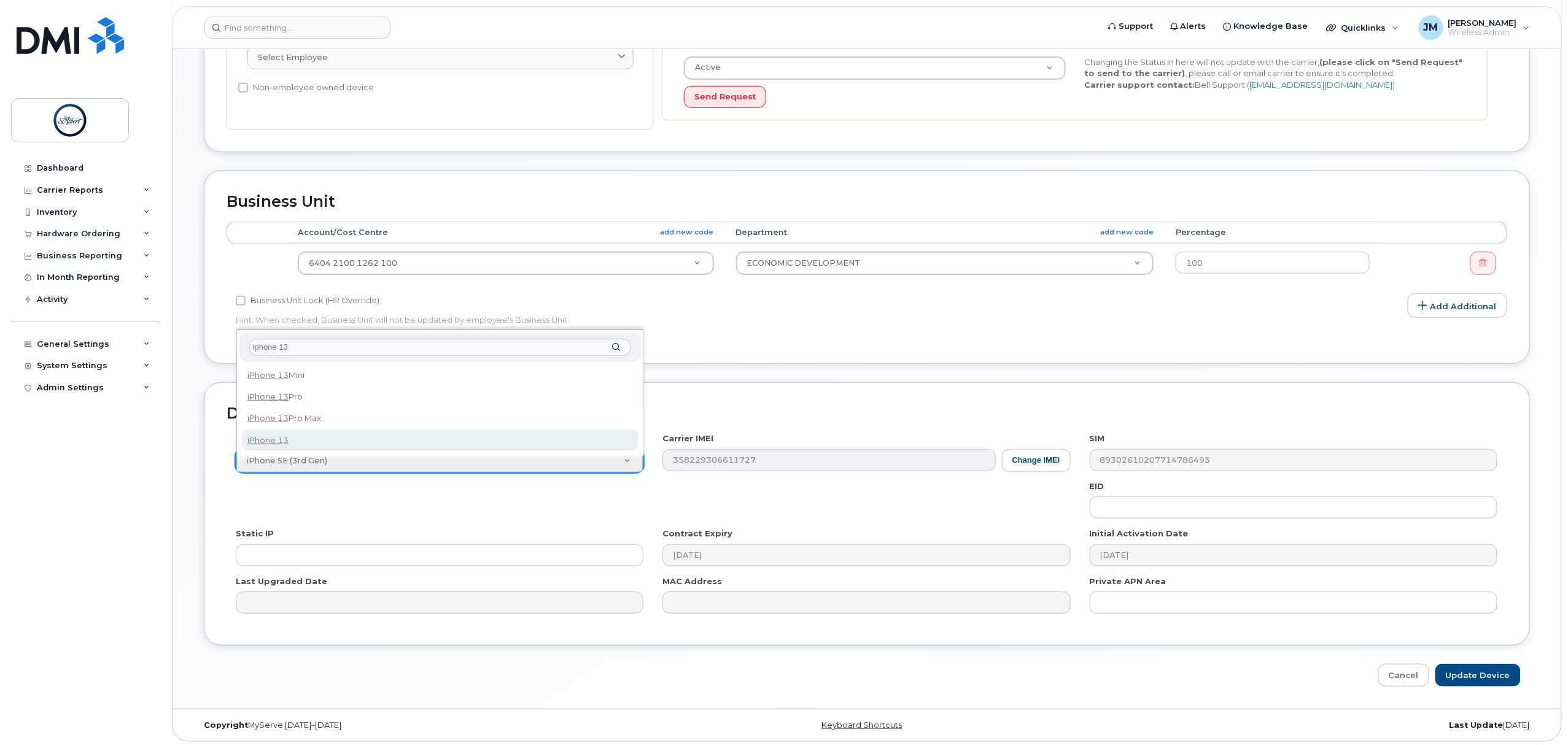
type input "iphone 13"
select select "2612"
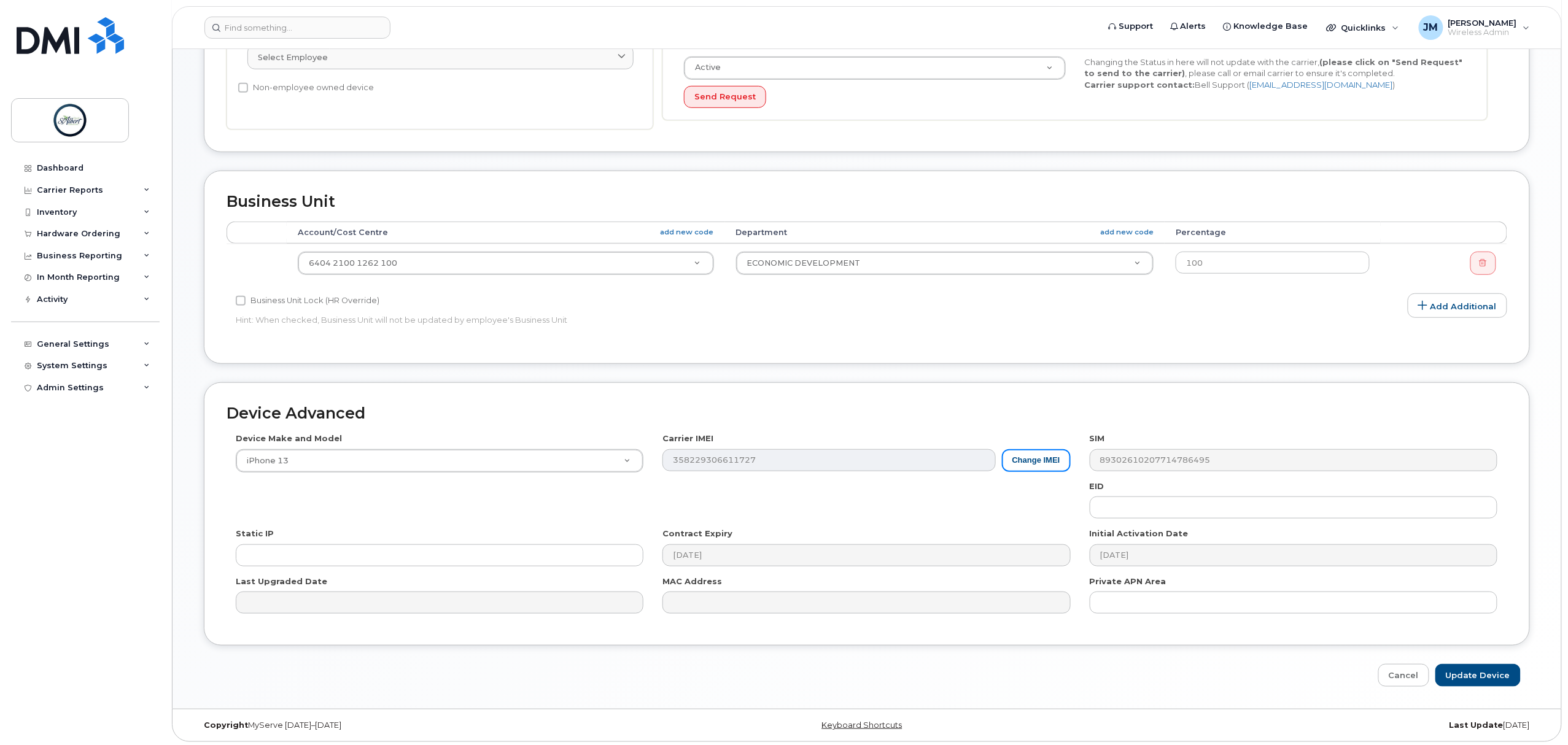
click at [1027, 464] on button "Change IMEI" at bounding box center [1036, 460] width 69 height 23
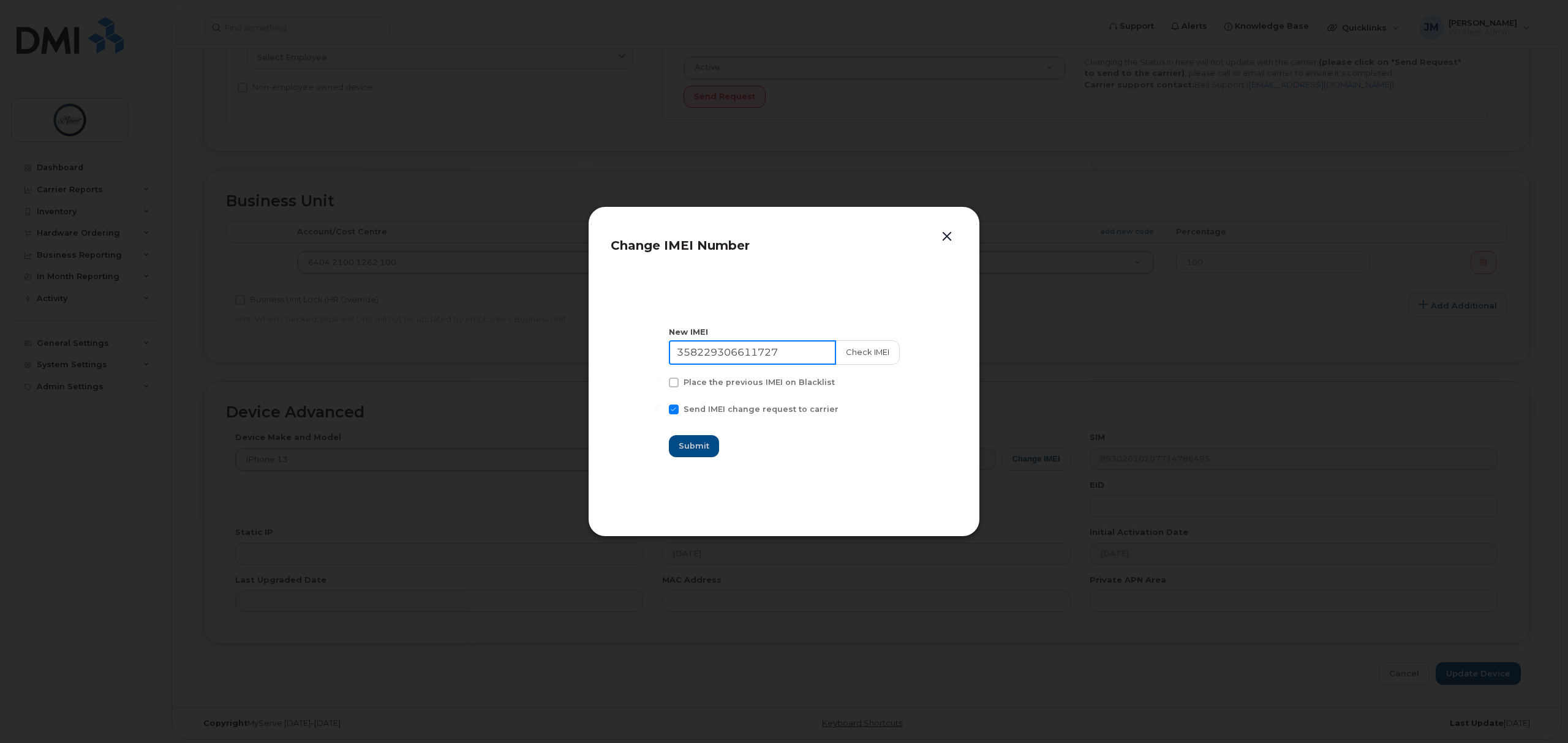
drag, startPoint x: 790, startPoint y: 348, endPoint x: 583, endPoint y: 346, distance: 207.0
click at [583, 346] on div "Change IMEI Number New IMEI [TECHNICAL_ID] Check IMEI Place the previous IMEI o…" at bounding box center [784, 372] width 1568 height 743
type input "358719248064852"
click at [863, 351] on button "Check IMEI" at bounding box center [866, 353] width 64 height 25
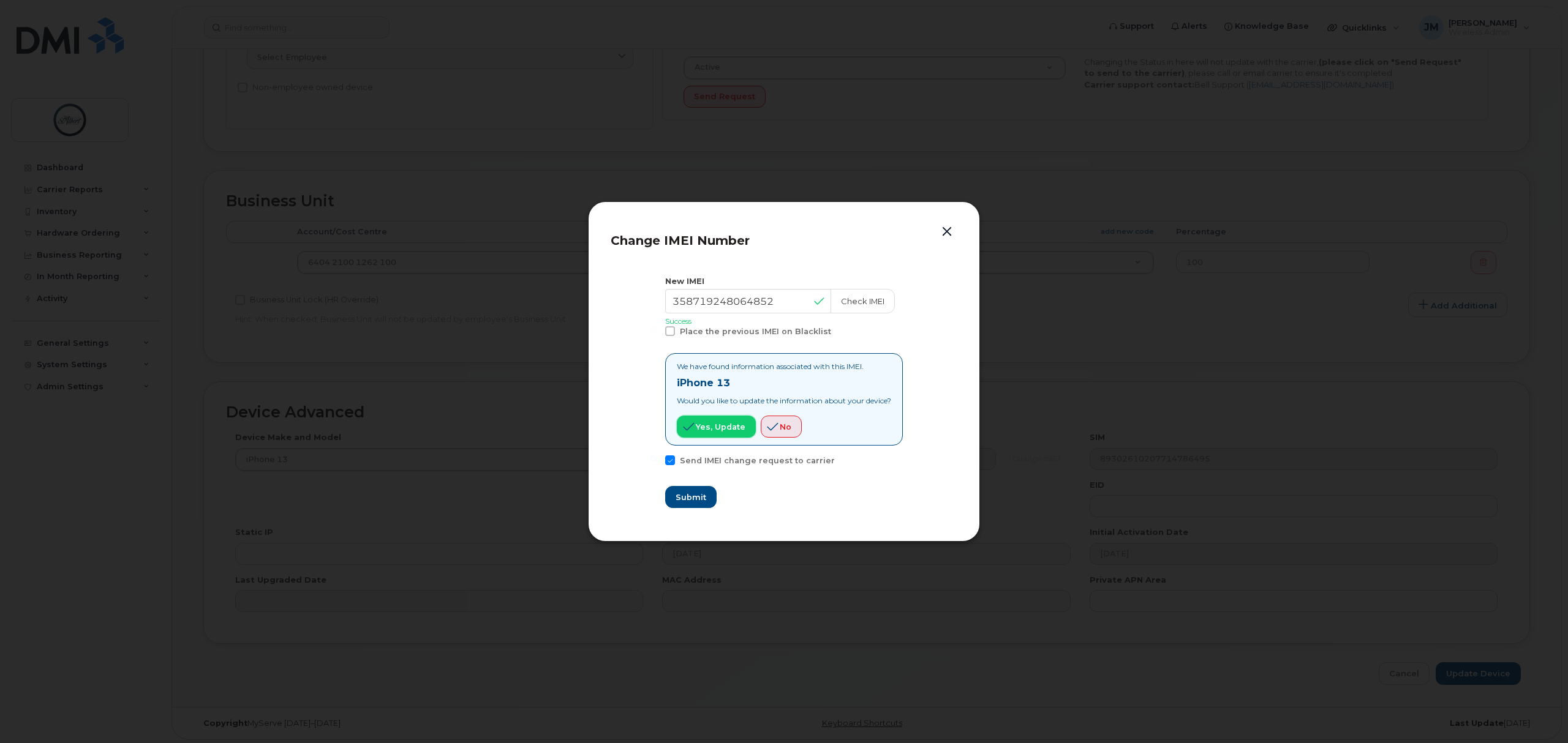
click at [713, 431] on span "Yes, update" at bounding box center [721, 426] width 50 height 12
drag, startPoint x: 682, startPoint y: 501, endPoint x: 613, endPoint y: 429, distance: 99.7
click at [613, 429] on section "New IMEI [TECHNICAL_ID] Check IMEI Success Place the previous IMEI on Blacklist…" at bounding box center [784, 392] width 347 height 255
click at [665, 463] on span at bounding box center [670, 461] width 10 height 10
click at [657, 462] on input "Send IMEI change request to carrier" at bounding box center [654, 459] width 6 height 6
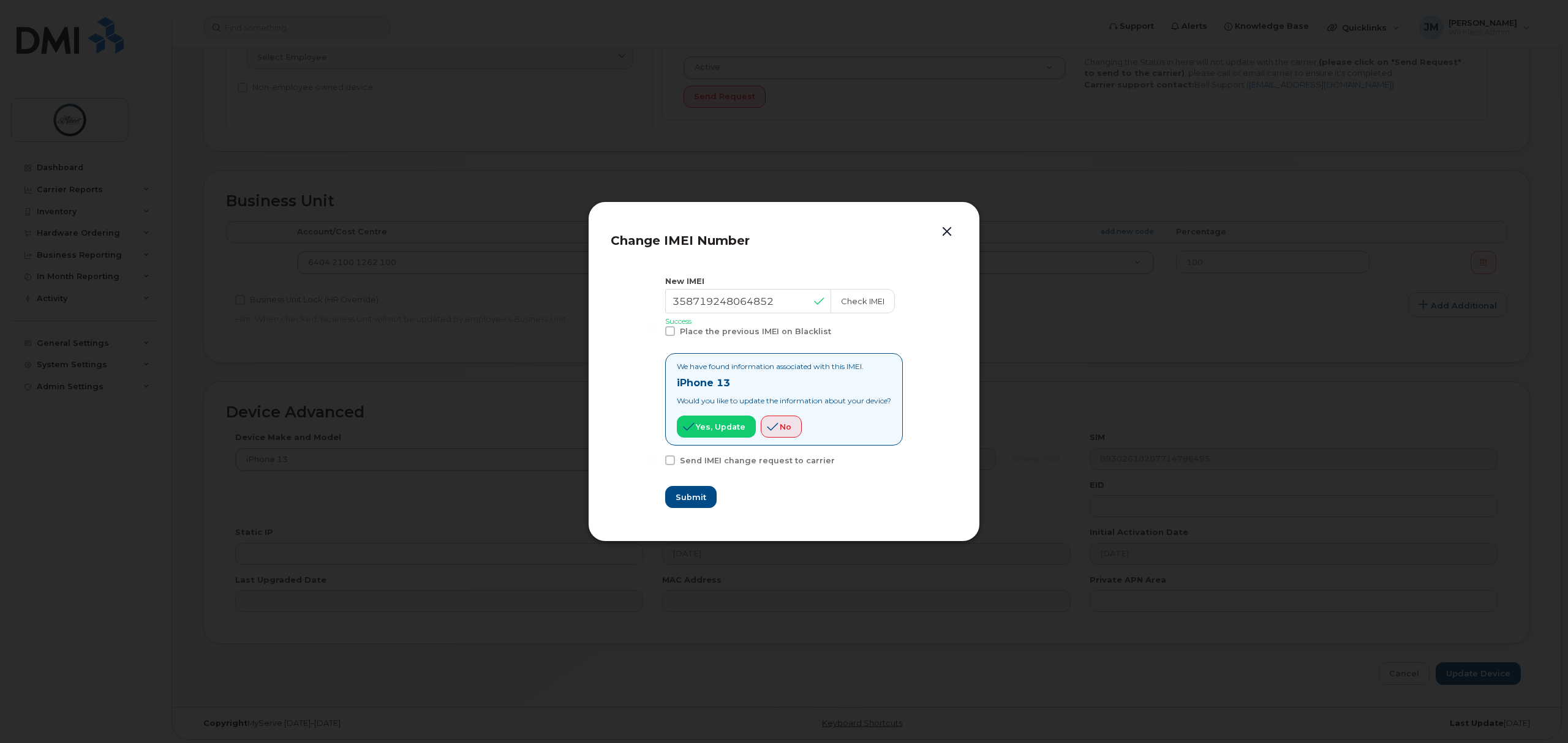
click at [665, 463] on span at bounding box center [670, 461] width 10 height 10
click at [657, 462] on input "Send IMEI change request to carrier" at bounding box center [654, 459] width 6 height 6
checkbox input "true"
click at [687, 505] on button "Submit" at bounding box center [690, 497] width 50 height 22
type input "358719248064852"
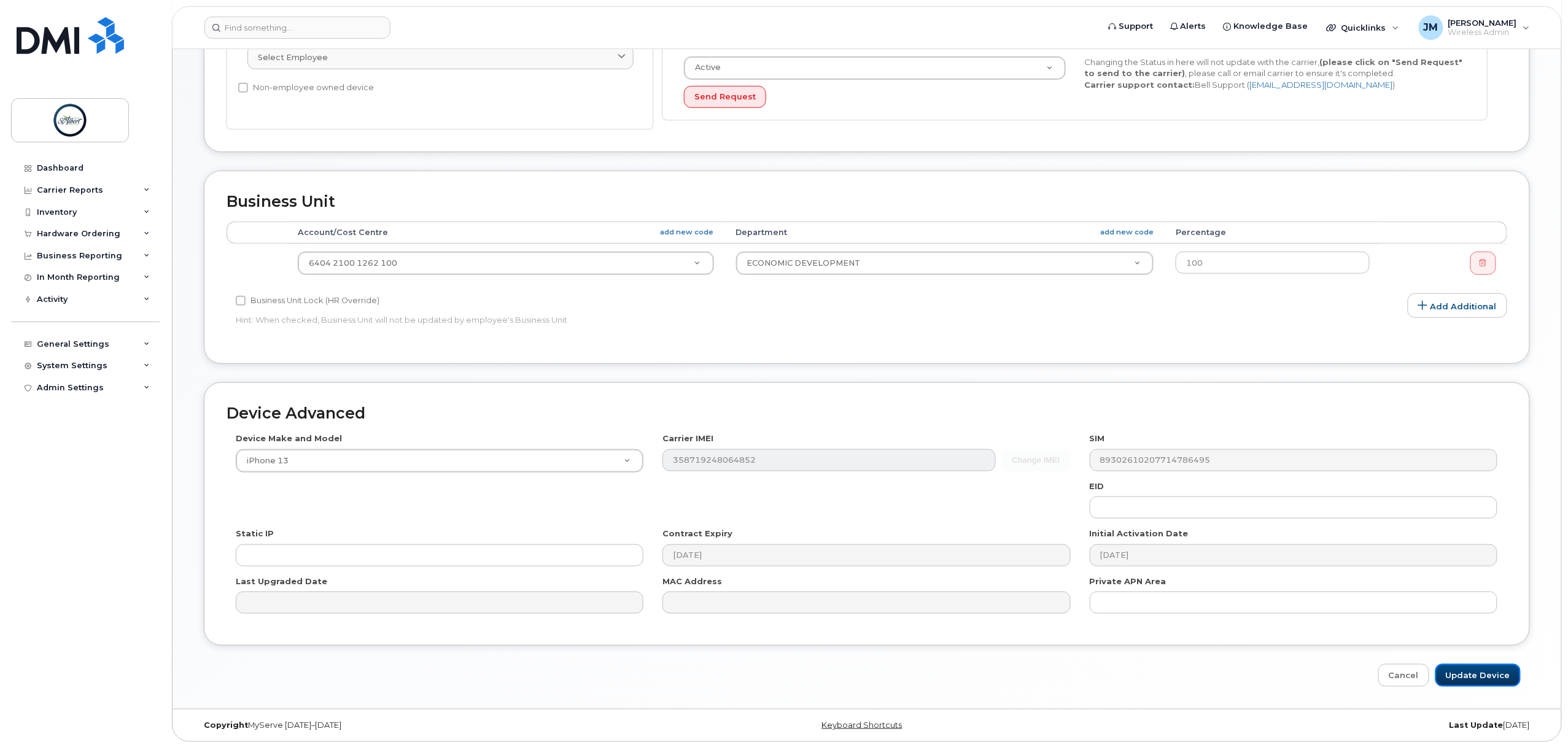
click at [1456, 676] on input "Update Device" at bounding box center [1478, 675] width 85 height 23
type input "Saving..."
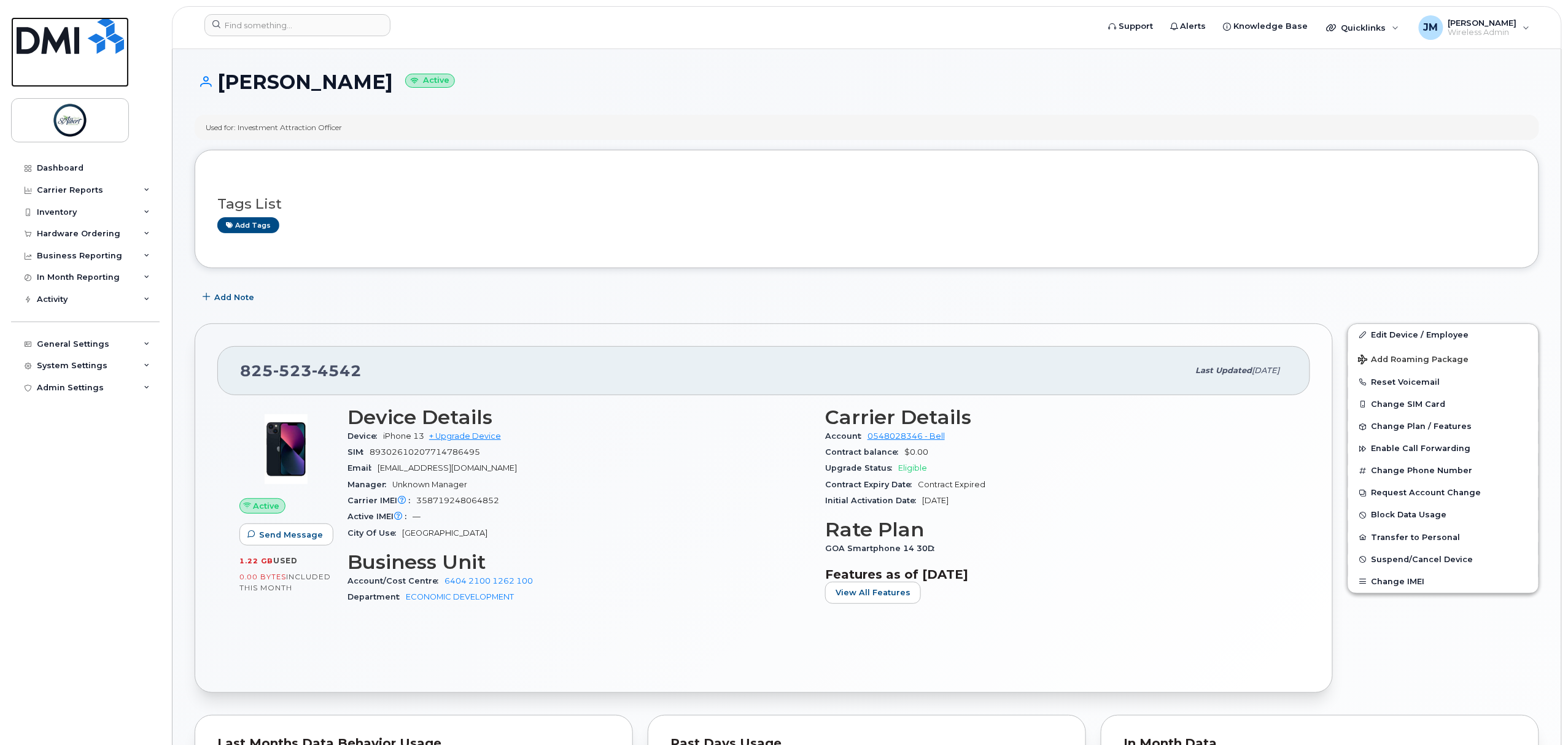
click at [77, 27] on img at bounding box center [70, 35] width 107 height 36
